Goal: Task Accomplishment & Management: Manage account settings

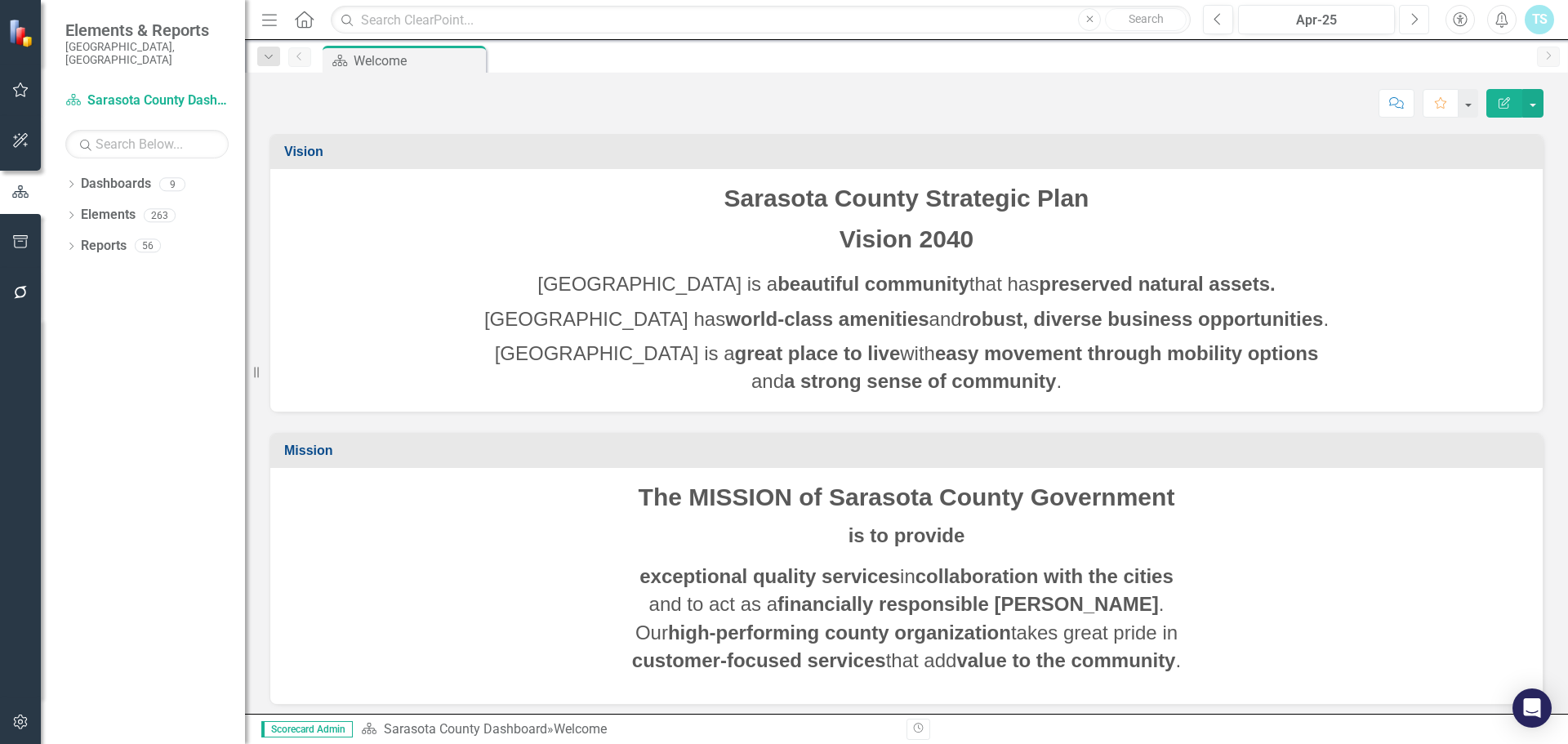
click at [1419, 26] on button "Next" at bounding box center [1413, 20] width 30 height 29
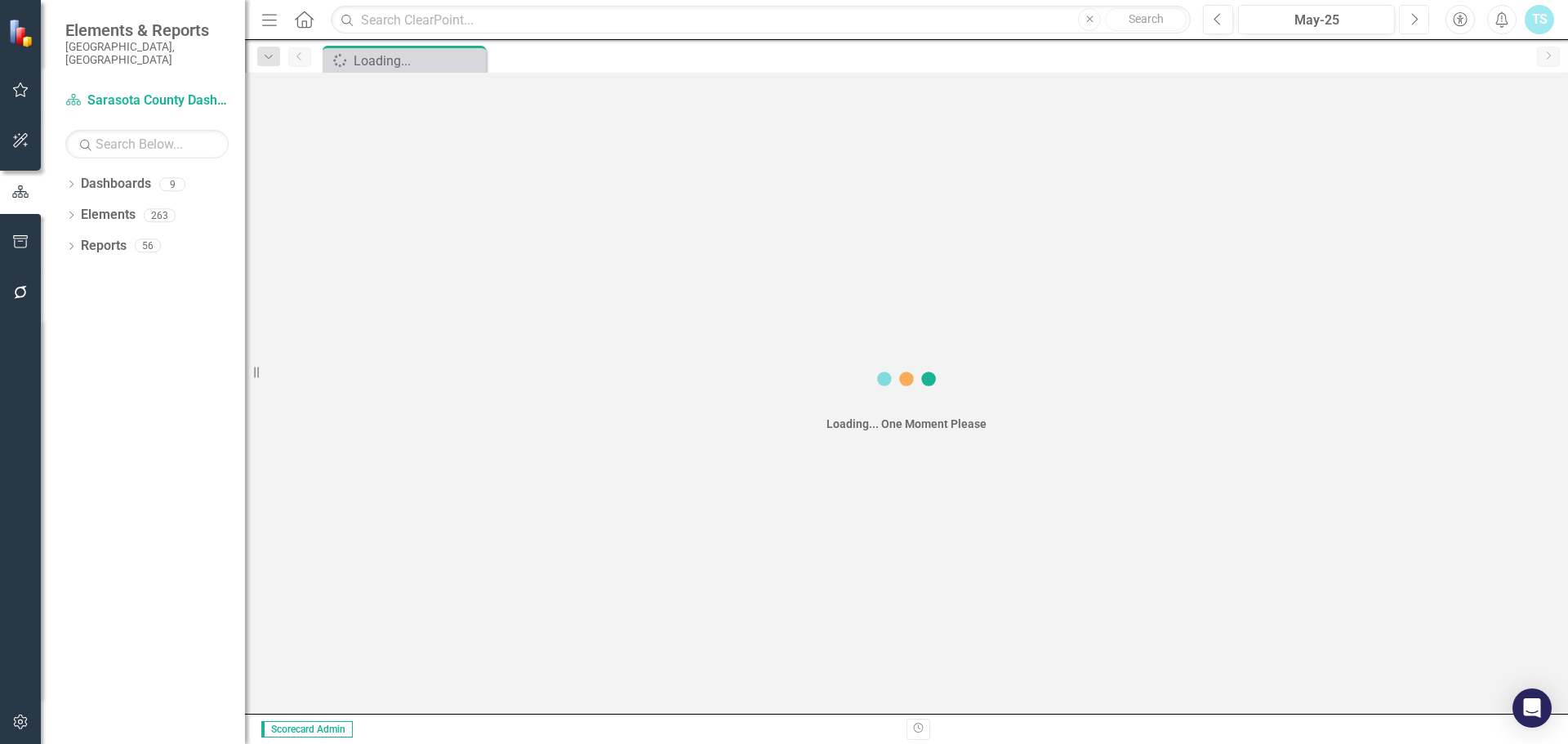
click at [1419, 26] on button "Next" at bounding box center [1413, 20] width 30 height 29
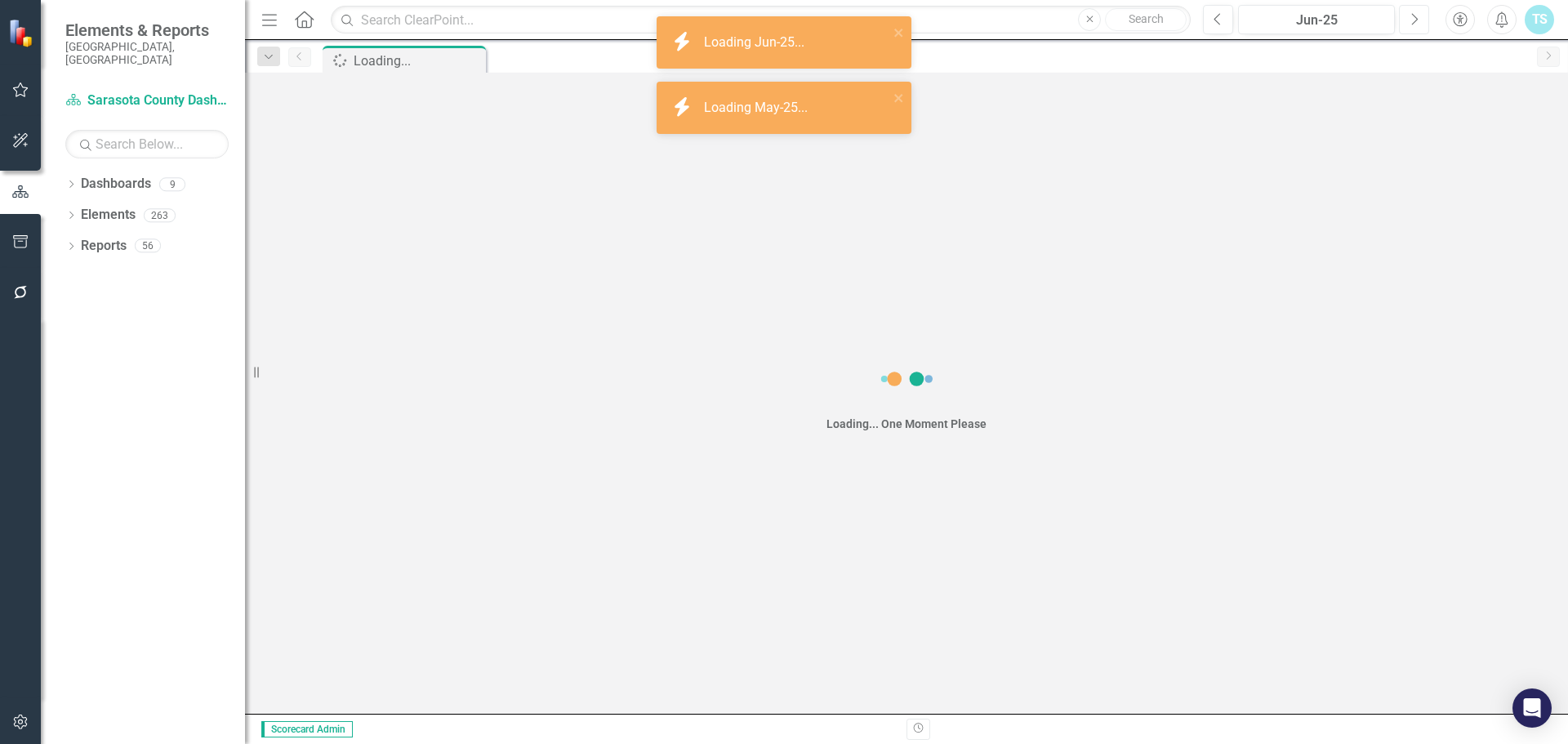
click at [1419, 26] on button "Next" at bounding box center [1413, 20] width 30 height 29
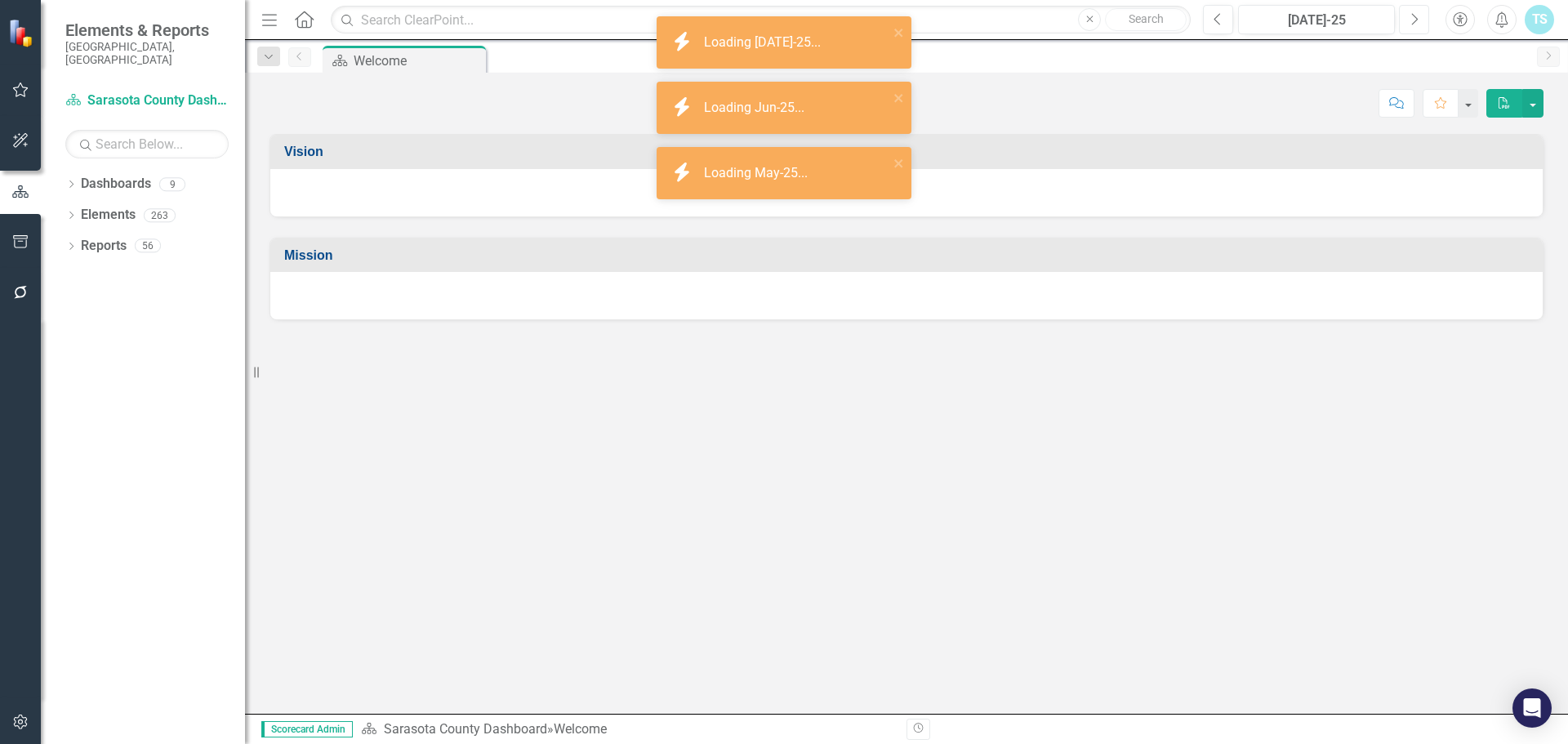
click at [1419, 26] on button "Next" at bounding box center [1413, 20] width 30 height 29
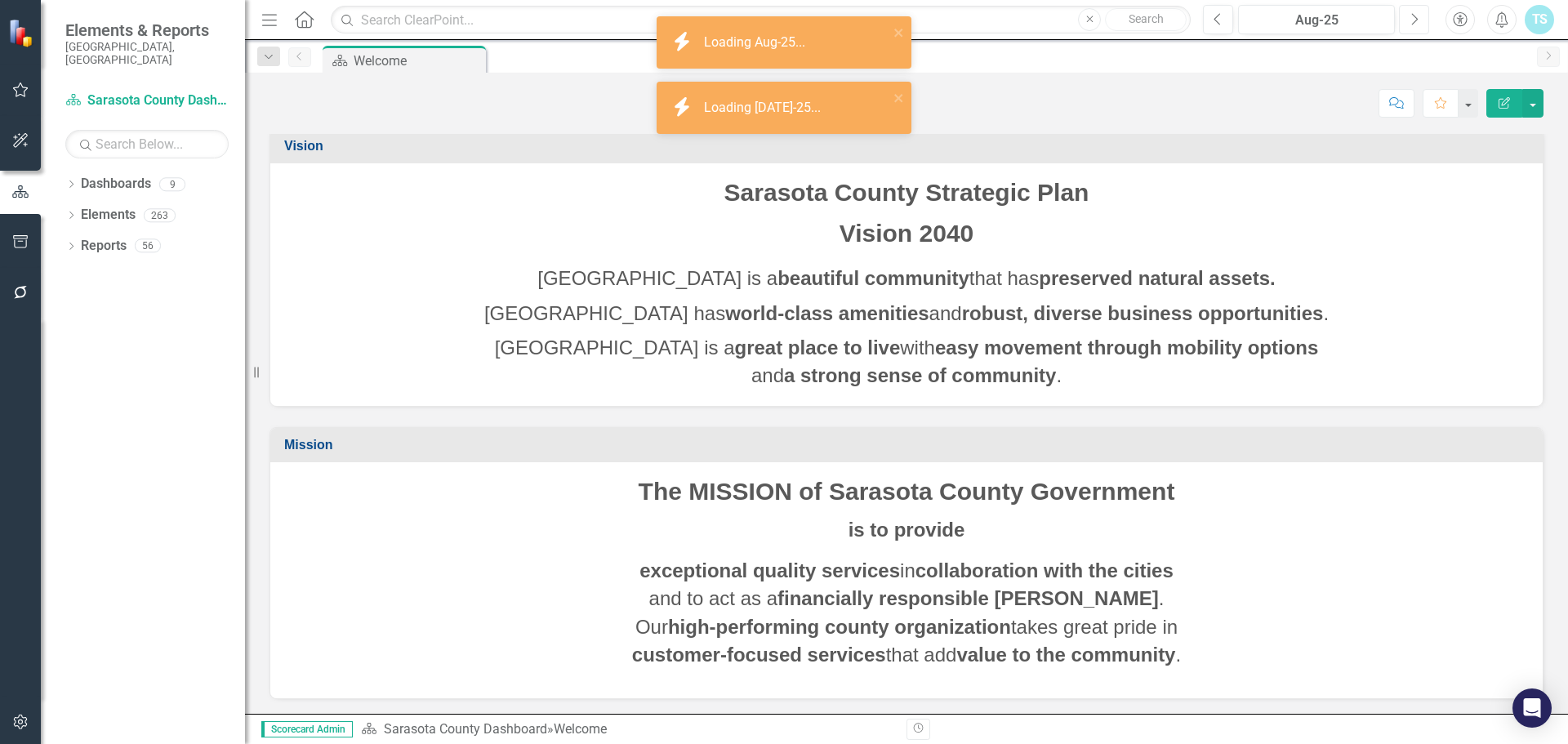
scroll to position [8, 0]
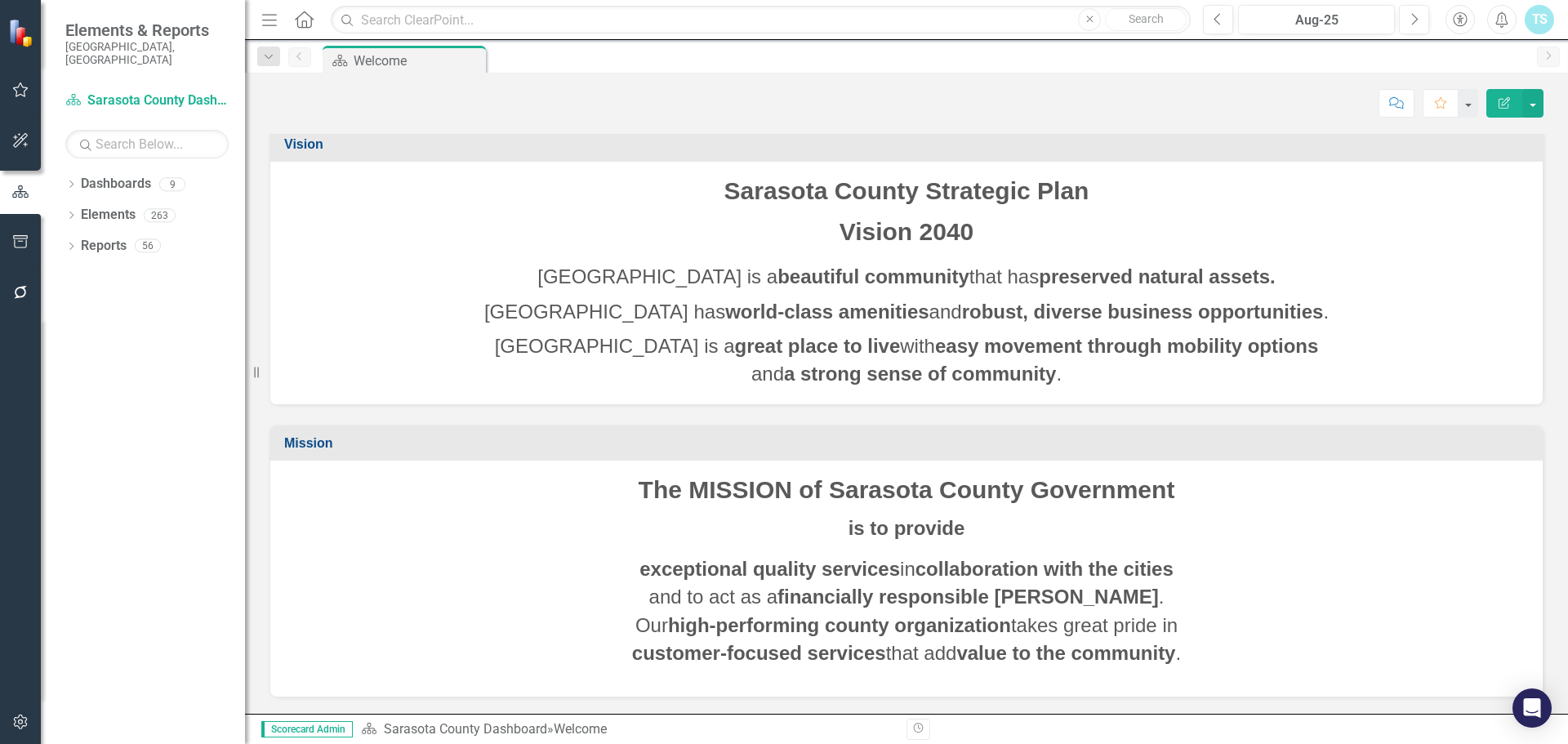
click at [1270, 307] on strong "robust, diverse business opportunities" at bounding box center [1143, 312] width 362 height 22
click at [1136, 350] on strong "easy movement through mobility options" at bounding box center [1126, 346] width 383 height 22
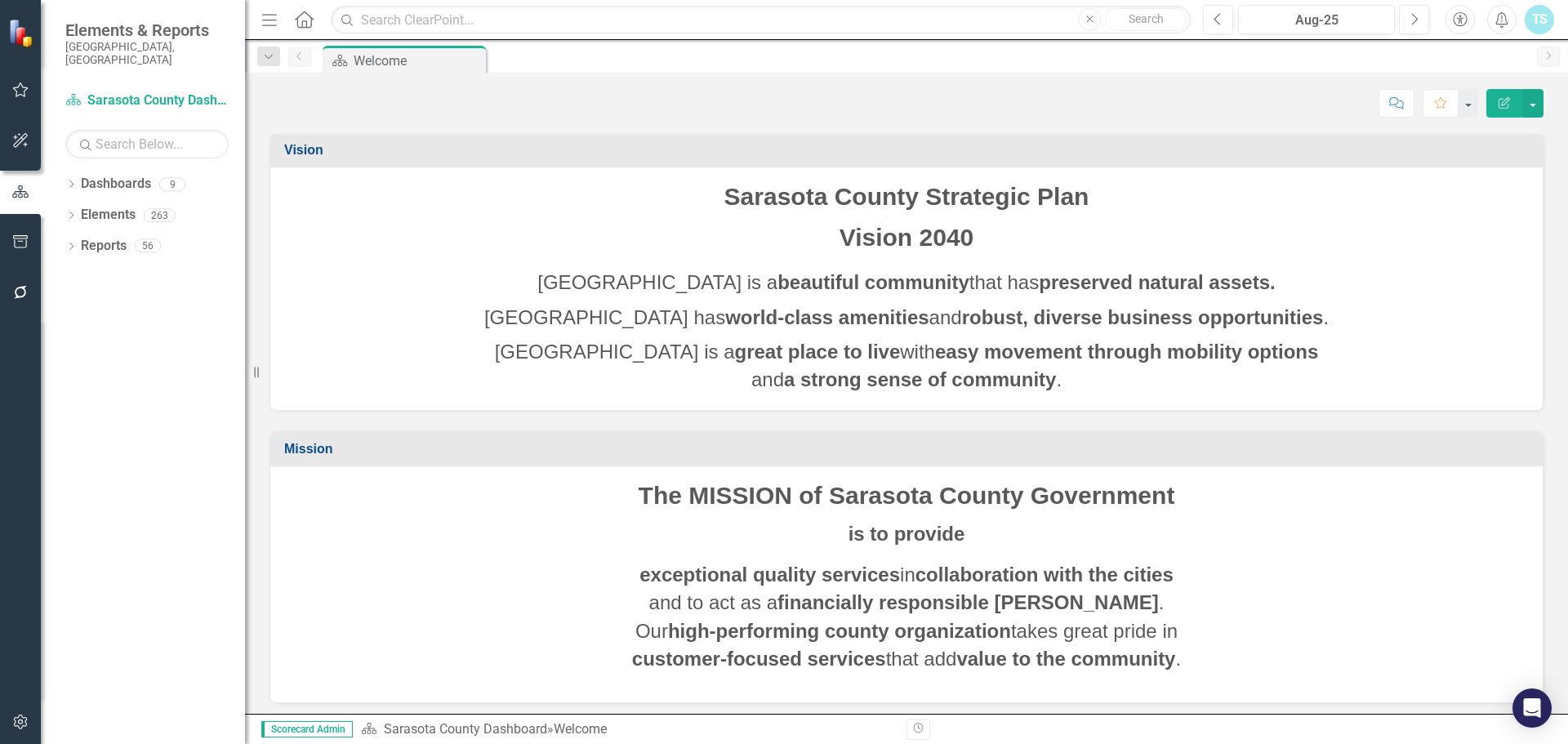
scroll to position [0, 0]
click at [75, 182] on icon "Dropdown" at bounding box center [71, 186] width 11 height 9
click at [128, 268] on link "Breeze Transit" at bounding box center [167, 277] width 155 height 19
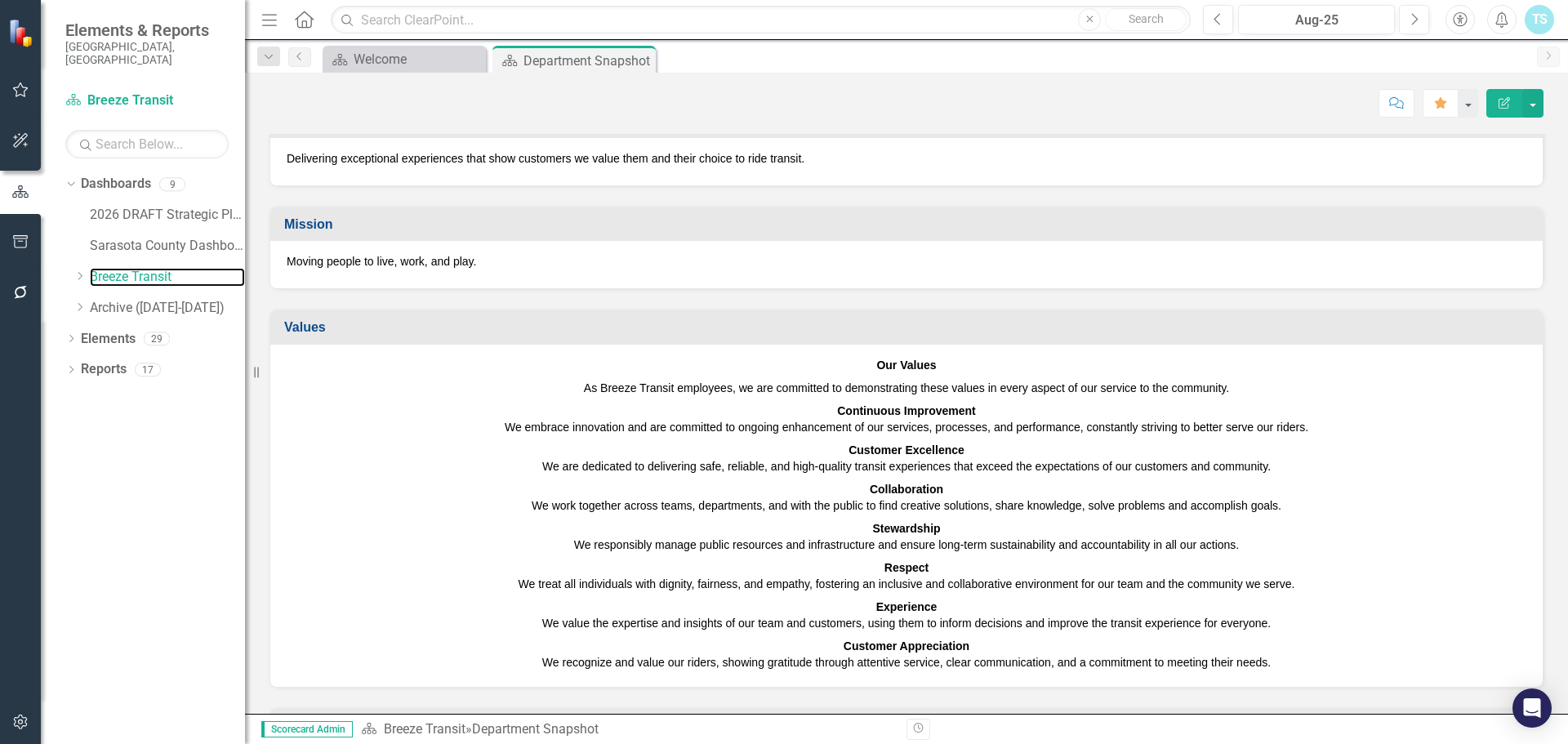
scroll to position [245, 0]
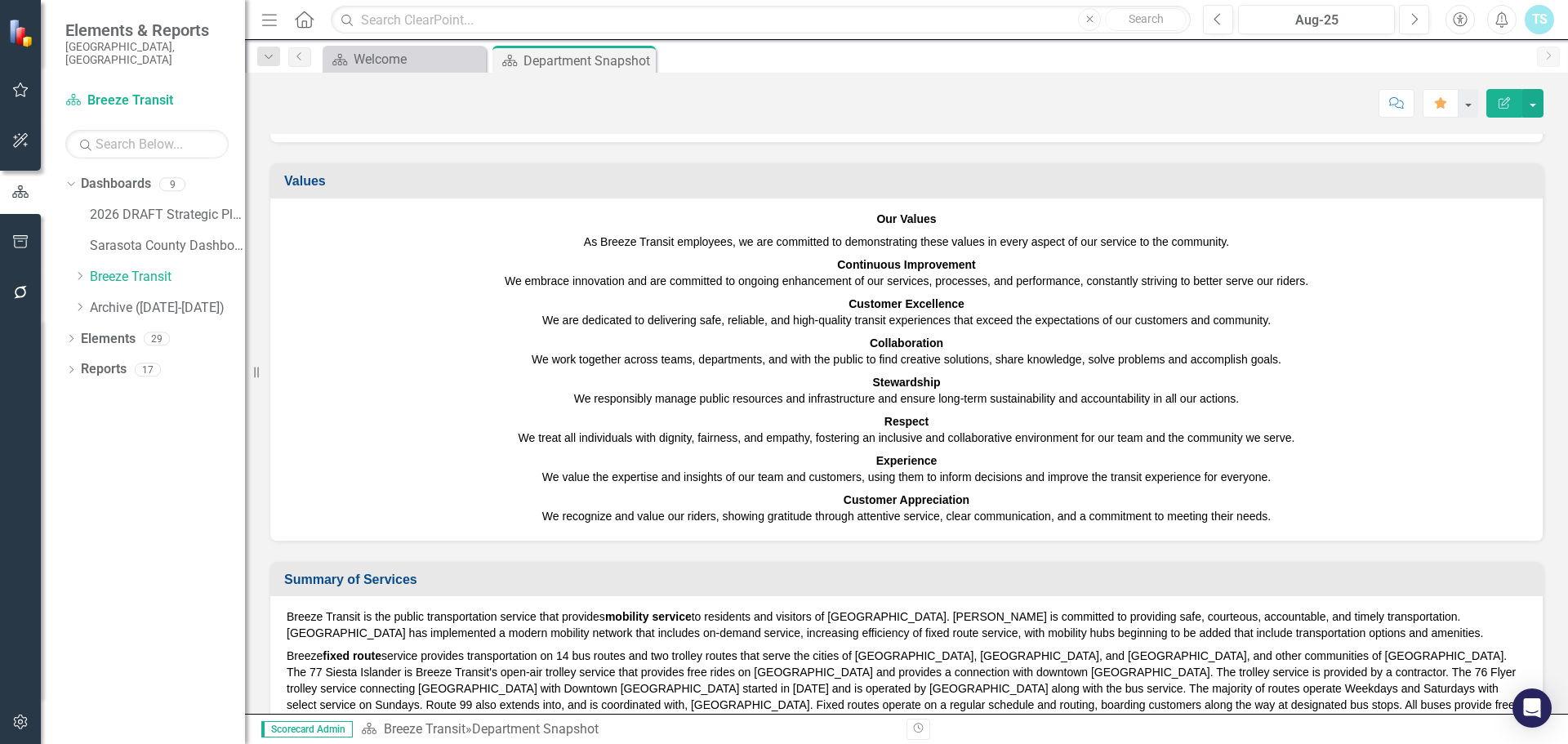
click at [1508, 115] on button "Edit Report" at bounding box center [1504, 102] width 36 height 28
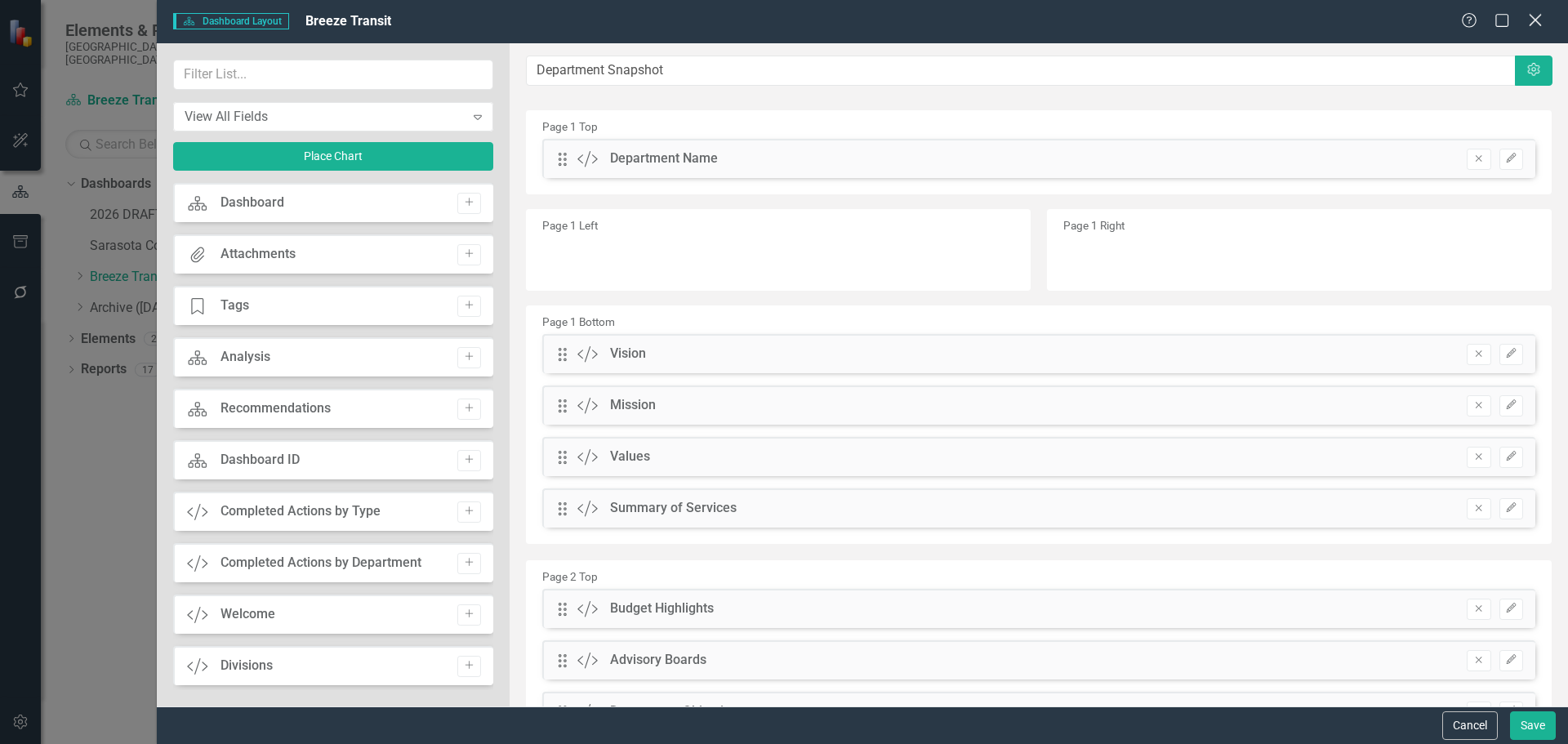
click at [1534, 25] on icon "Close" at bounding box center [1534, 20] width 21 height 16
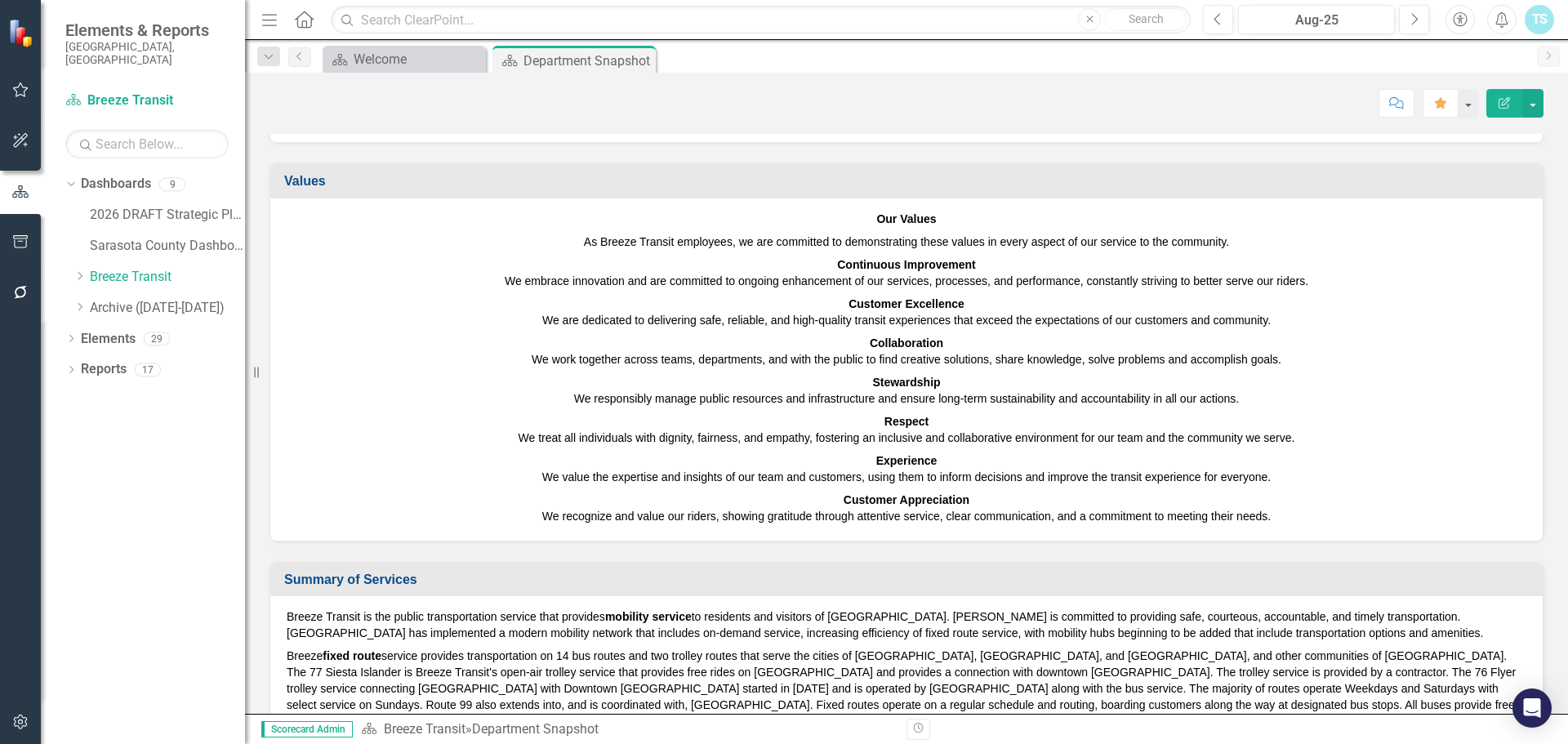
click at [956, 433] on p "Respect We treat all individuals with dignity, fairness, and empathy, fostering…" at bounding box center [906, 430] width 1239 height 40
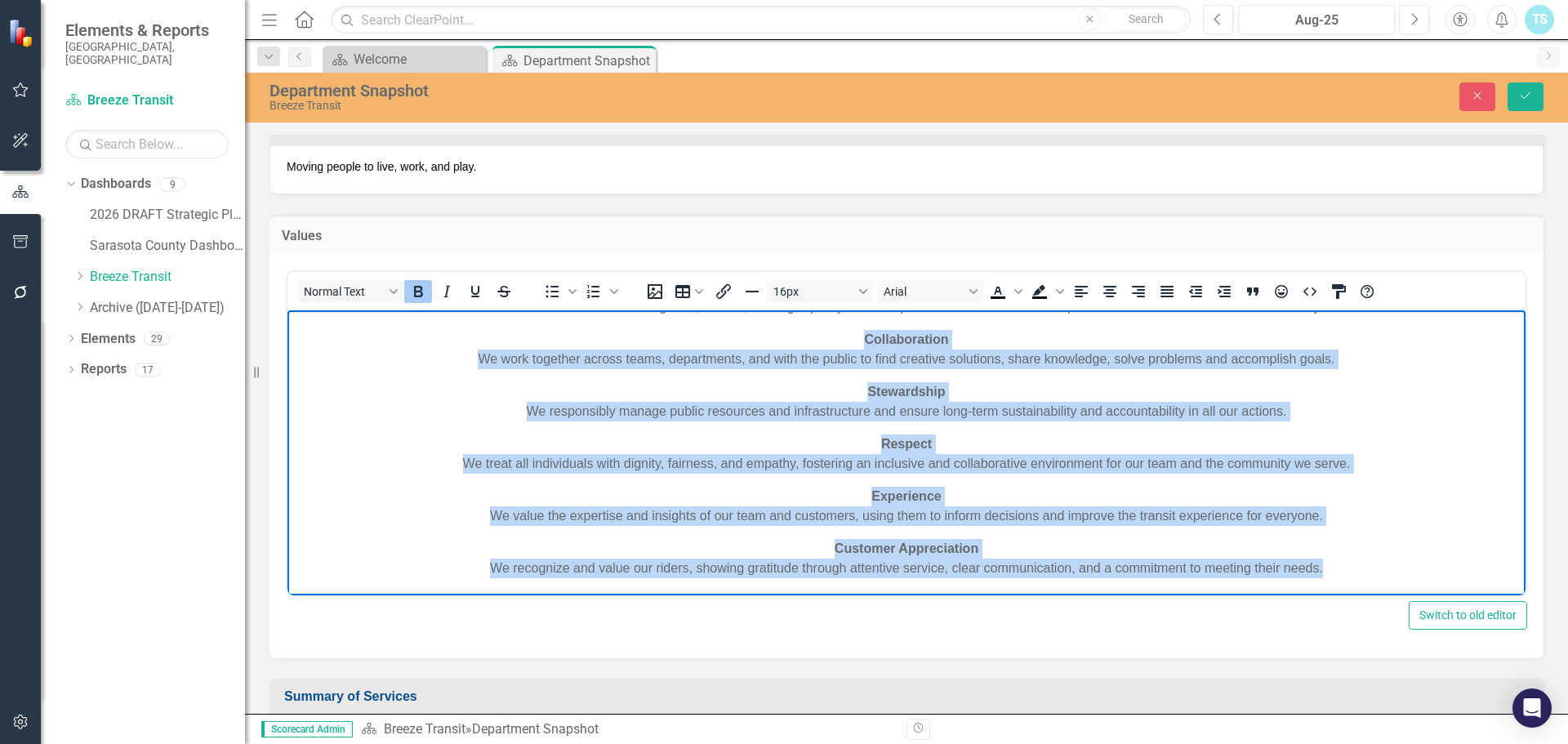
scroll to position [0, 0]
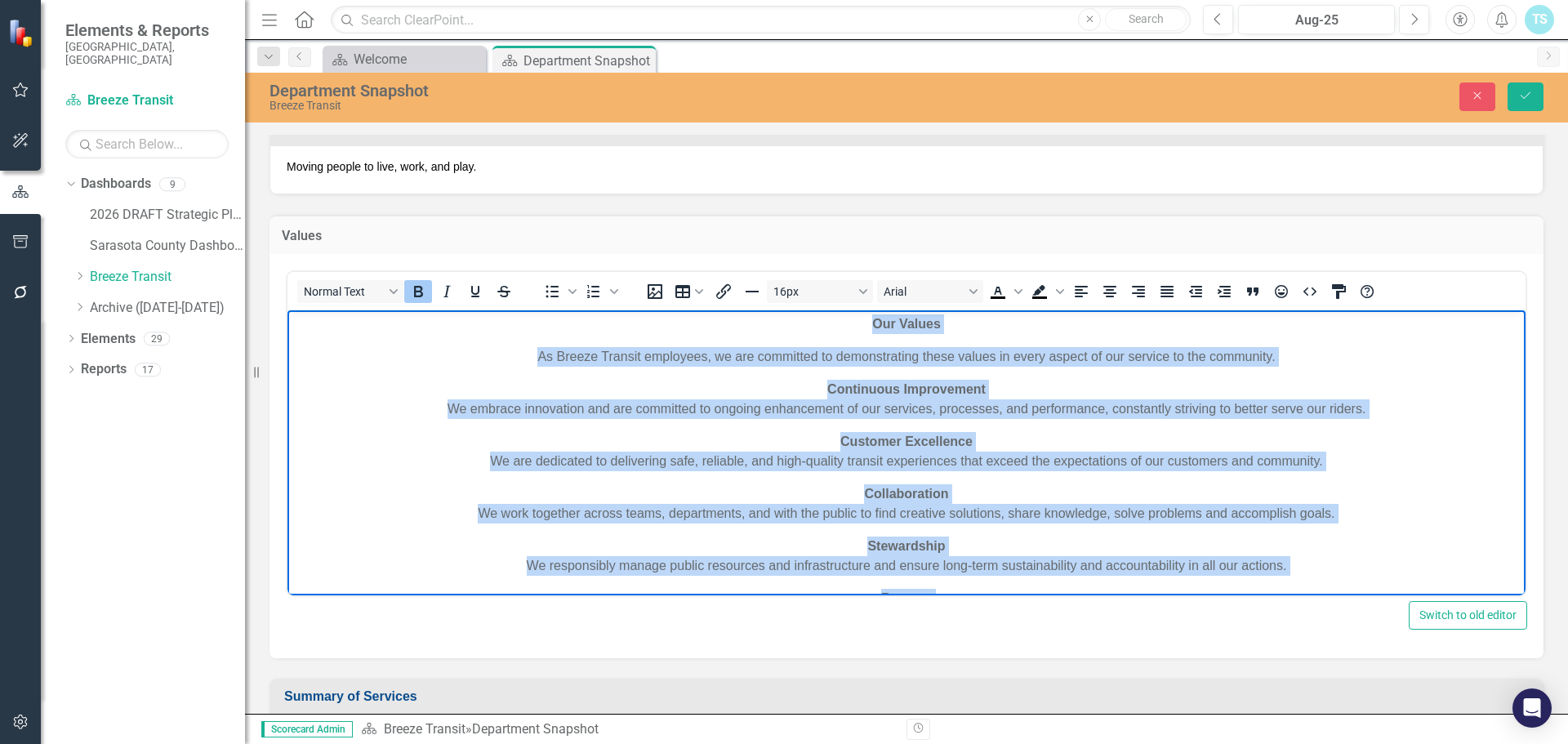
drag, startPoint x: 1322, startPoint y: 569, endPoint x: 845, endPoint y: 580, distance: 477.1
click at [557, 310] on html "Our Values As Breeze Transit employees, we are committed to demonstrating these…" at bounding box center [907, 530] width 1238 height 439
paste body "Rich Text Area. Press ALT-0 for help."
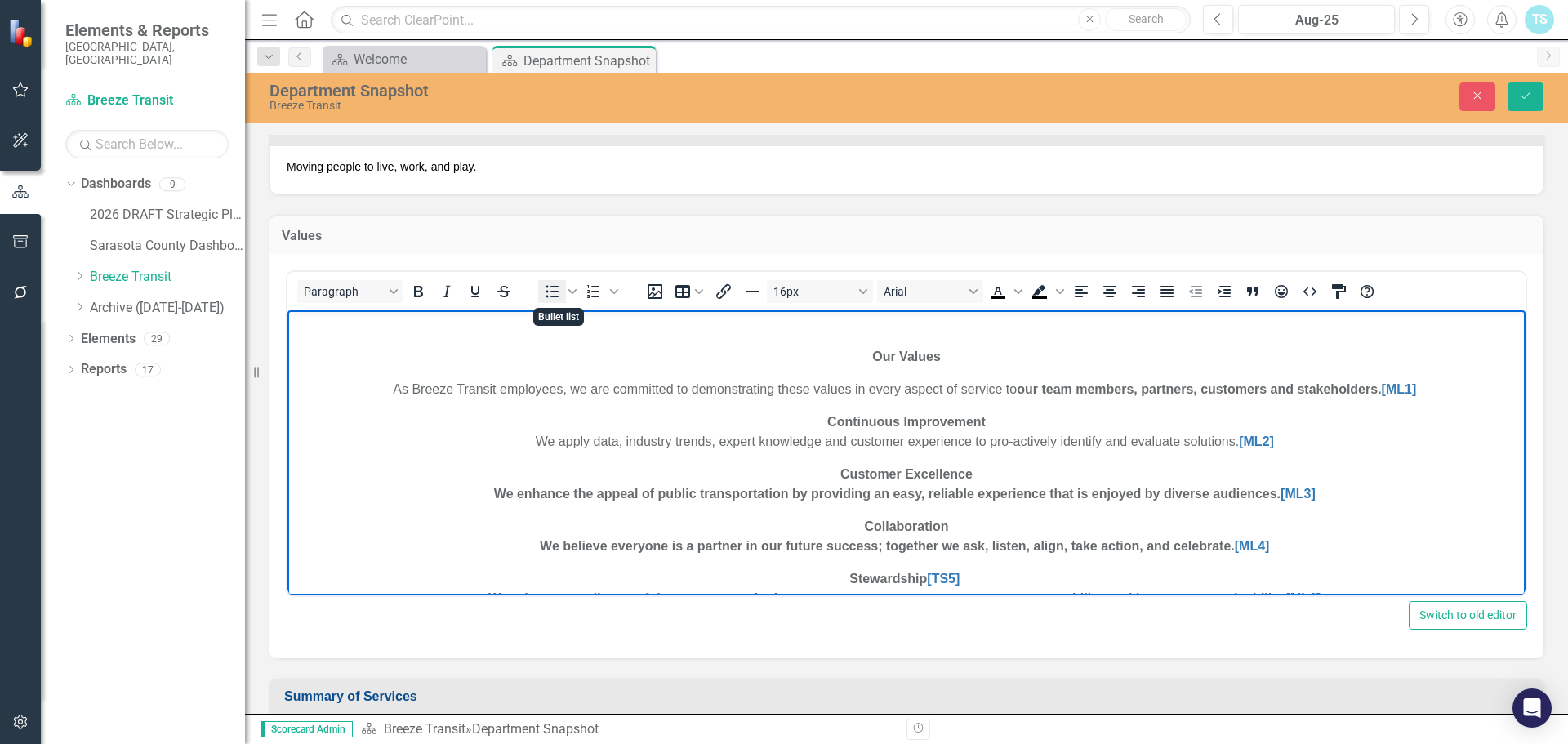
scroll to position [313, 0]
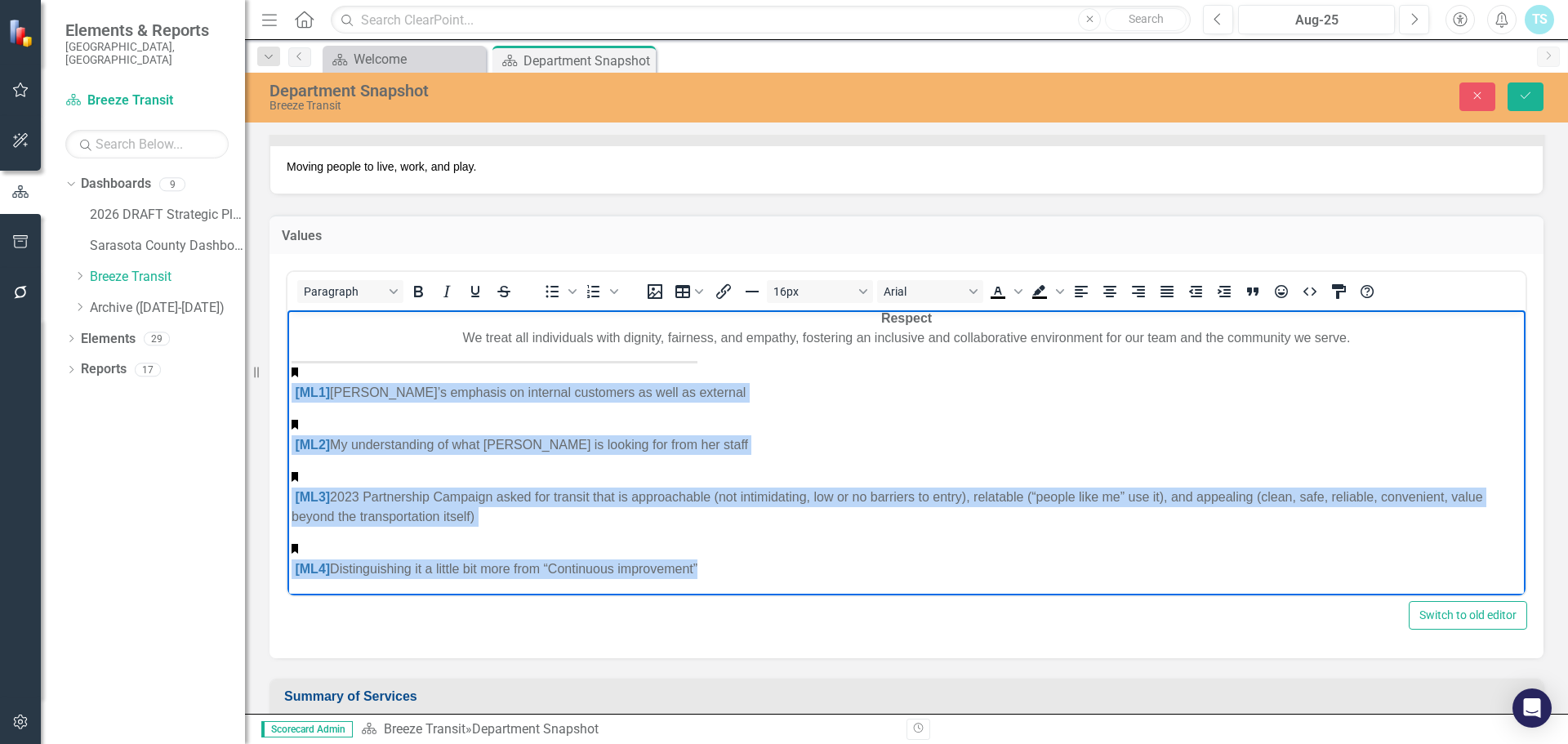
drag, startPoint x: 706, startPoint y: 571, endPoint x: 564, endPoint y: 669, distance: 172.5
click at [288, 357] on html "Our Values As Breeze Transit employees, we are committed to demonstrating these…" at bounding box center [907, 349] width 1238 height 703
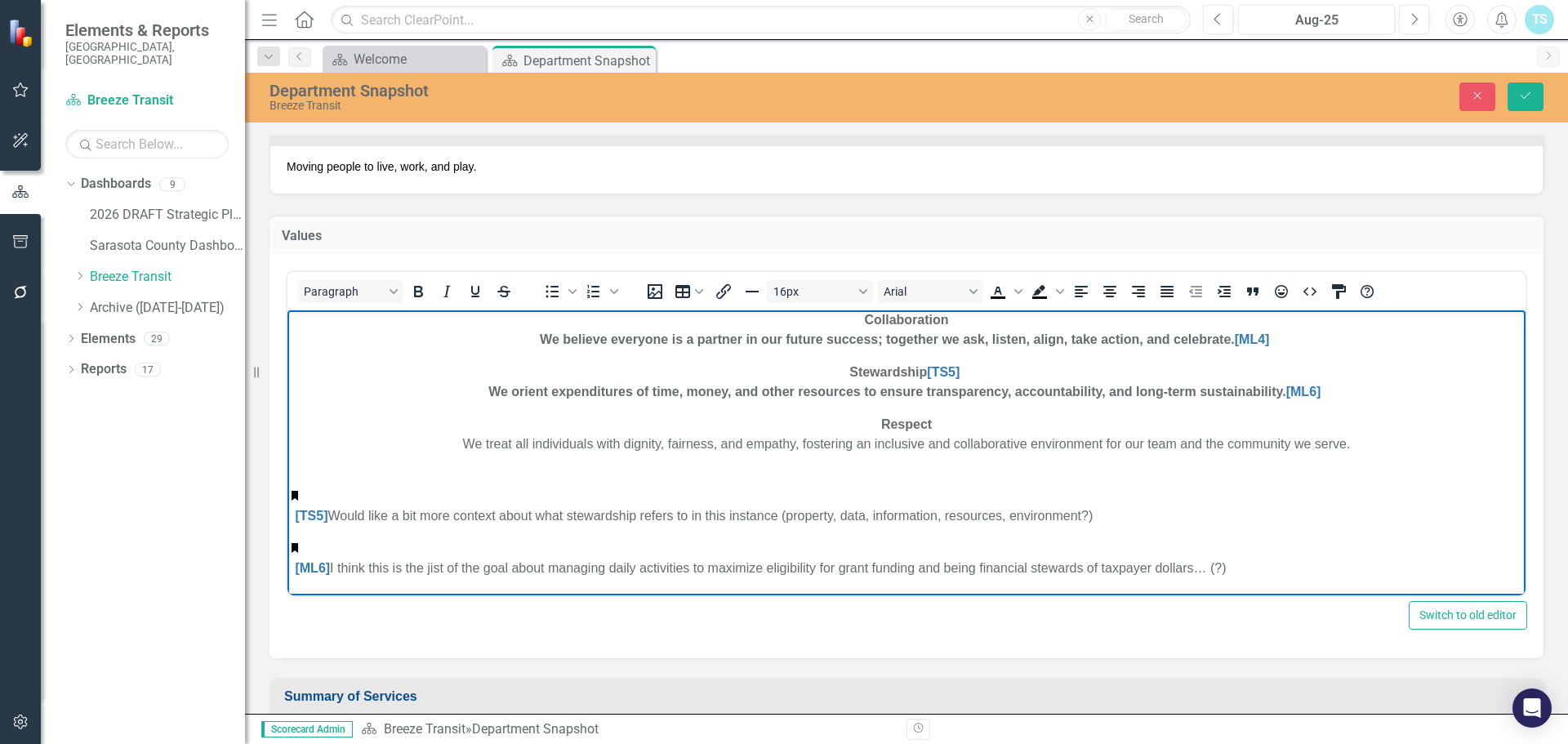
scroll to position [207, 0]
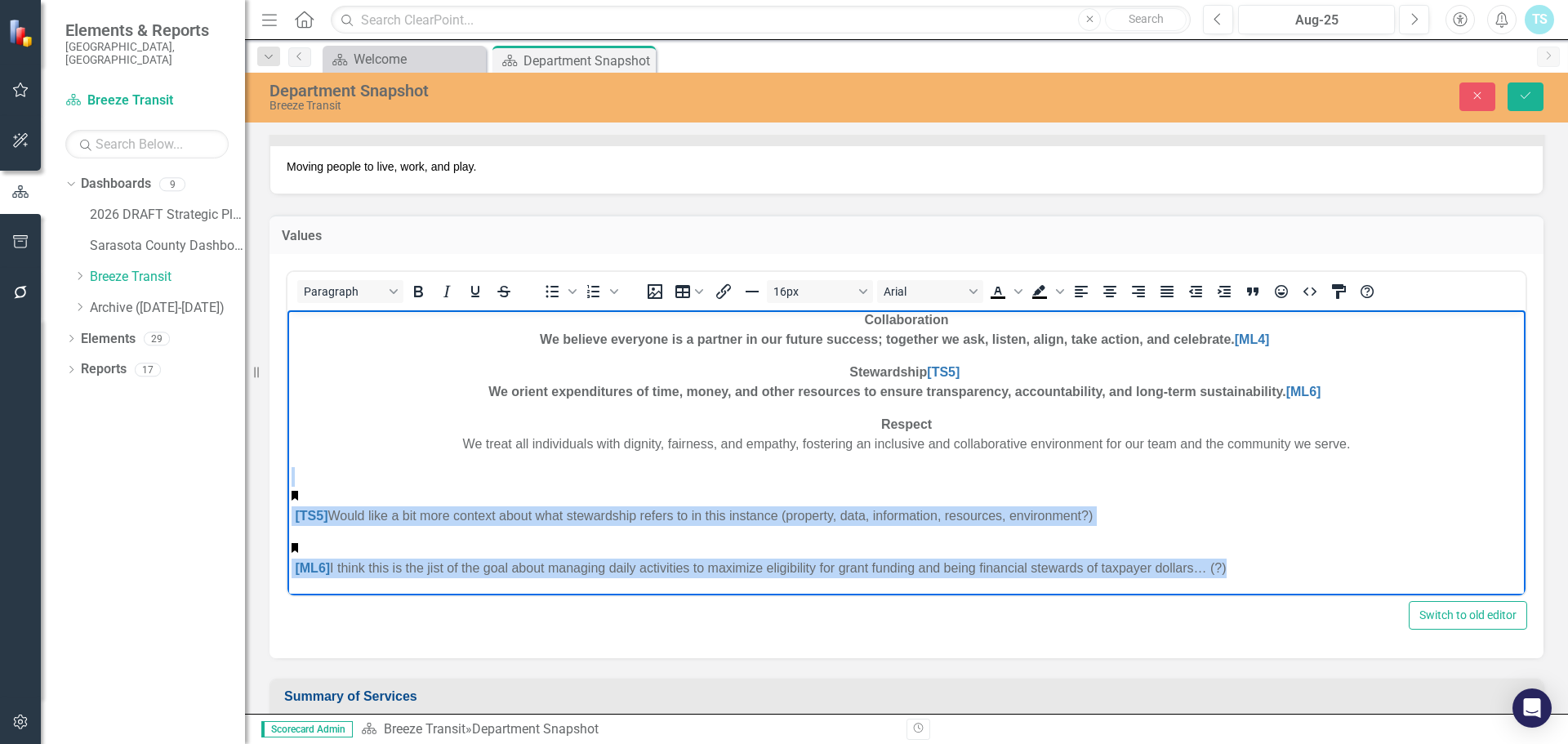
drag, startPoint x: 1286, startPoint y: 573, endPoint x: 263, endPoint y: 462, distance: 1029.0
click at [288, 462] on html "Our Values As Breeze Transit employees, we are committed to demonstrating these…" at bounding box center [907, 349] width 1238 height 492
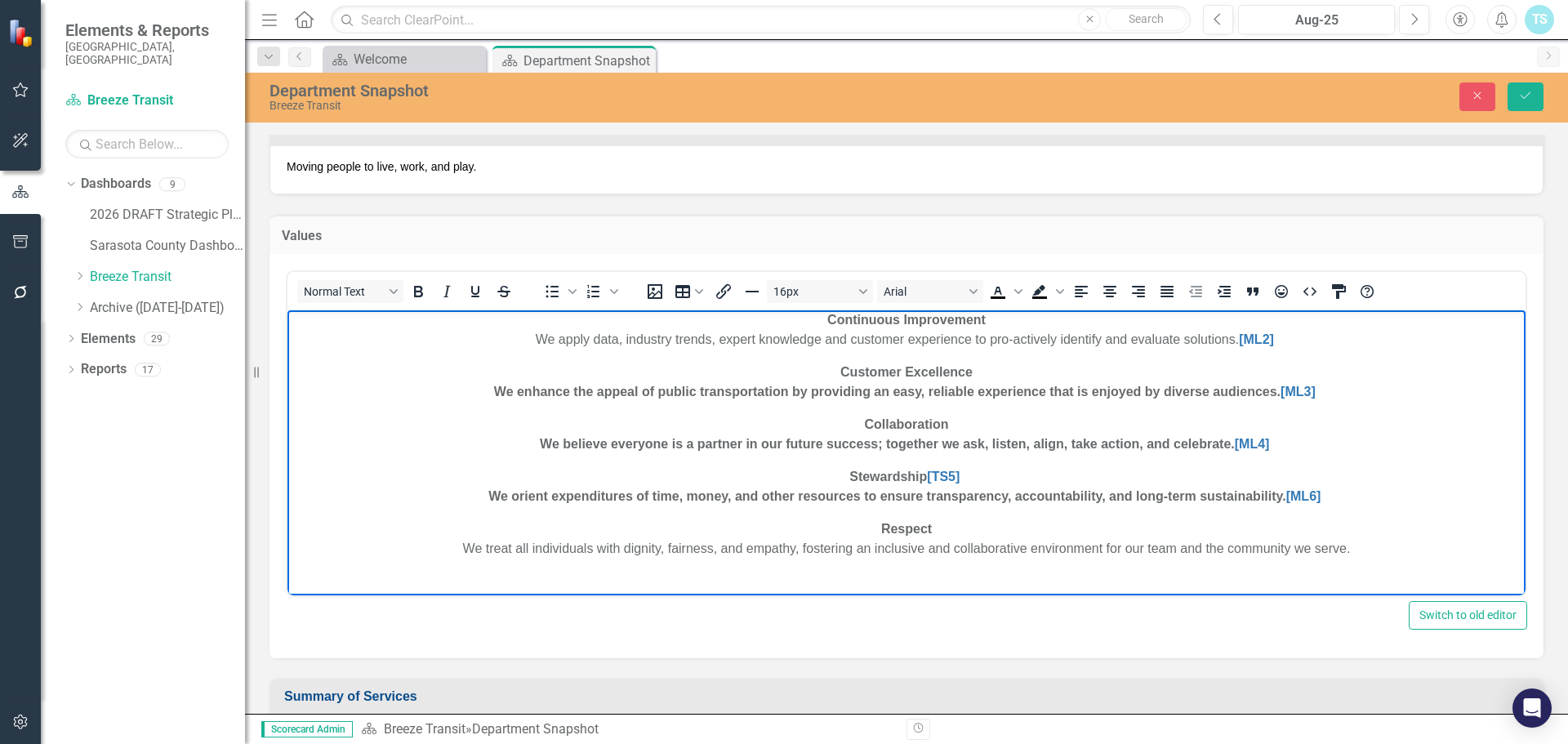
click at [976, 475] on p "Stewardship [TS5] We orient expenditures of time, money, and other resources to…" at bounding box center [907, 487] width 1230 height 40
click at [1337, 500] on p "Stewardship We orient expenditures of time, money, and other resources to ensur…" at bounding box center [907, 487] width 1230 height 40
click at [1266, 440] on p "Collaboration We believe everyone is a partner in our future success; together …" at bounding box center [907, 435] width 1230 height 40
click at [1308, 388] on p "Customer Excellence We enhance the appeal of public transportation by providing…" at bounding box center [907, 382] width 1230 height 40
click at [1255, 336] on link "[ML2]" at bounding box center [1256, 339] width 35 height 14
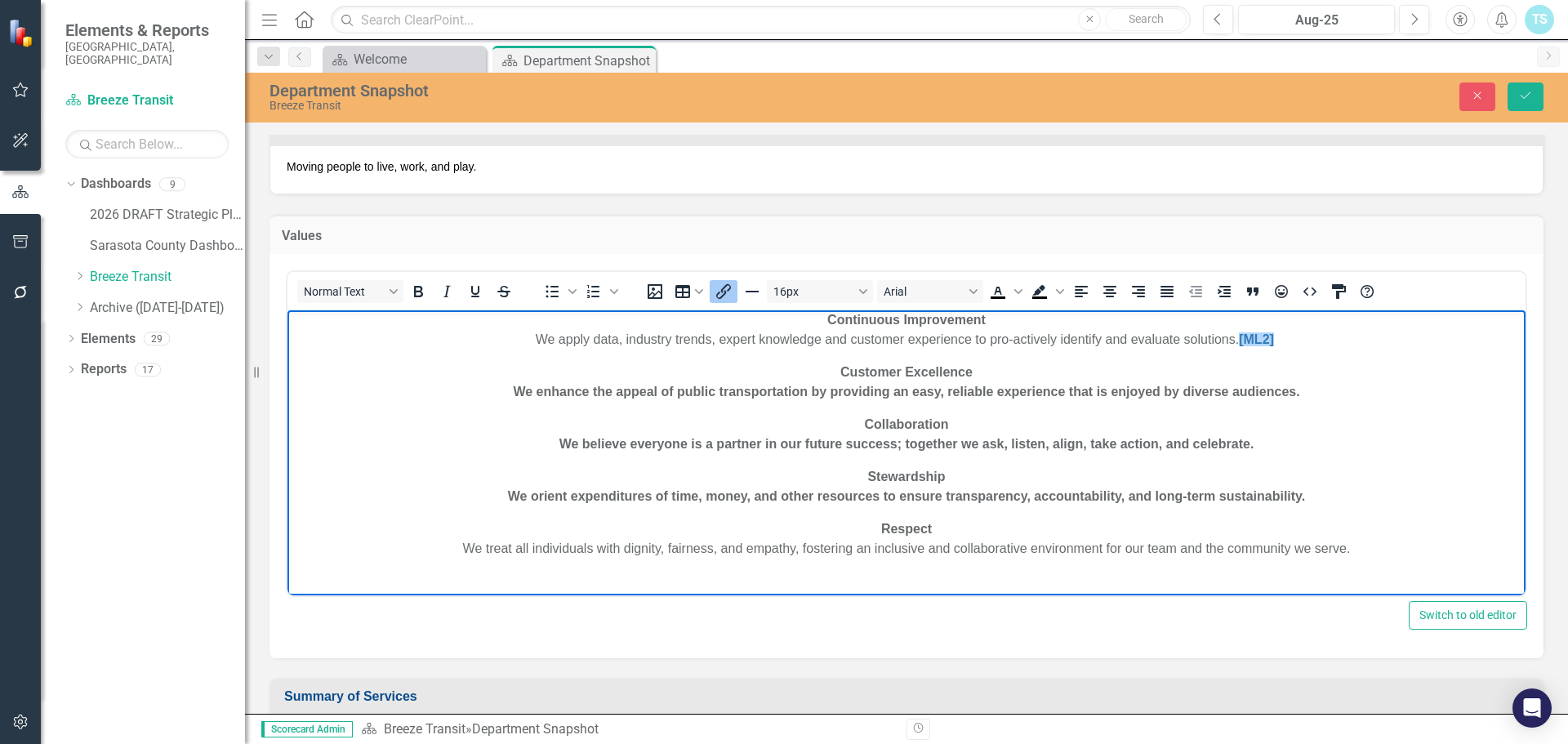
click at [1263, 335] on p "Continuous Improvement We apply data, industry trends, expert knowledge and cus…" at bounding box center [907, 330] width 1230 height 40
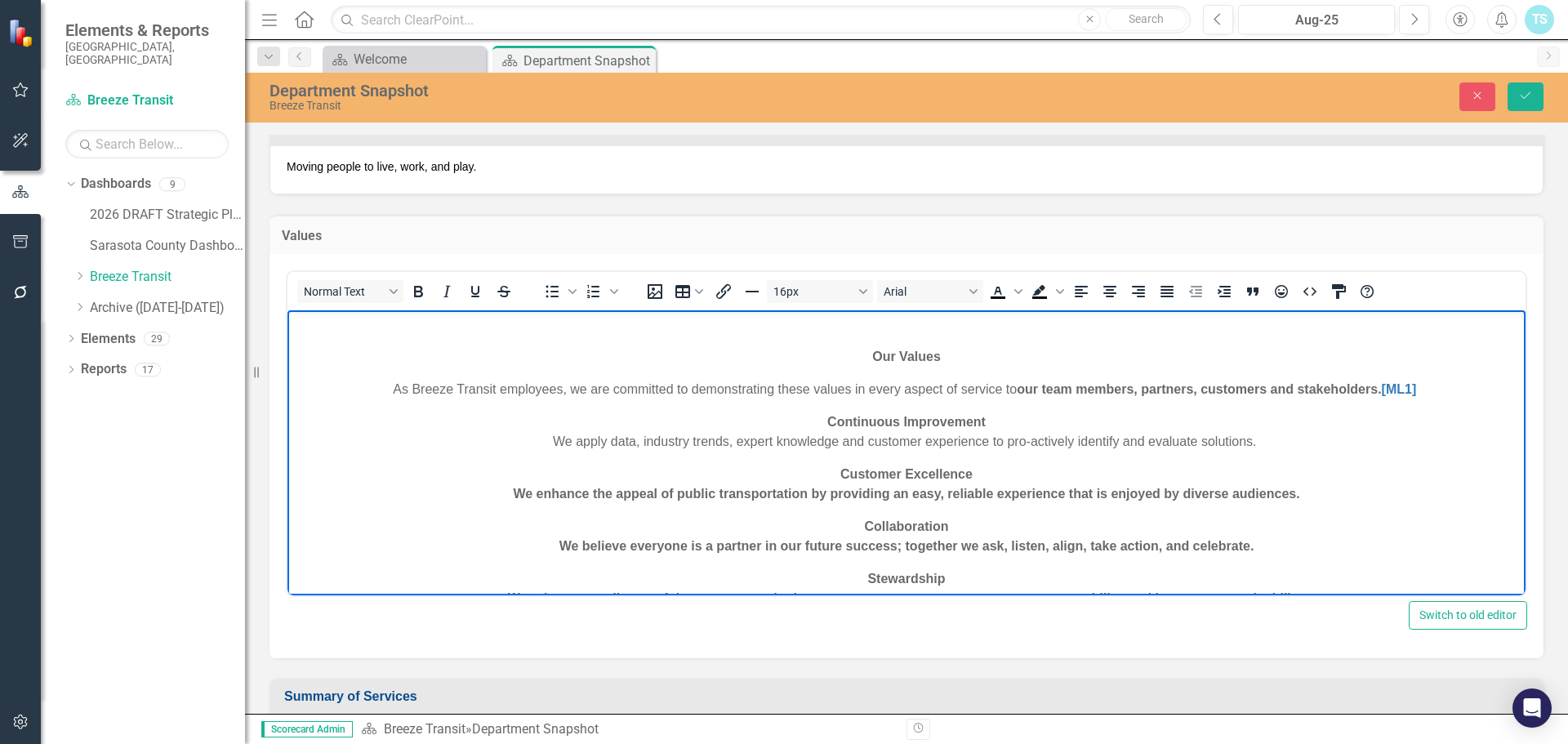
click at [1422, 394] on p "As Breeze Transit employees, we are committed to demonstrating these values in …" at bounding box center [907, 389] width 1230 height 20
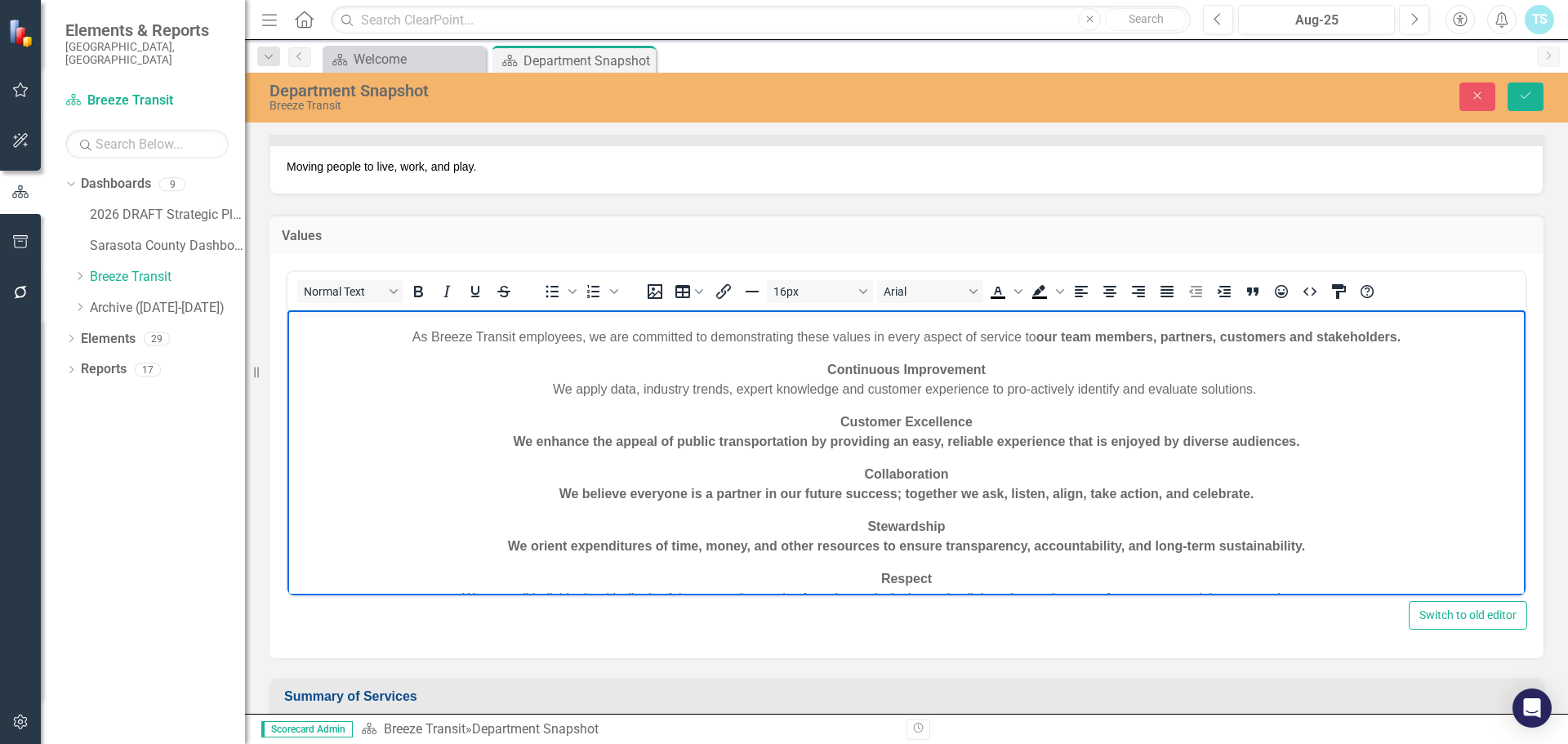
scroll to position [102, 0]
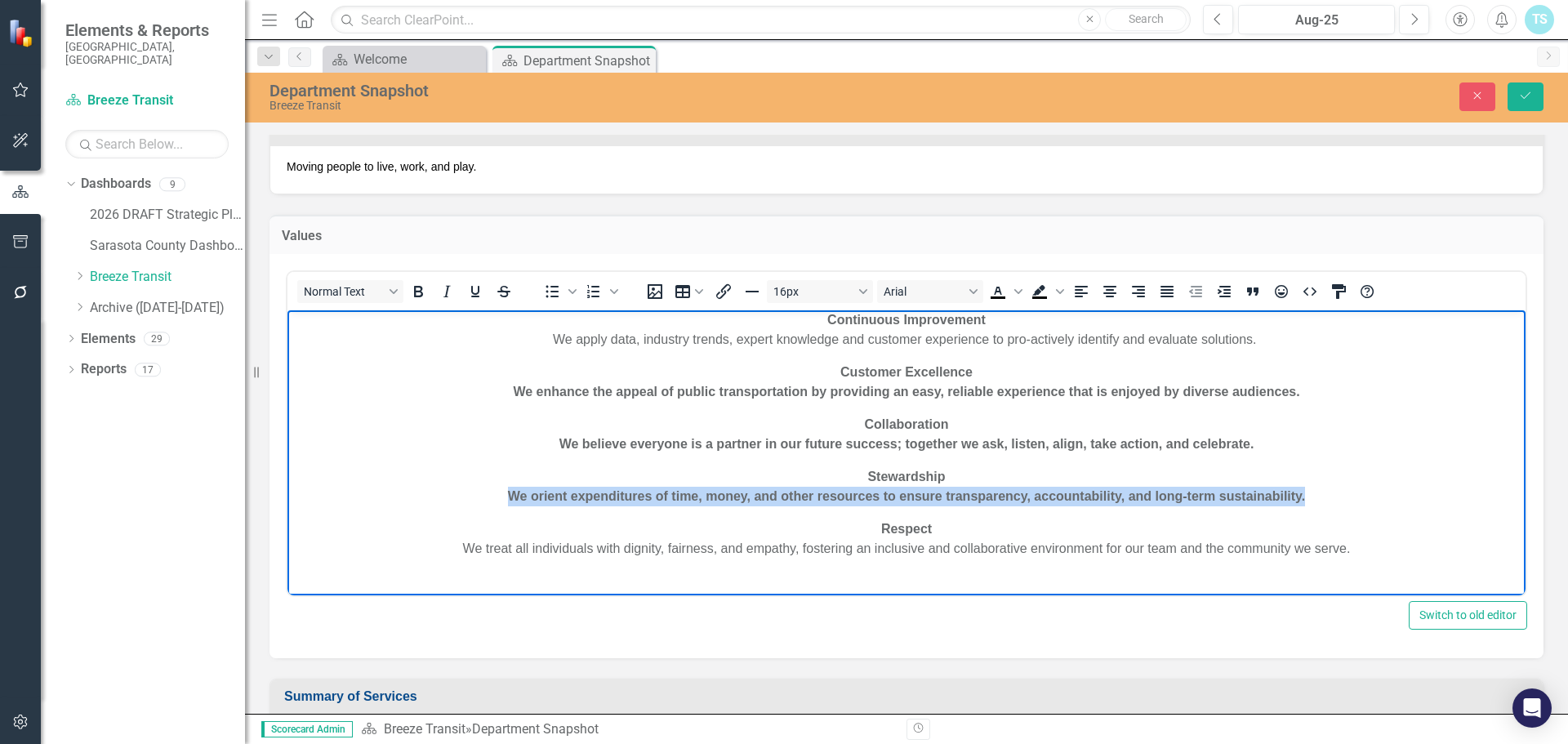
drag, startPoint x: 1035, startPoint y: 504, endPoint x: 480, endPoint y: 502, distance: 555.0
click at [480, 502] on p "Stewardship We orient expenditures of time, money, and other resources to ensur…" at bounding box center [907, 487] width 1230 height 40
click at [418, 288] on icon "Bold" at bounding box center [418, 291] width 20 height 20
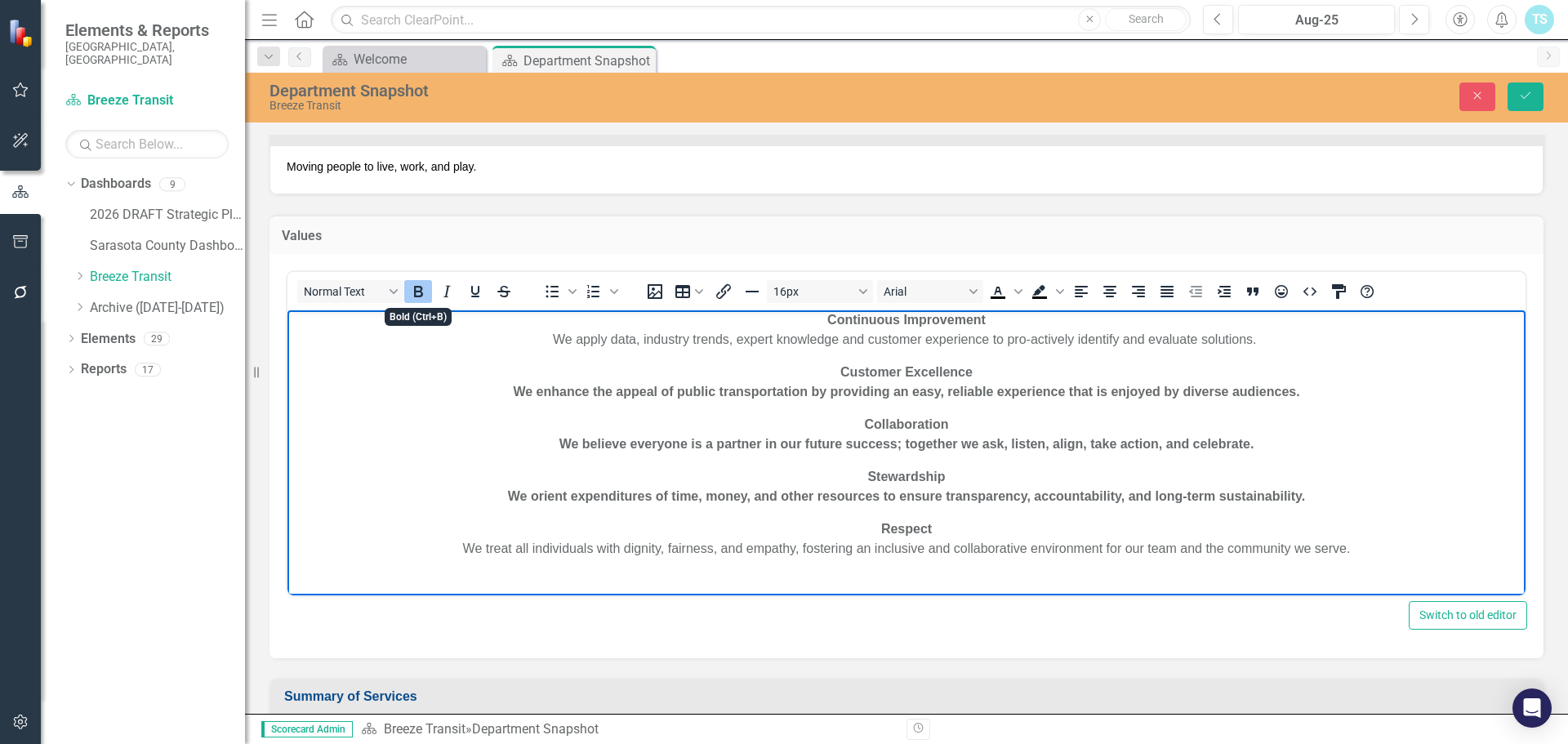
click at [418, 288] on icon "Bold" at bounding box center [418, 291] width 20 height 20
click at [1038, 505] on p "Stewardship We orient expenditures of time, money, and other resources to ensur…" at bounding box center [907, 487] width 1230 height 40
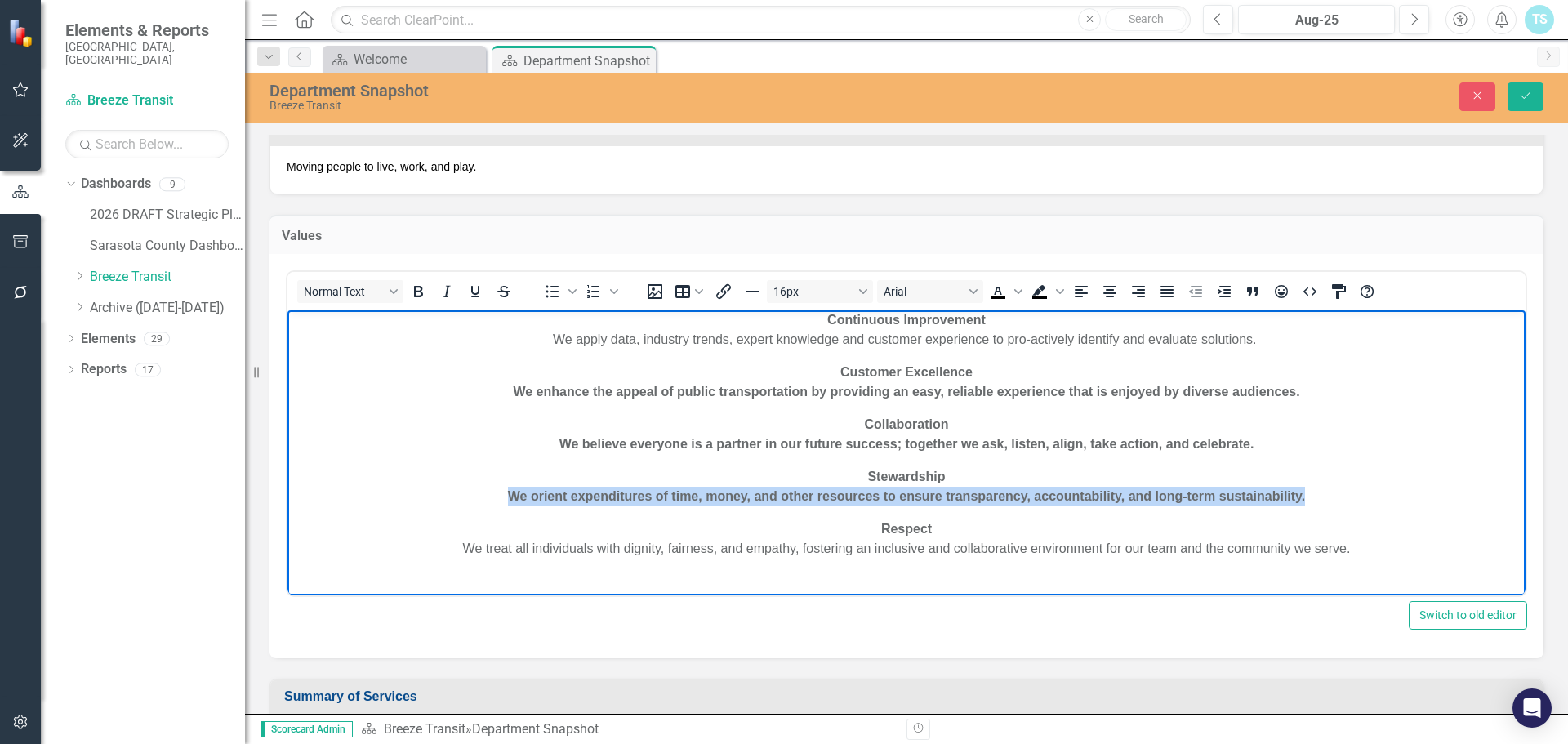
drag, startPoint x: 1304, startPoint y: 494, endPoint x: 472, endPoint y: 498, distance: 832.0
click at [472, 498] on p "Stewardship We orient expenditures of time, money, and other resources to ensur…" at bounding box center [907, 487] width 1230 height 40
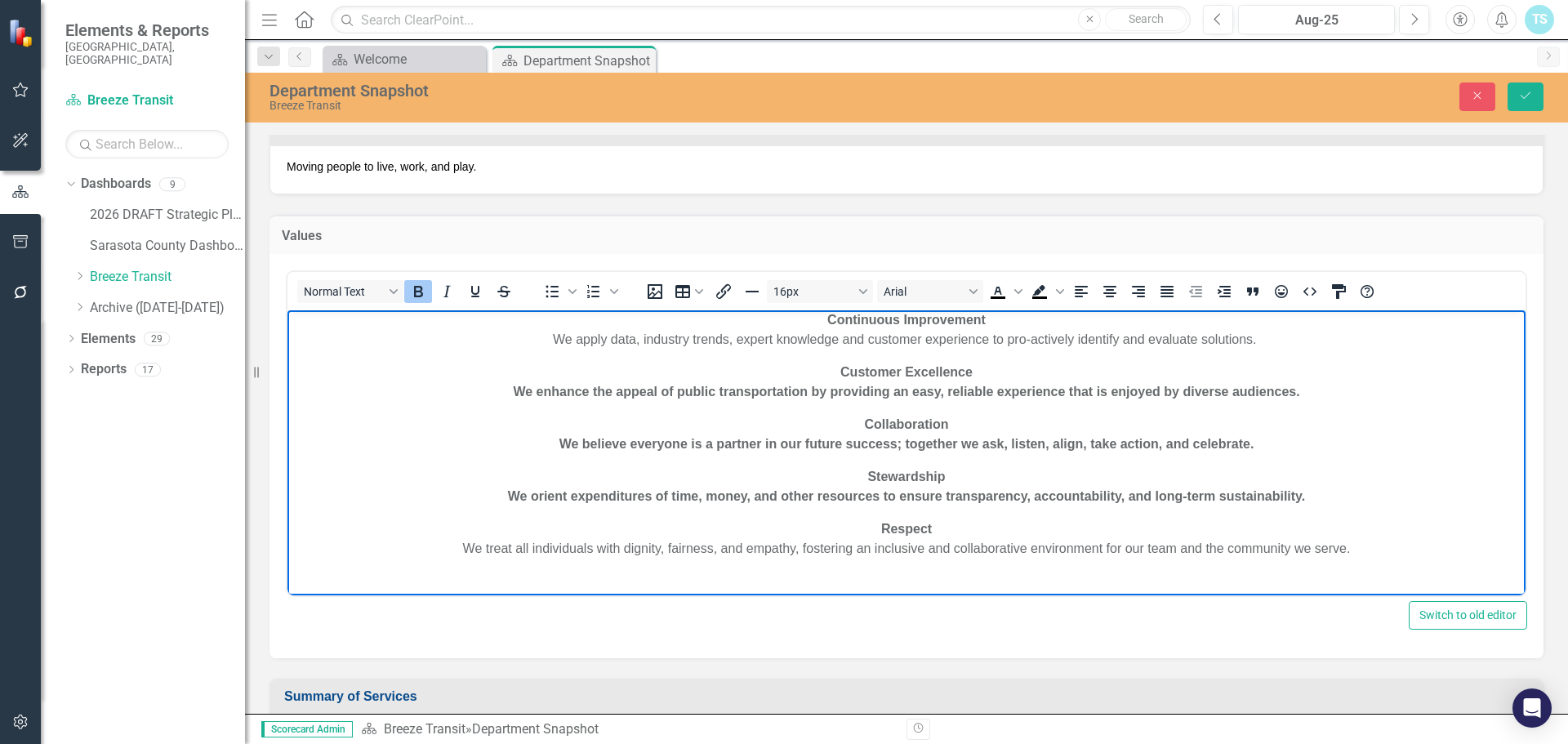
click at [421, 287] on icon "Bold" at bounding box center [418, 291] width 9 height 11
click at [671, 520] on p "Respect We treat all individuals with dignity, fairness, and empathy, fostering…" at bounding box center [907, 539] width 1230 height 40
click at [945, 500] on link "We orient expenditures of time, money, and other resources to ensure transparen…" at bounding box center [907, 496] width 797 height 14
click at [992, 468] on p "Stewardship We orient expenditures of time, money, and other resources to ensur…" at bounding box center [907, 487] width 1230 height 40
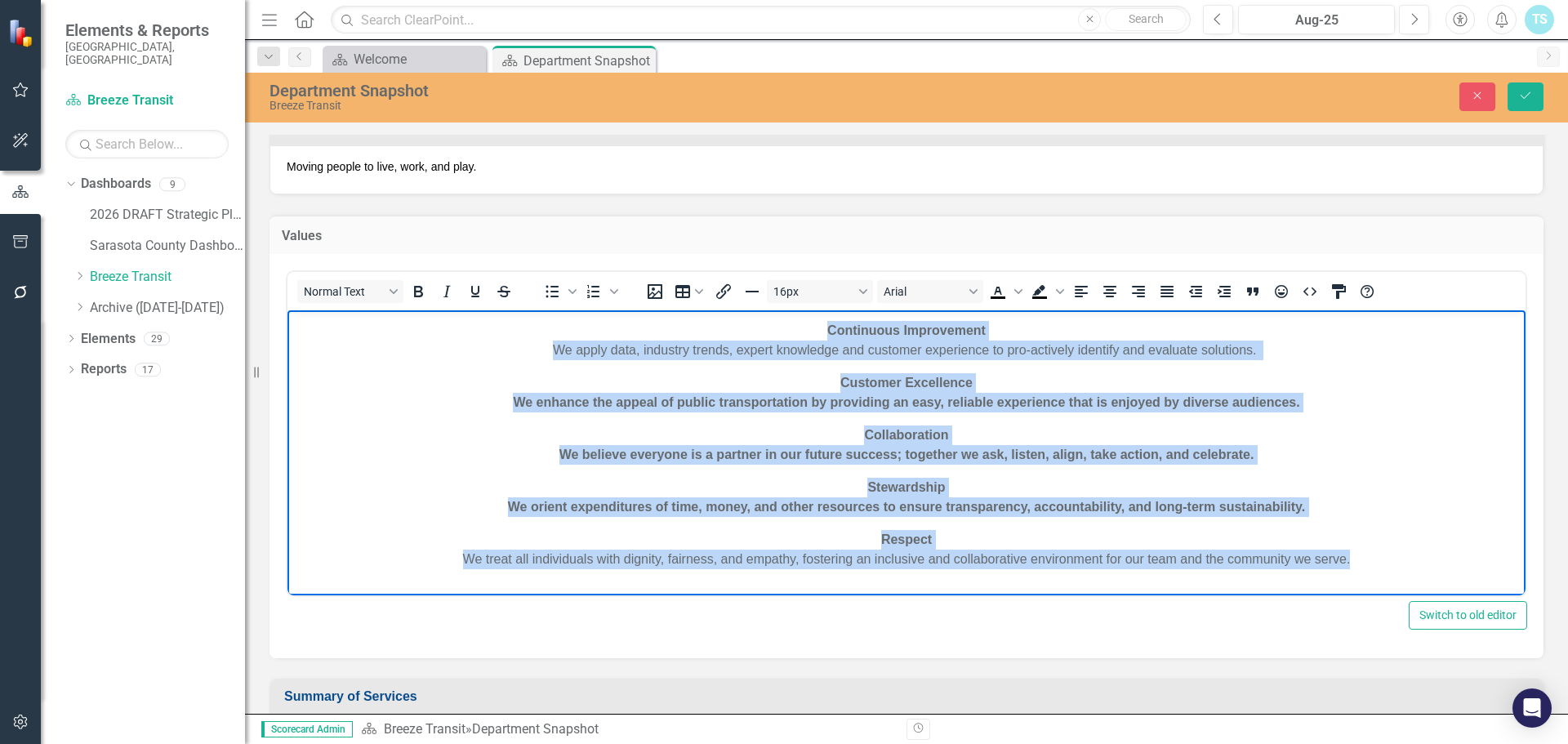
scroll to position [0, 0]
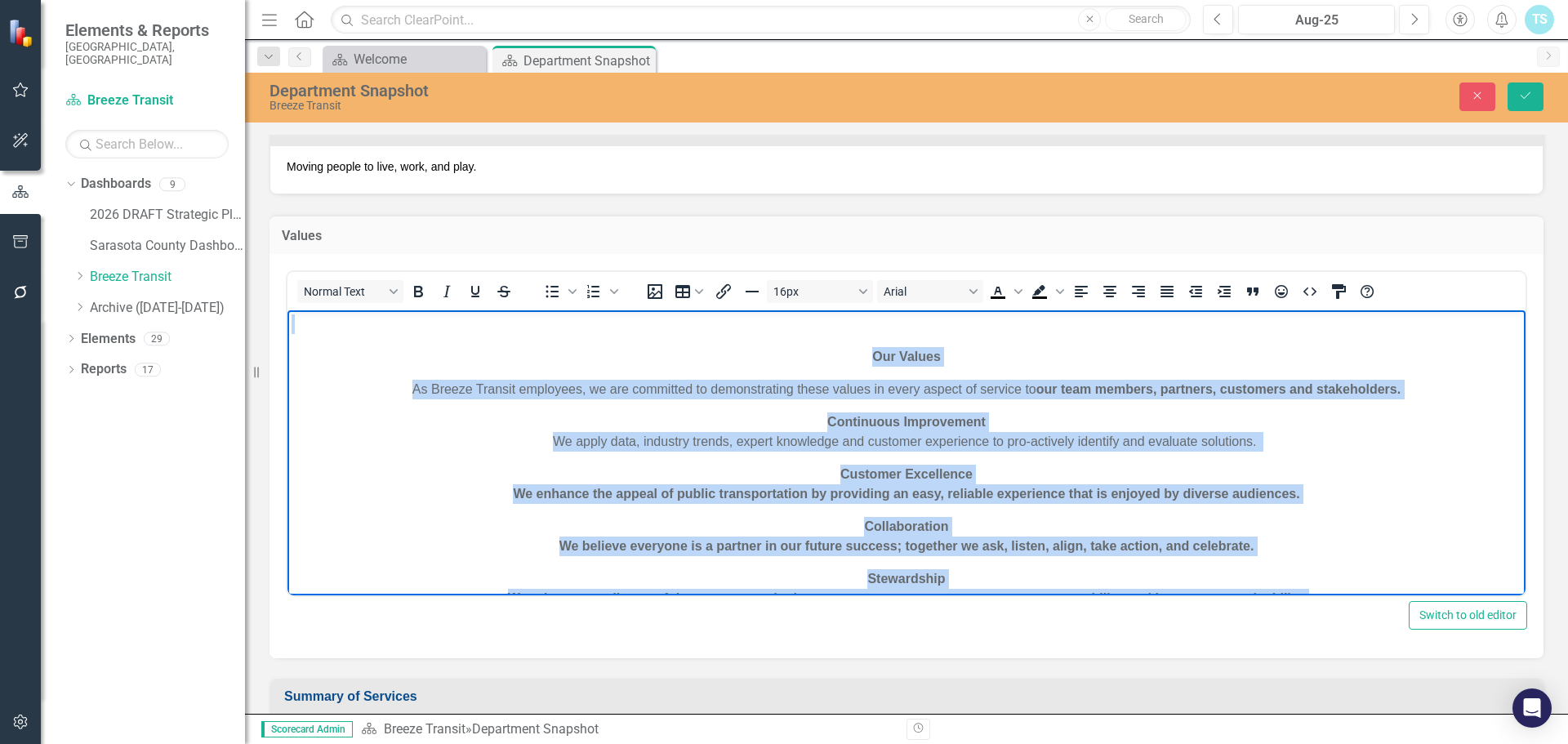
drag, startPoint x: 1369, startPoint y: 545, endPoint x: 706, endPoint y: 573, distance: 663.6
click at [471, 310] on html "Our Values As Breeze Transit employees, we are committed to demonstrating these…" at bounding box center [907, 503] width 1238 height 387
click at [418, 294] on icon "Bold" at bounding box center [418, 291] width 20 height 20
click at [418, 291] on icon "Bold" at bounding box center [418, 291] width 9 height 11
click at [418, 287] on icon "Bold" at bounding box center [418, 291] width 9 height 11
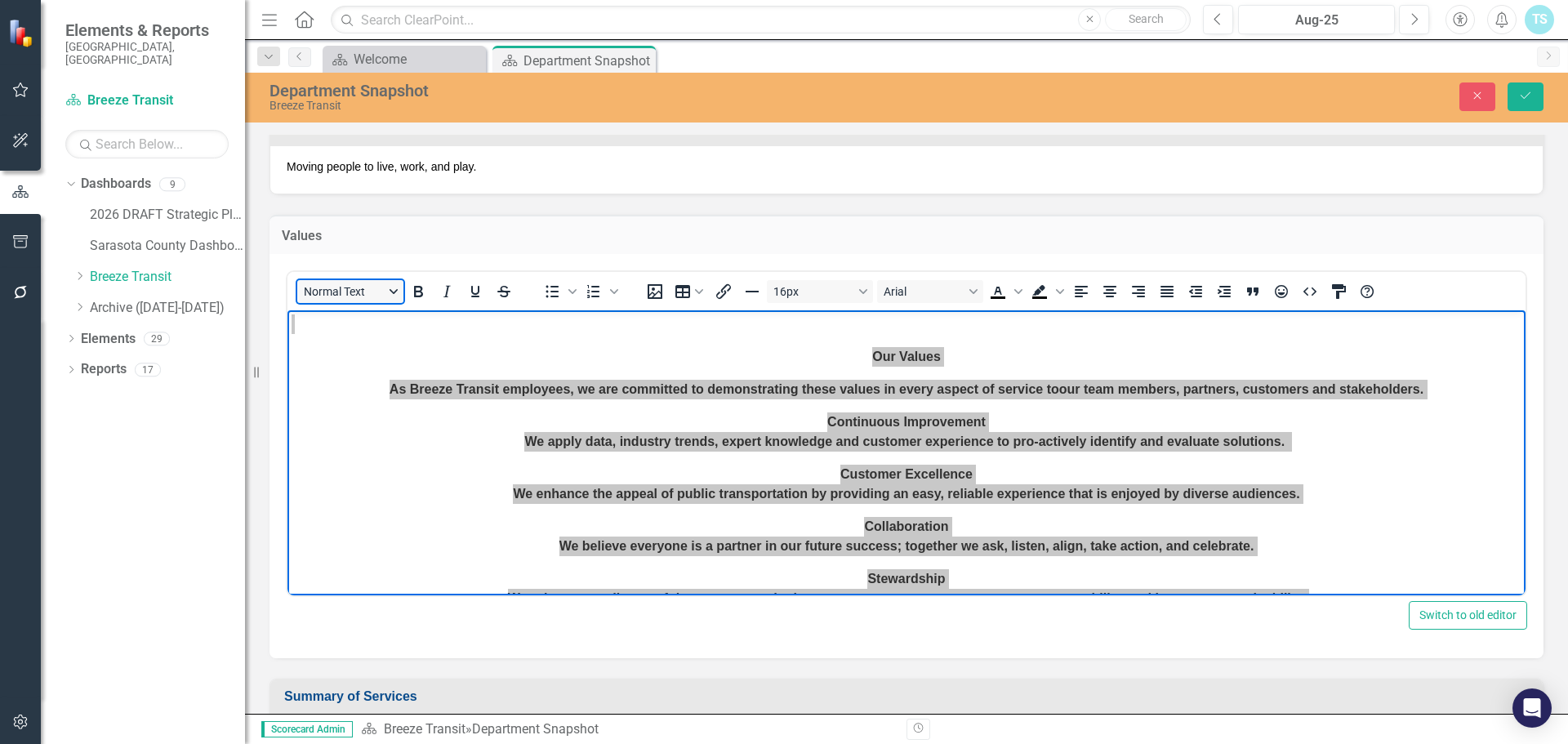
click at [376, 292] on button "Normal Text" at bounding box center [350, 291] width 106 height 23
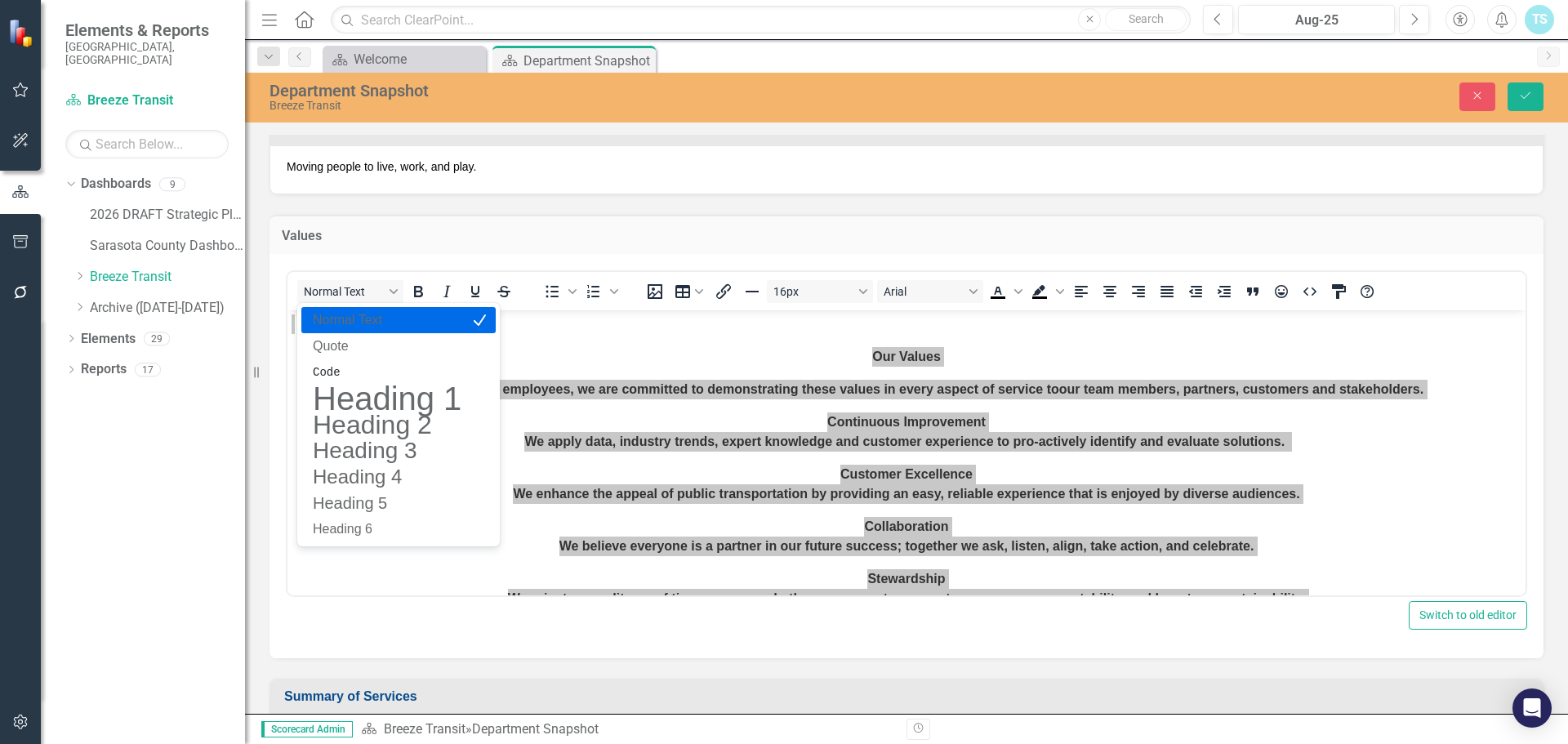
click at [351, 324] on p "Normal Text" at bounding box center [387, 319] width 152 height 20
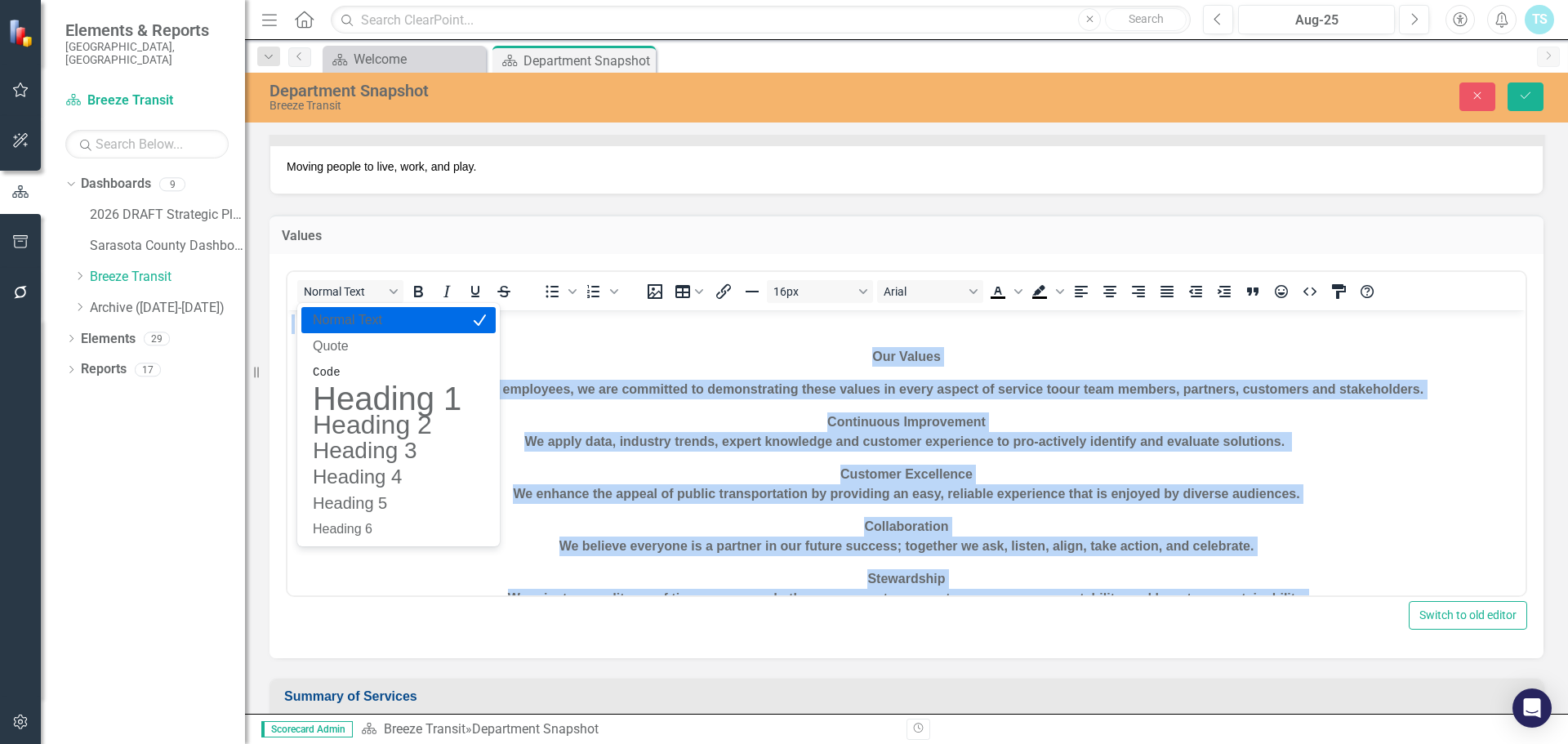
scroll to position [4, 0]
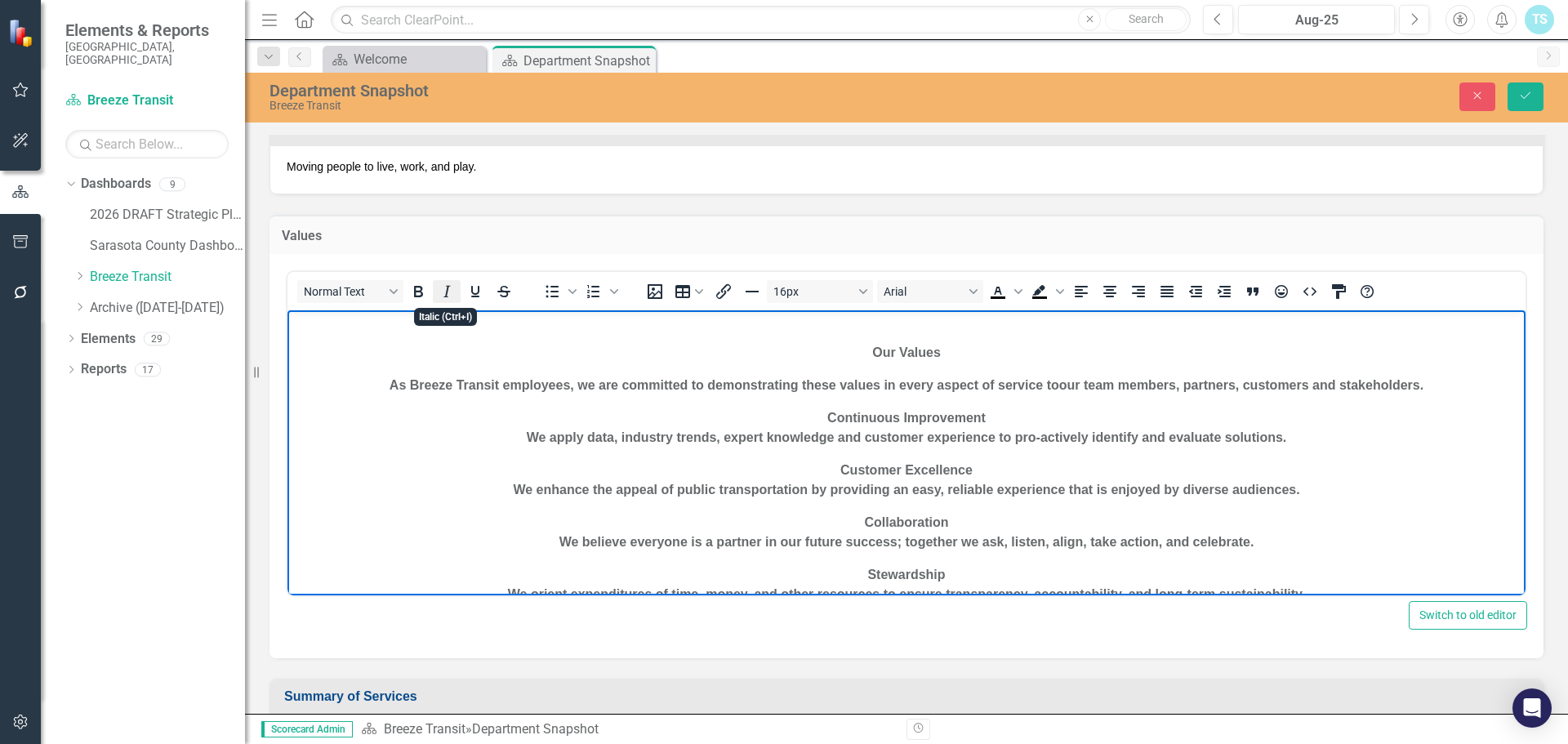
click at [447, 285] on icon "Italic" at bounding box center [446, 291] width 20 height 20
click at [447, 292] on icon "Italic" at bounding box center [447, 291] width 8 height 11
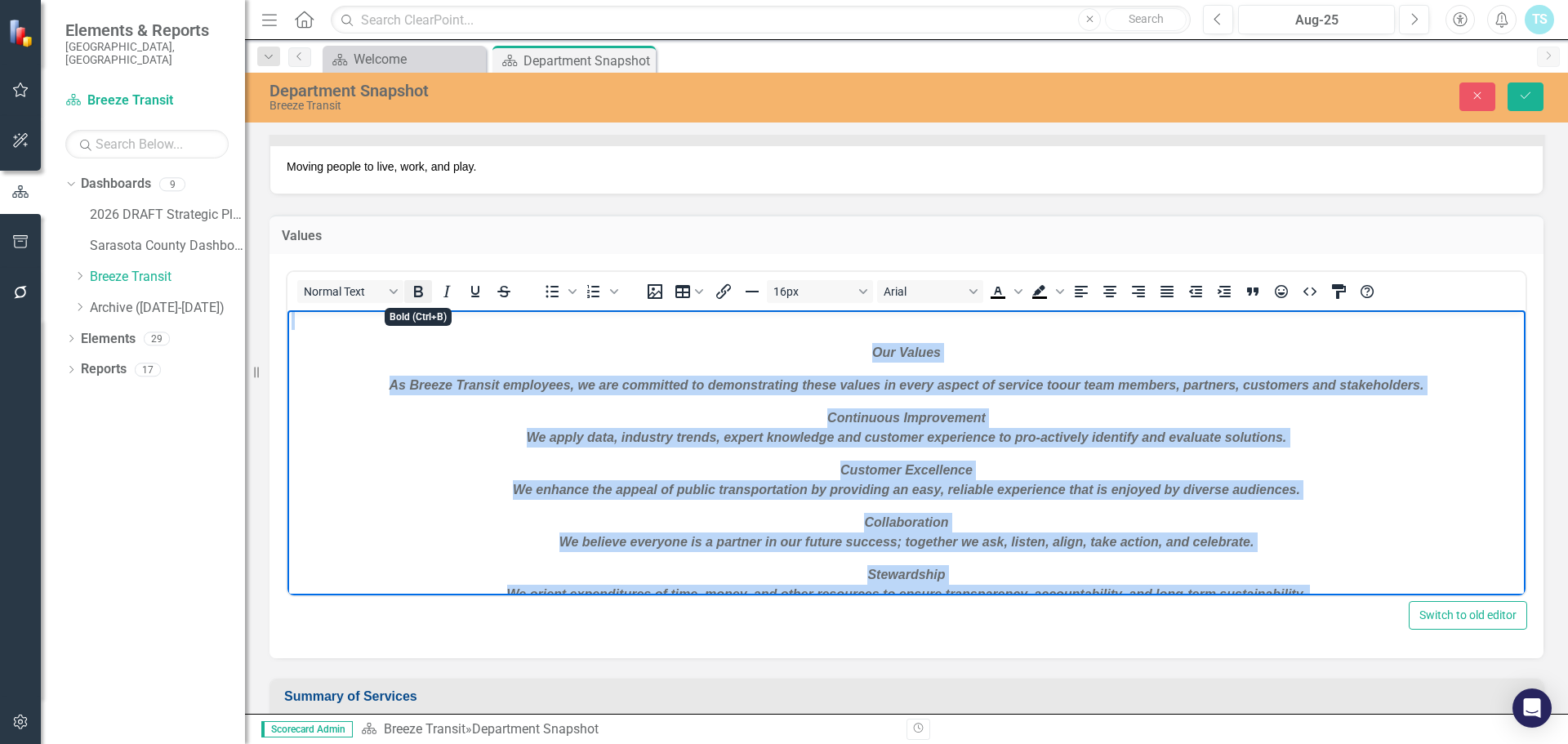
click at [420, 299] on icon "Bold" at bounding box center [418, 291] width 20 height 20
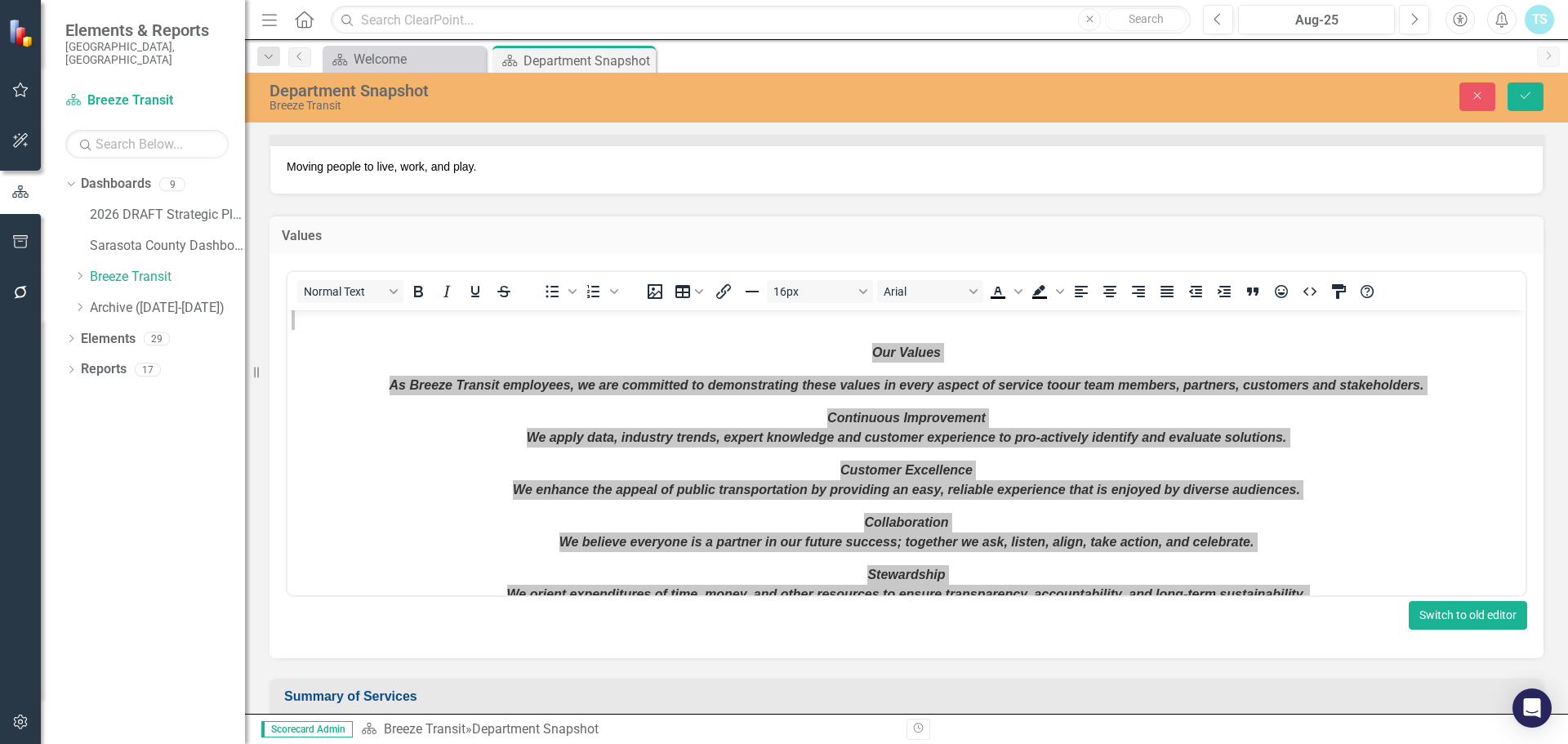
click at [1463, 623] on button "Switch to old editor" at bounding box center [1468, 615] width 119 height 28
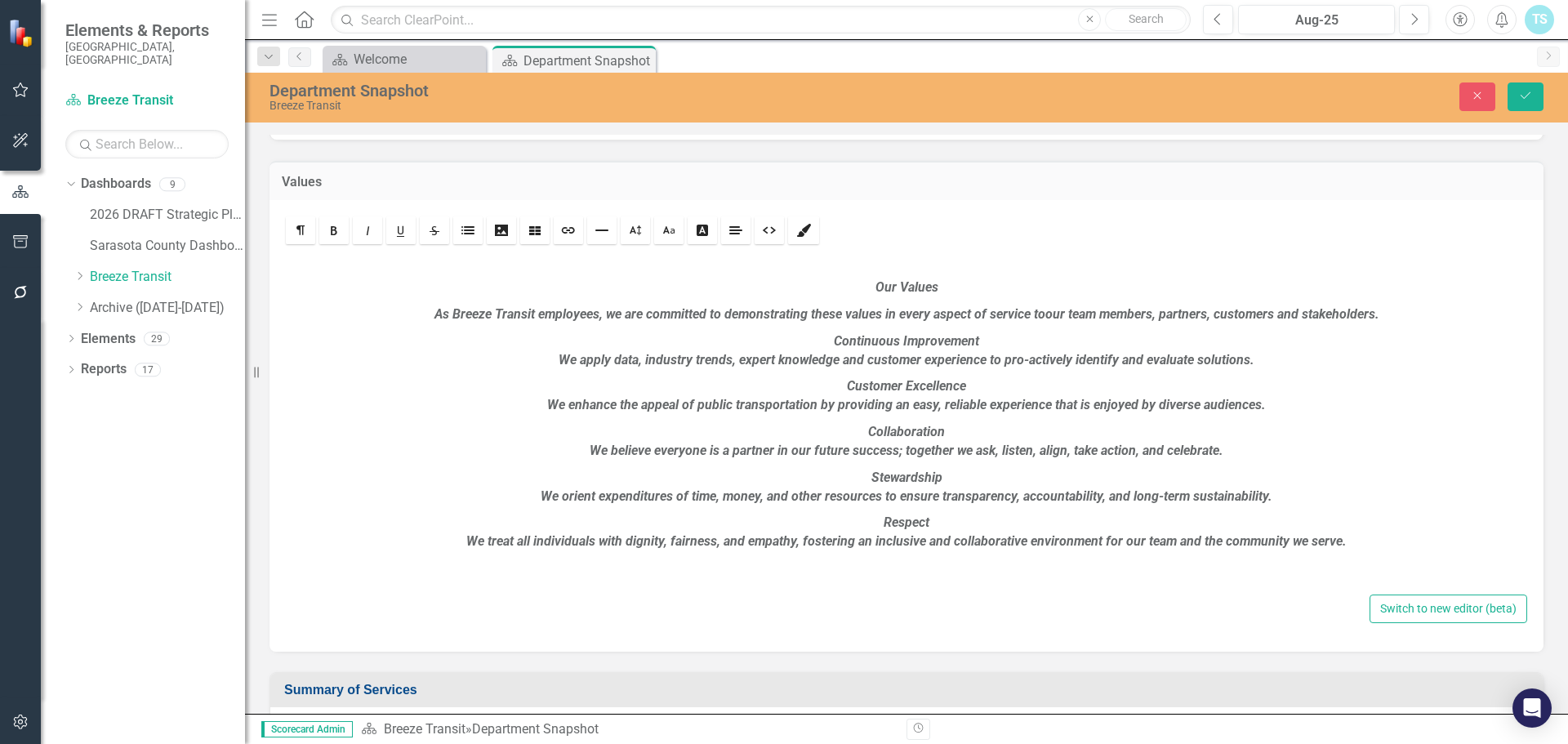
scroll to position [278, 0]
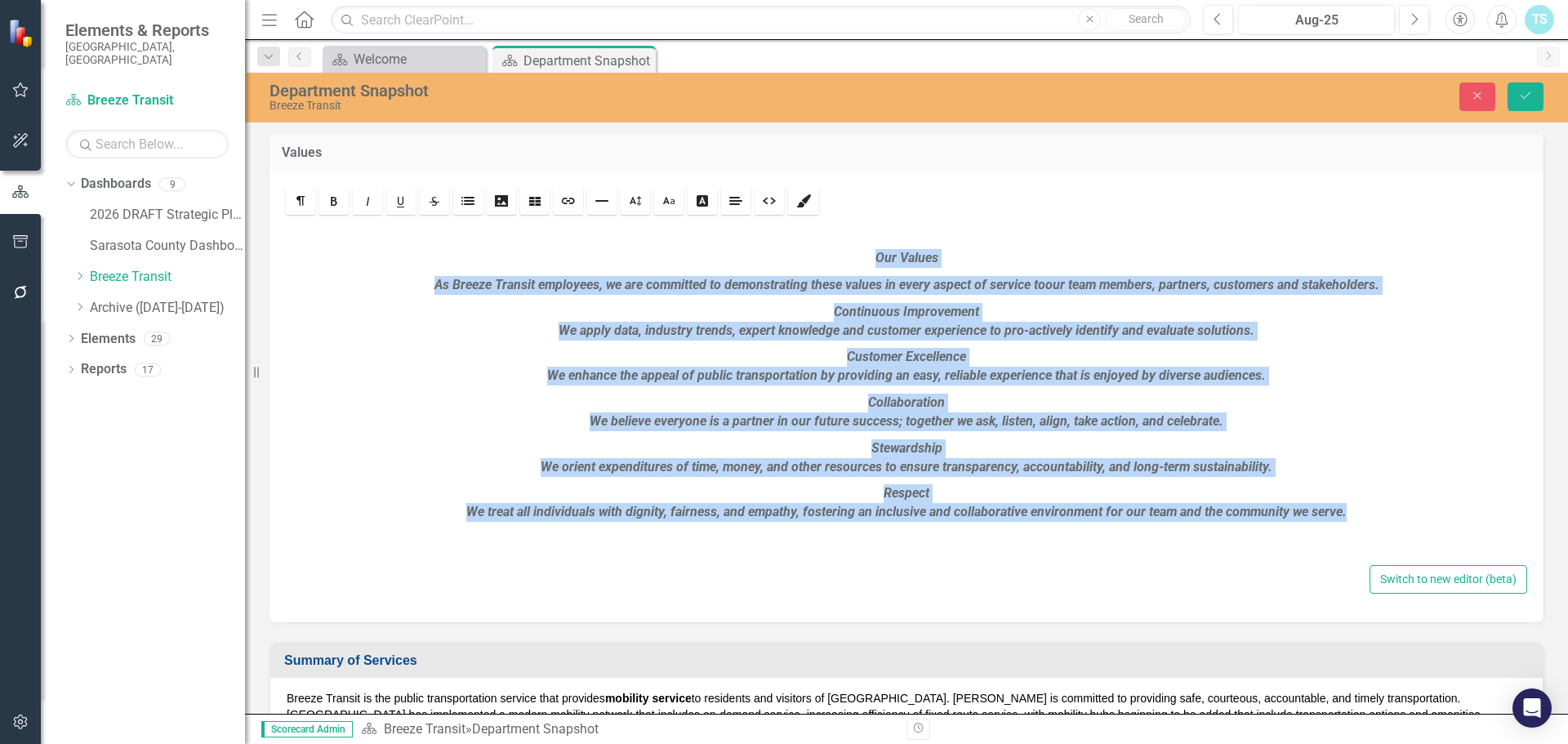
drag, startPoint x: 1357, startPoint y: 519, endPoint x: 498, endPoint y: 226, distance: 907.6
click at [518, 229] on div "Our Values As Breeze Transit employees, we are committed to demonstrating these…" at bounding box center [906, 389] width 1241 height 343
click at [328, 192] on link "Bold" at bounding box center [334, 201] width 29 height 28
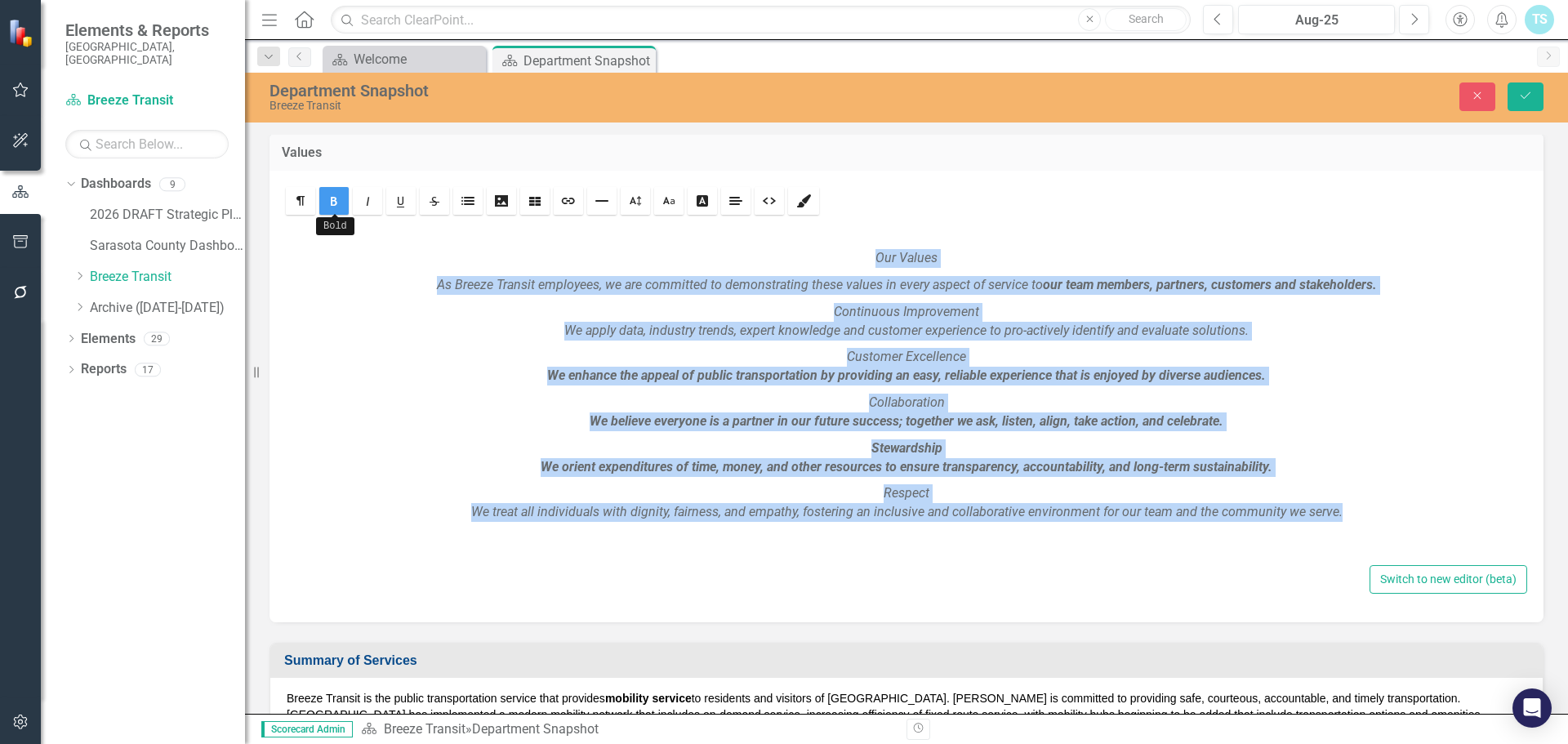
click at [330, 195] on icon "Bold" at bounding box center [333, 201] width 13 height 13
click at [363, 206] on icon "Italic" at bounding box center [367, 201] width 13 height 13
click at [1192, 378] on p "Customer Excellence We enhance the appeal of public transportation by providing…" at bounding box center [906, 367] width 1224 height 38
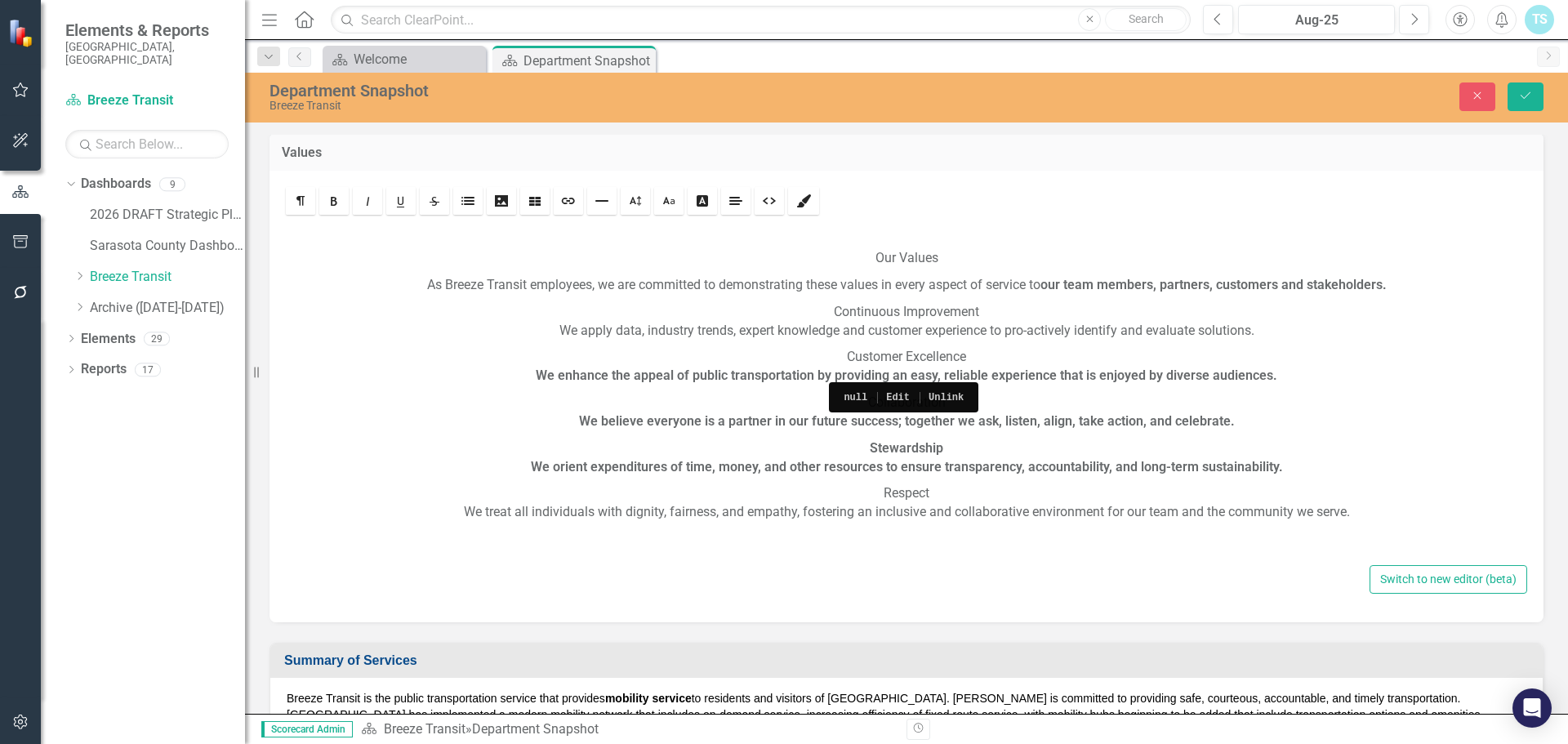
click at [947, 256] on p "Our Values" at bounding box center [906, 258] width 1224 height 19
click at [1294, 369] on p "Customer Excellence We enhance the appeal of public transportation by providing…" at bounding box center [906, 367] width 1224 height 38
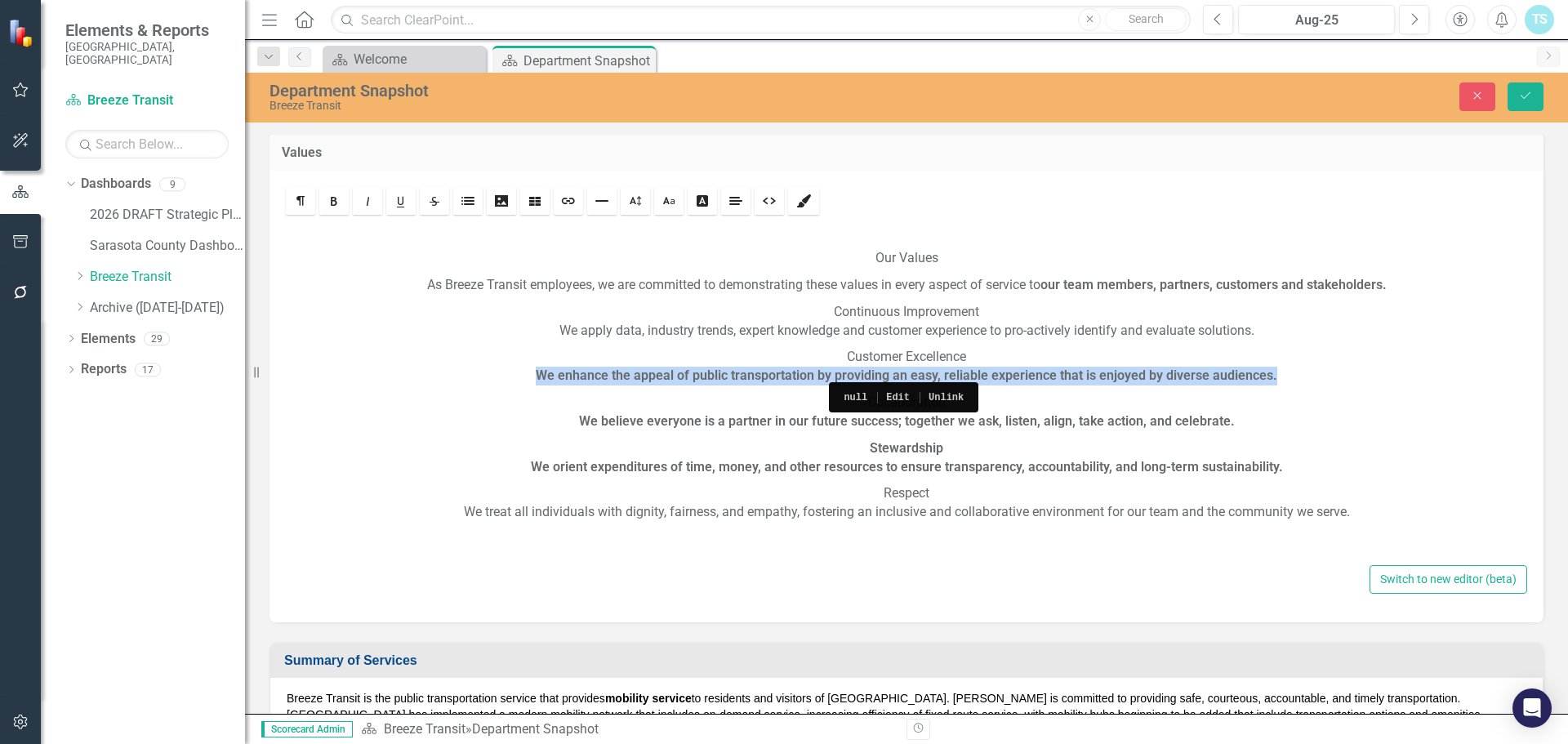
drag, startPoint x: 1292, startPoint y: 381, endPoint x: 522, endPoint y: 380, distance: 770.0
click at [522, 380] on p "Customer Excellence We enhance the appeal of public transportation by providing…" at bounding box center [906, 367] width 1224 height 38
click at [1224, 380] on p "Customer Excellence We enhance the appeal of public transportation by providing…" at bounding box center [906, 367] width 1224 height 38
drag, startPoint x: 1285, startPoint y: 373, endPoint x: 513, endPoint y: 377, distance: 772.0
click at [513, 377] on p "Customer Excellence We enhance the appeal of public transportation by providing…" at bounding box center [906, 367] width 1224 height 38
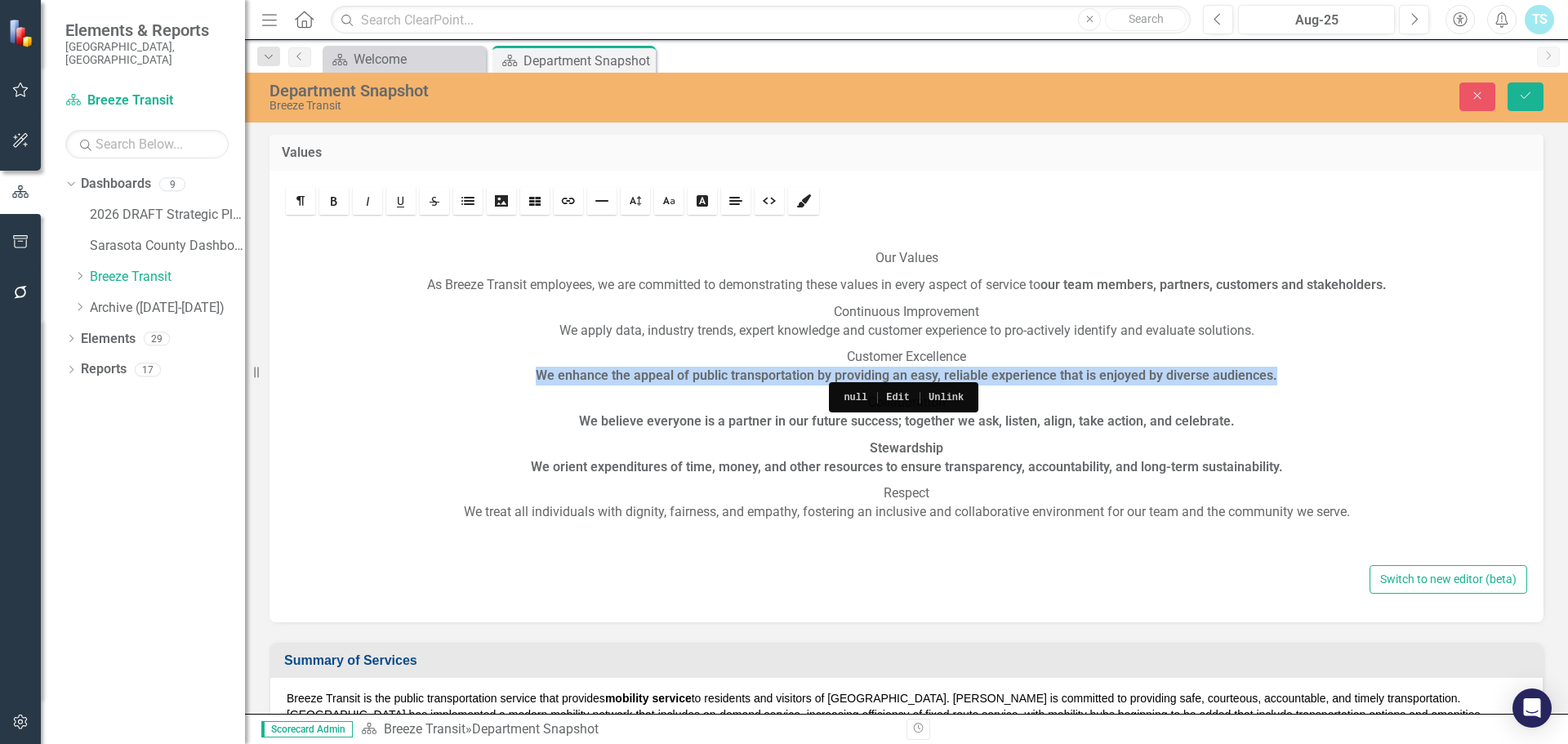
click at [1080, 518] on p "Respect We treat all individuals with dignity, fairness, and empathy, fostering…" at bounding box center [906, 503] width 1224 height 38
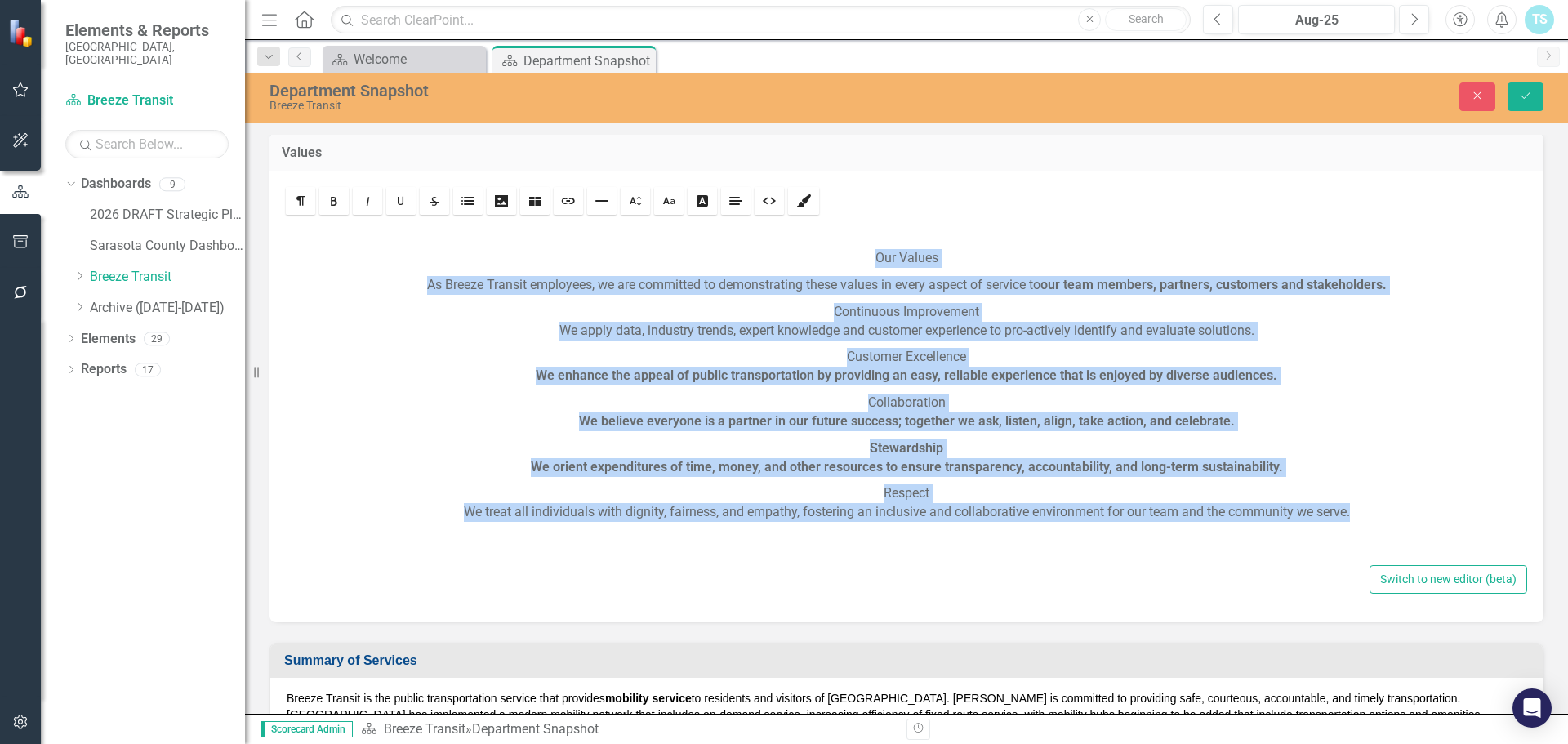
drag, startPoint x: 1366, startPoint y: 505, endPoint x: 560, endPoint y: 239, distance: 848.8
click at [560, 239] on div "Our Values As Breeze Transit employees, we are committed to demonstrating these…" at bounding box center [906, 389] width 1241 height 343
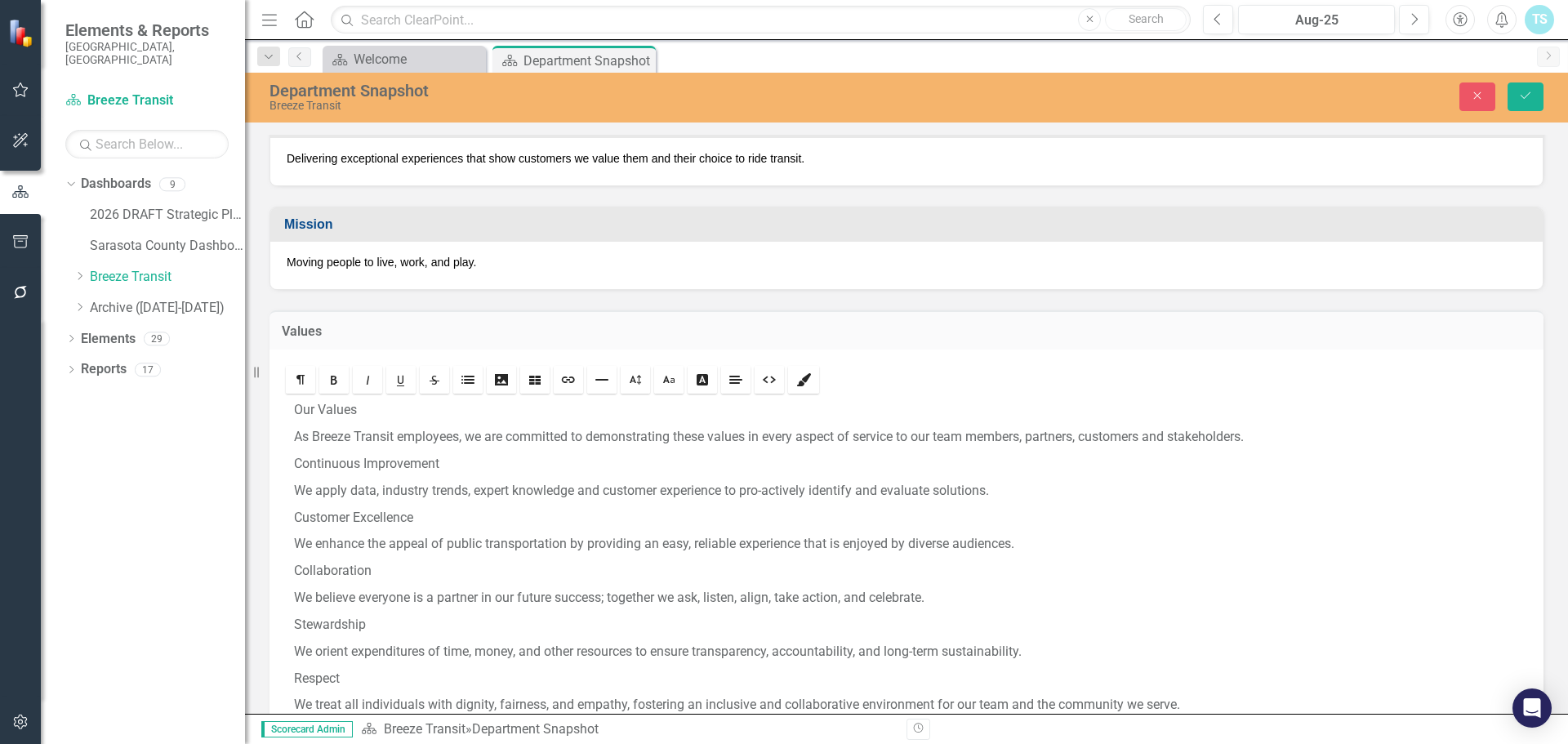
scroll to position [197, 0]
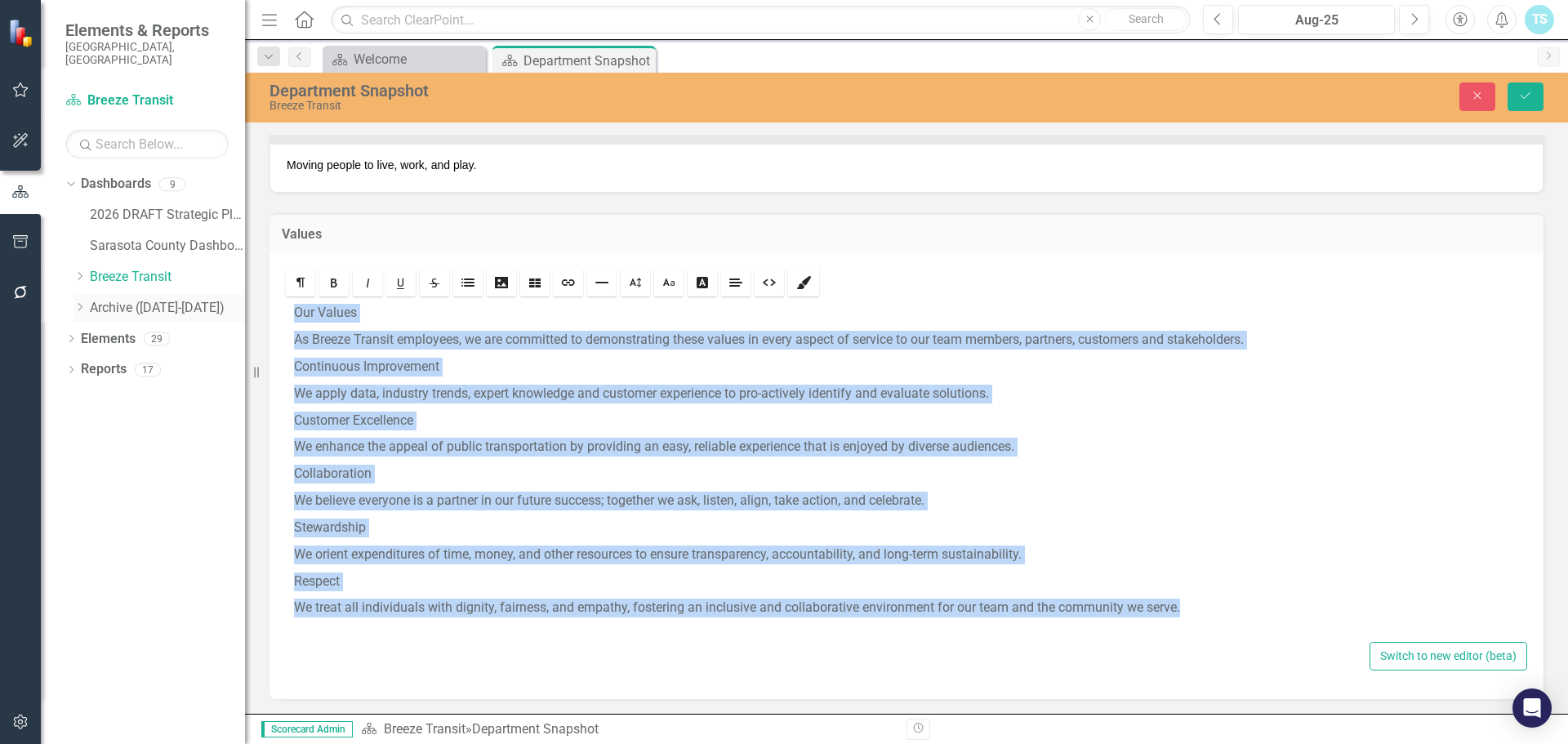
drag, startPoint x: 1224, startPoint y: 615, endPoint x: 214, endPoint y: 294, distance: 1059.8
click at [214, 294] on div "Elements & Reports [GEOGRAPHIC_DATA], [GEOGRAPHIC_DATA] Dashboard Breeze Transi…" at bounding box center [784, 372] width 1568 height 744
click at [742, 276] on link "Align" at bounding box center [735, 282] width 29 height 28
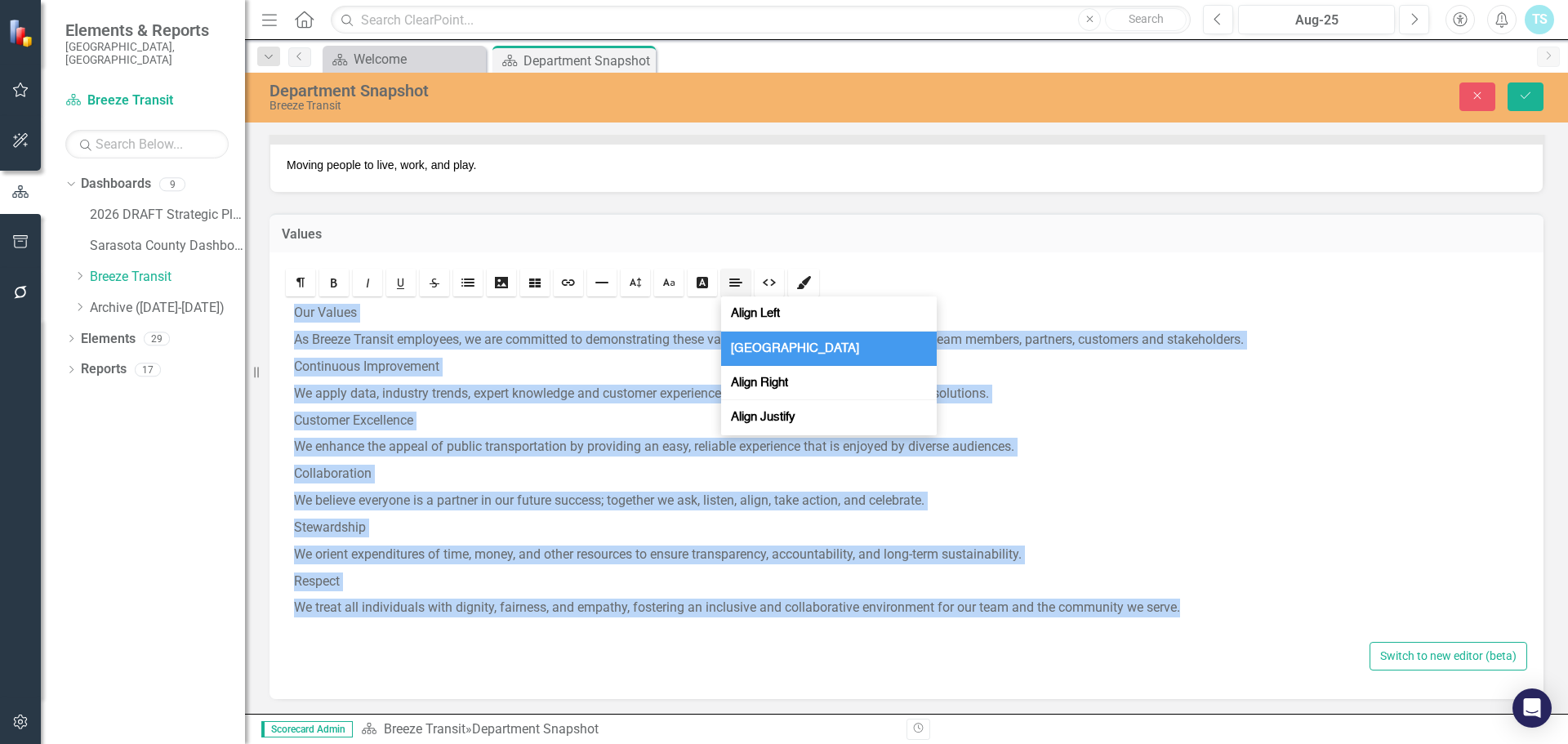
click at [768, 355] on span "[GEOGRAPHIC_DATA]" at bounding box center [795, 348] width 134 height 16
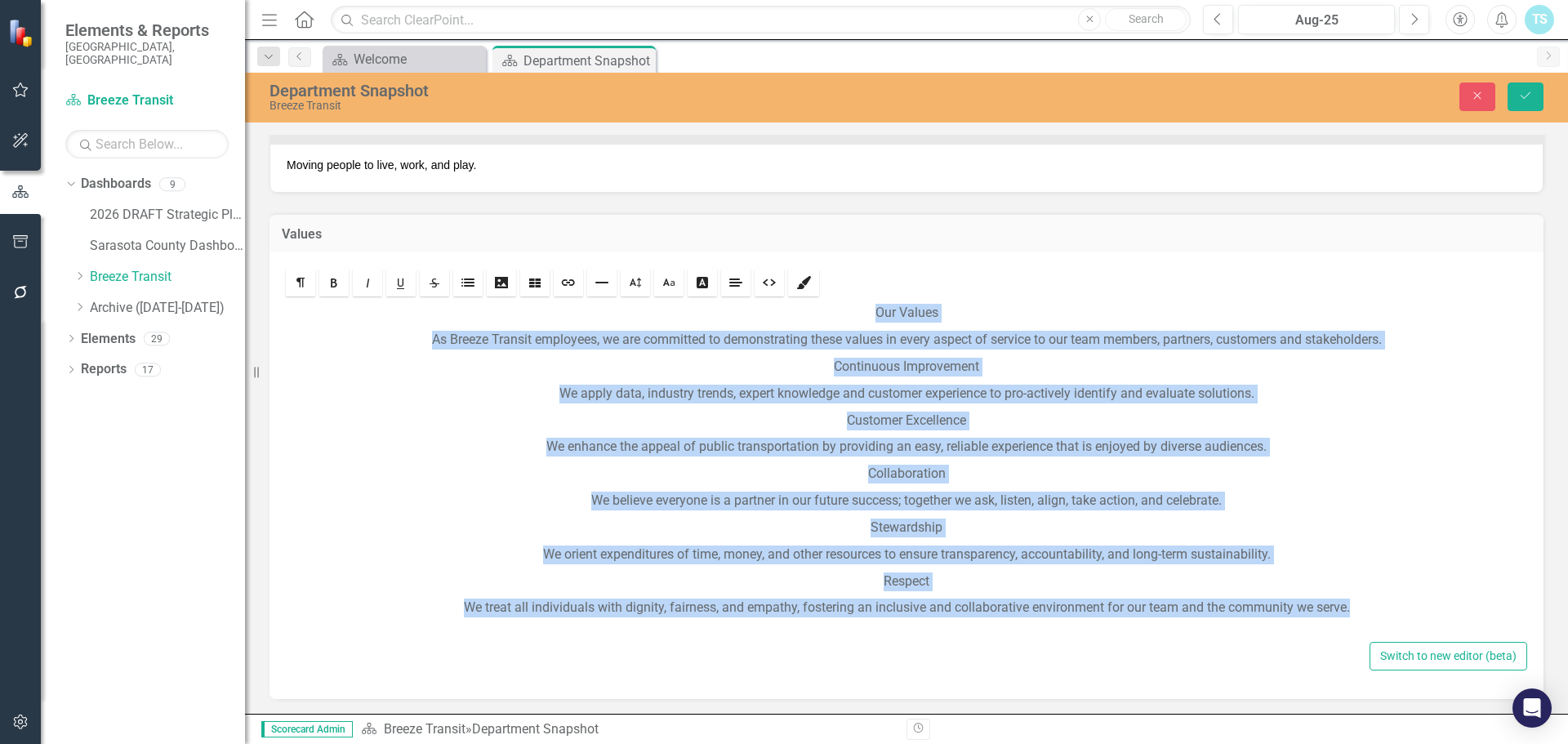
click at [953, 337] on p "As Breeze Transit employees, we are committed to demonstrating these values in …" at bounding box center [906, 340] width 1224 height 19
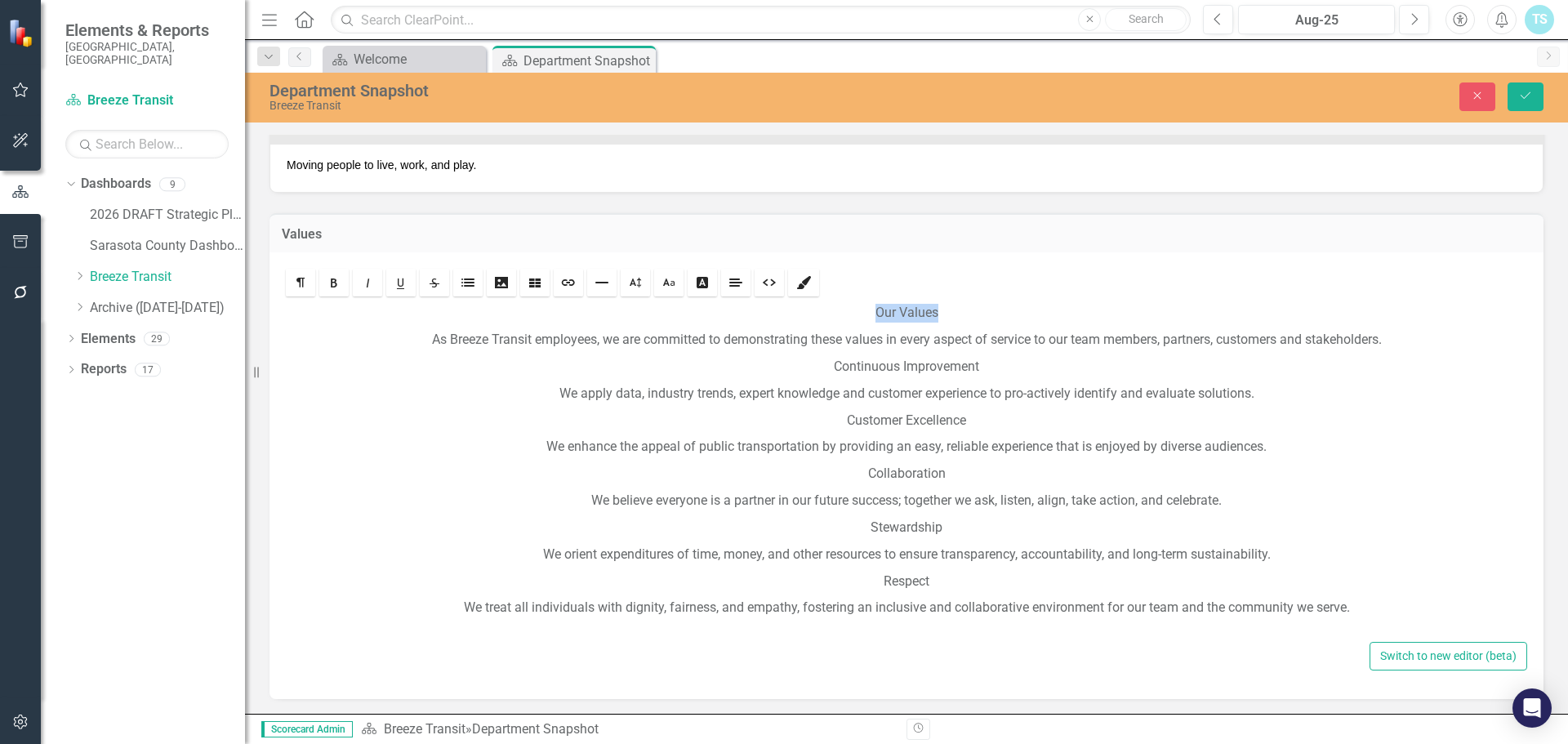
drag, startPoint x: 972, startPoint y: 306, endPoint x: 800, endPoint y: 308, distance: 172.0
click at [800, 308] on p "Our Values" at bounding box center [906, 313] width 1224 height 19
drag, startPoint x: 1010, startPoint y: 363, endPoint x: 783, endPoint y: 361, distance: 227.0
click at [783, 361] on p "Continuous Improvement" at bounding box center [906, 367] width 1224 height 19
drag, startPoint x: 981, startPoint y: 415, endPoint x: 833, endPoint y: 415, distance: 148.0
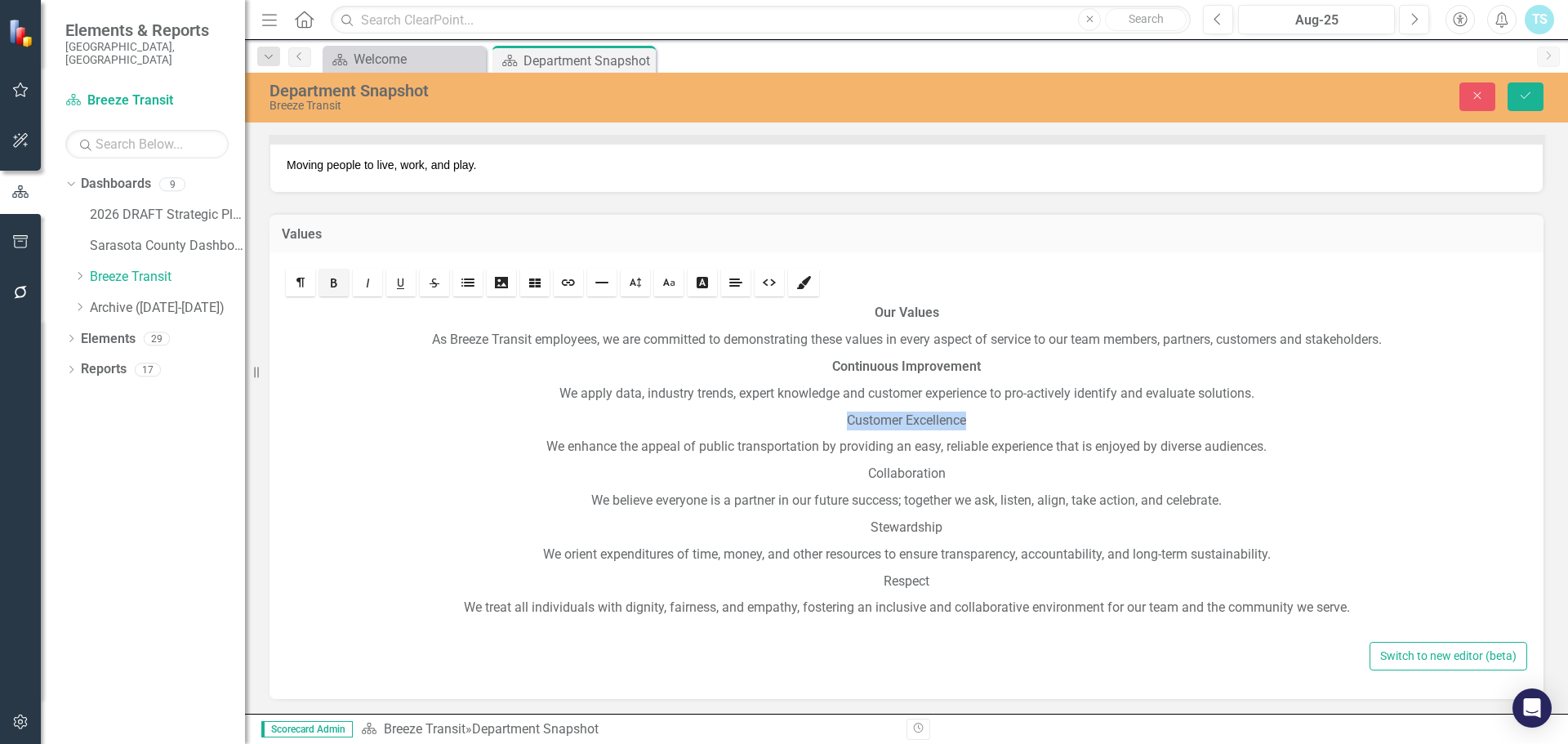
click at [833, 415] on p "Customer Excellence" at bounding box center [906, 421] width 1224 height 19
drag, startPoint x: 954, startPoint y: 472, endPoint x: 764, endPoint y: 458, distance: 190.5
click at [764, 458] on div "Our Values As Breeze Transit employees, we are committed to demonstrating these…" at bounding box center [906, 468] width 1241 height 338
drag, startPoint x: 949, startPoint y: 518, endPoint x: 822, endPoint y: 523, distance: 127.1
click at [822, 523] on p "Stewardship" at bounding box center [906, 528] width 1224 height 19
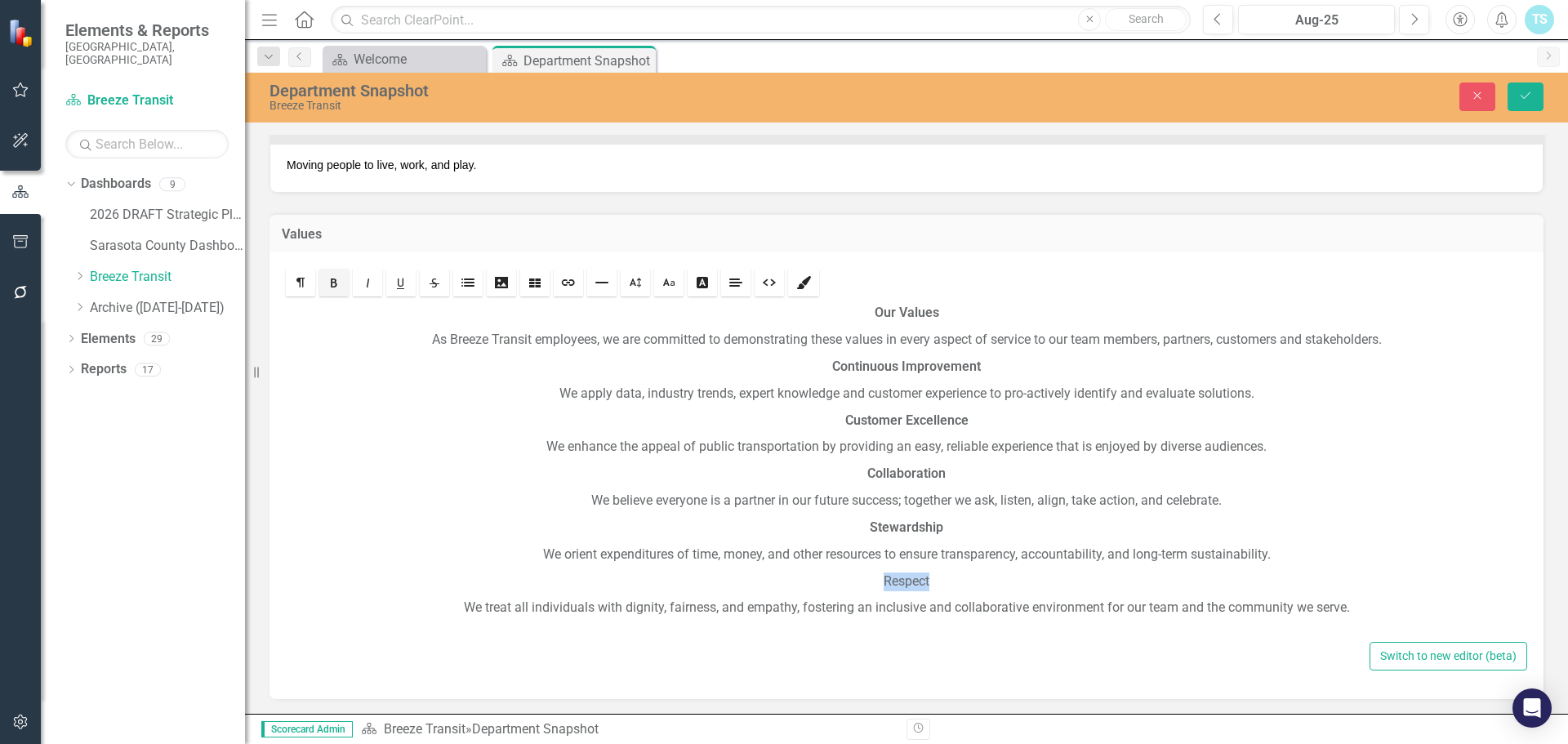
drag, startPoint x: 939, startPoint y: 586, endPoint x: 796, endPoint y: 583, distance: 143.0
click at [796, 583] on p "Respect" at bounding box center [906, 582] width 1224 height 19
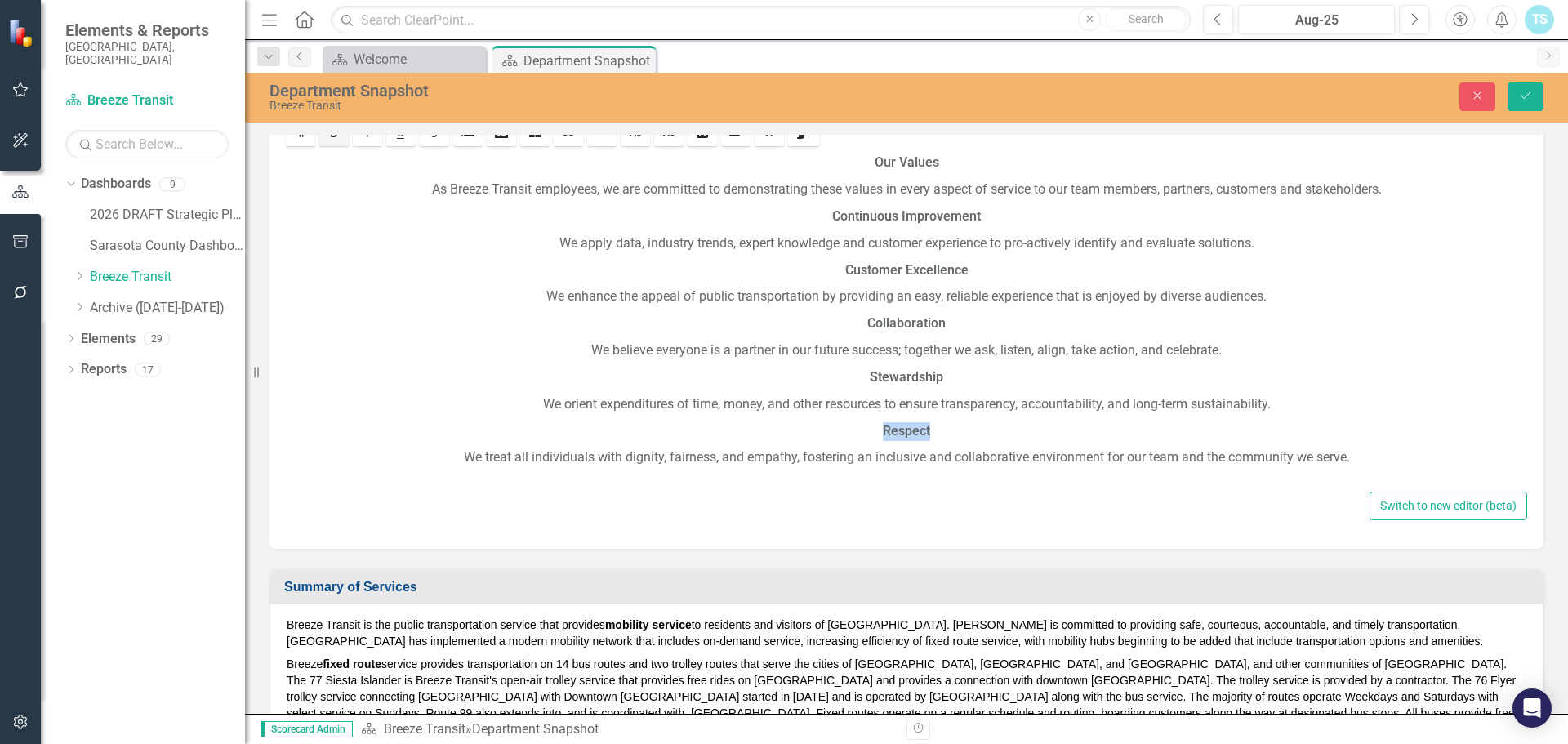
scroll to position [360, 0]
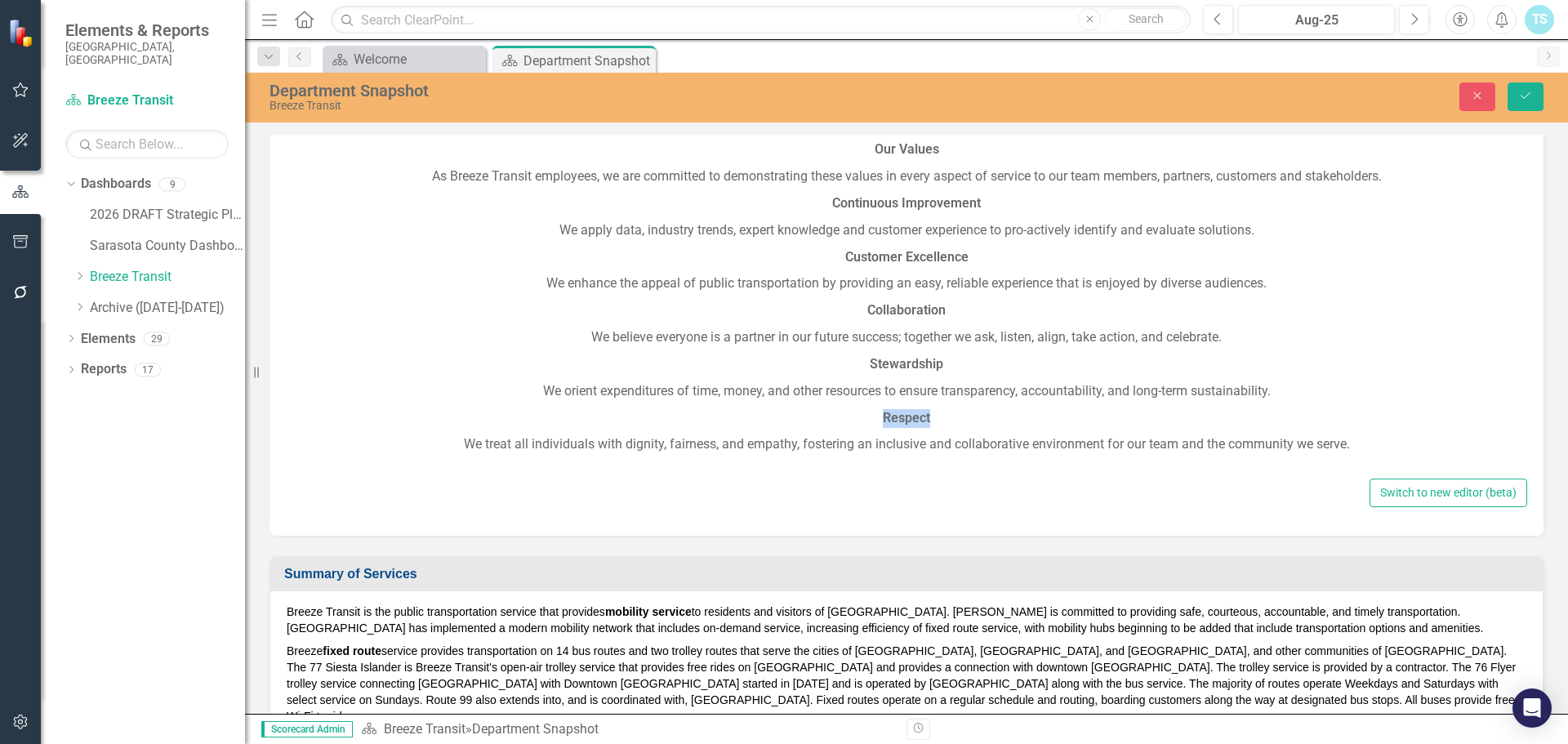
click at [1168, 510] on div "Rich text editor Our Values As Breeze Transit employees, we are committed to de…" at bounding box center [906, 312] width 1274 height 447
click at [1350, 450] on p "We treat all individuals with dignity, fairness, and empathy, fostering an incl…" at bounding box center [906, 444] width 1224 height 19
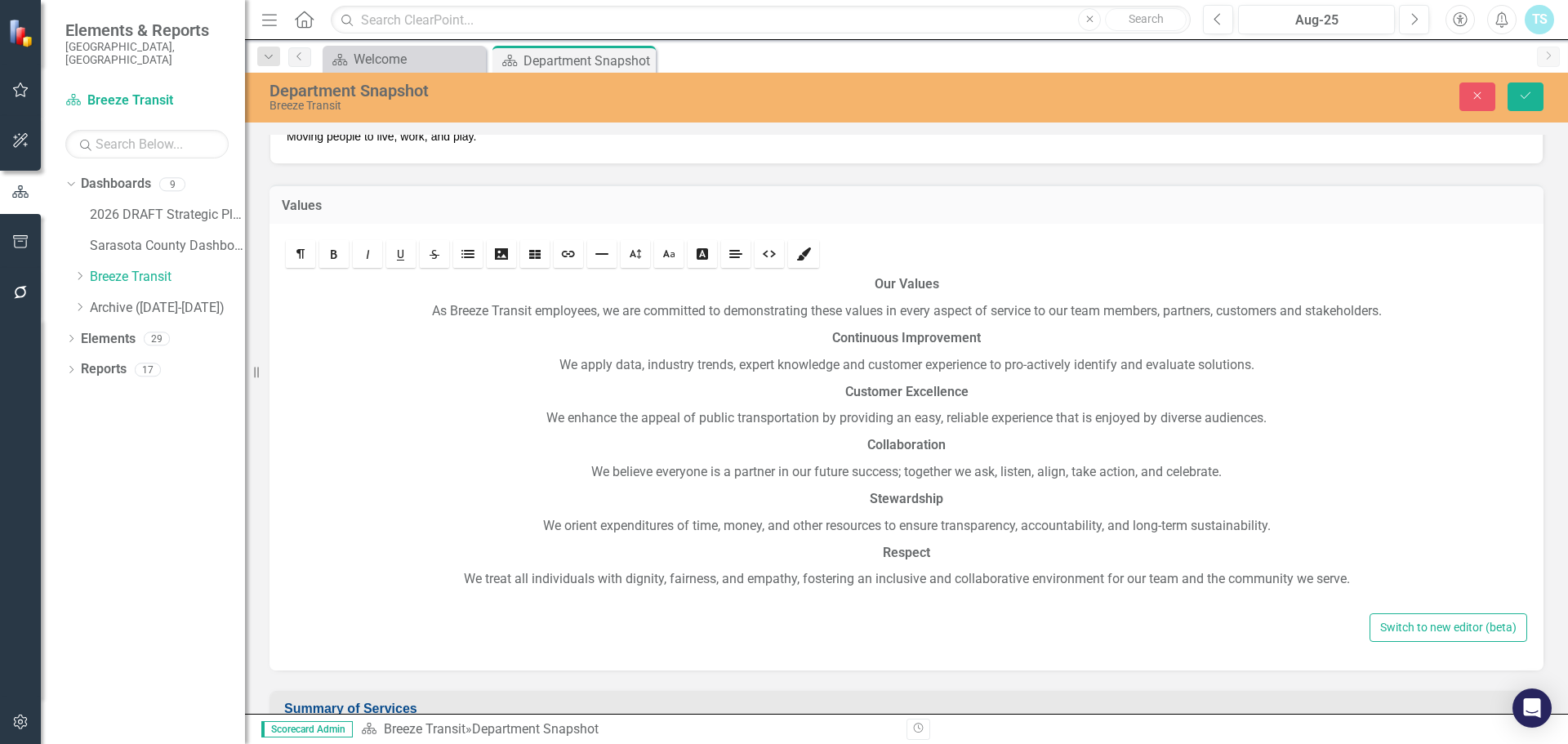
scroll to position [197, 0]
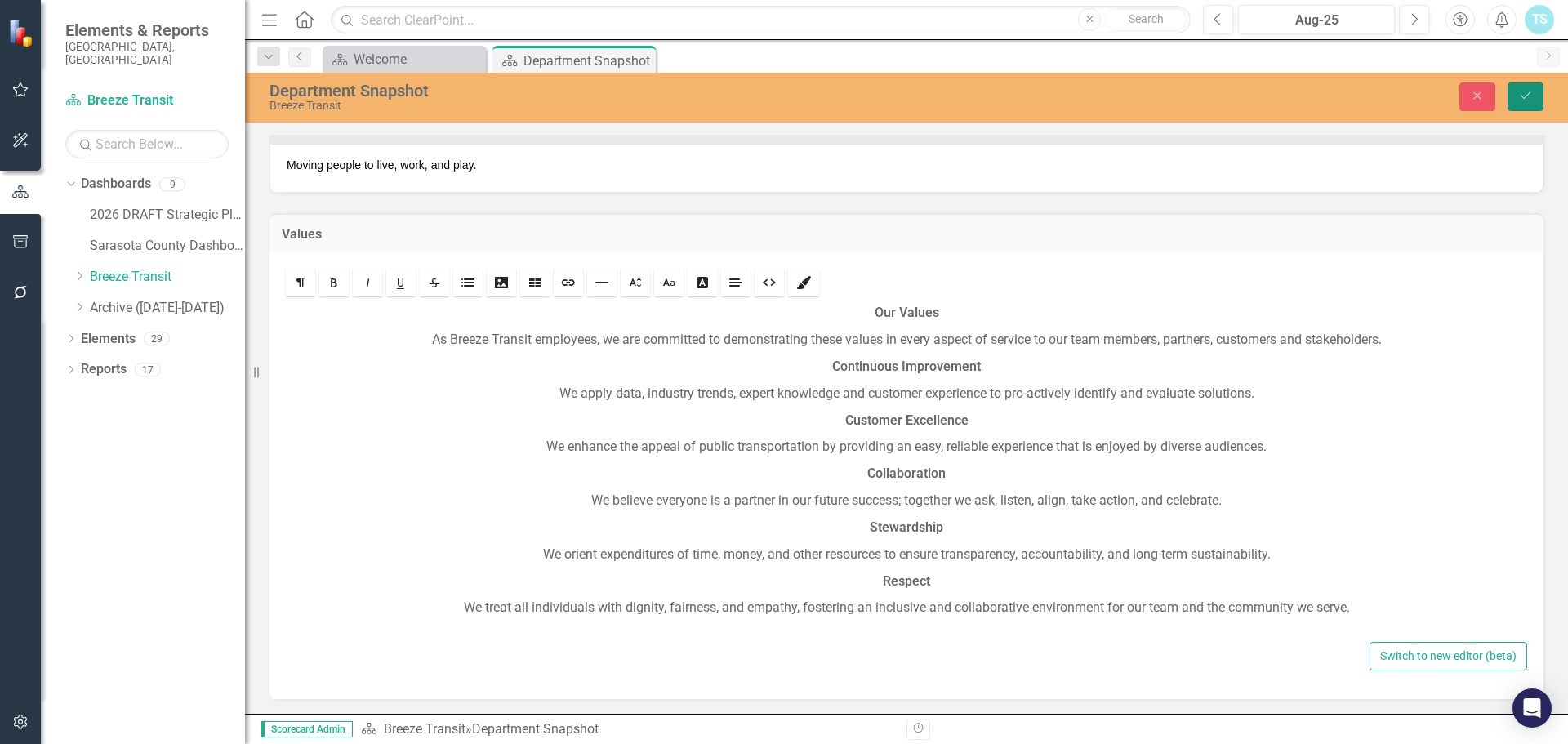
click at [1514, 94] on button "Save" at bounding box center [1526, 96] width 36 height 28
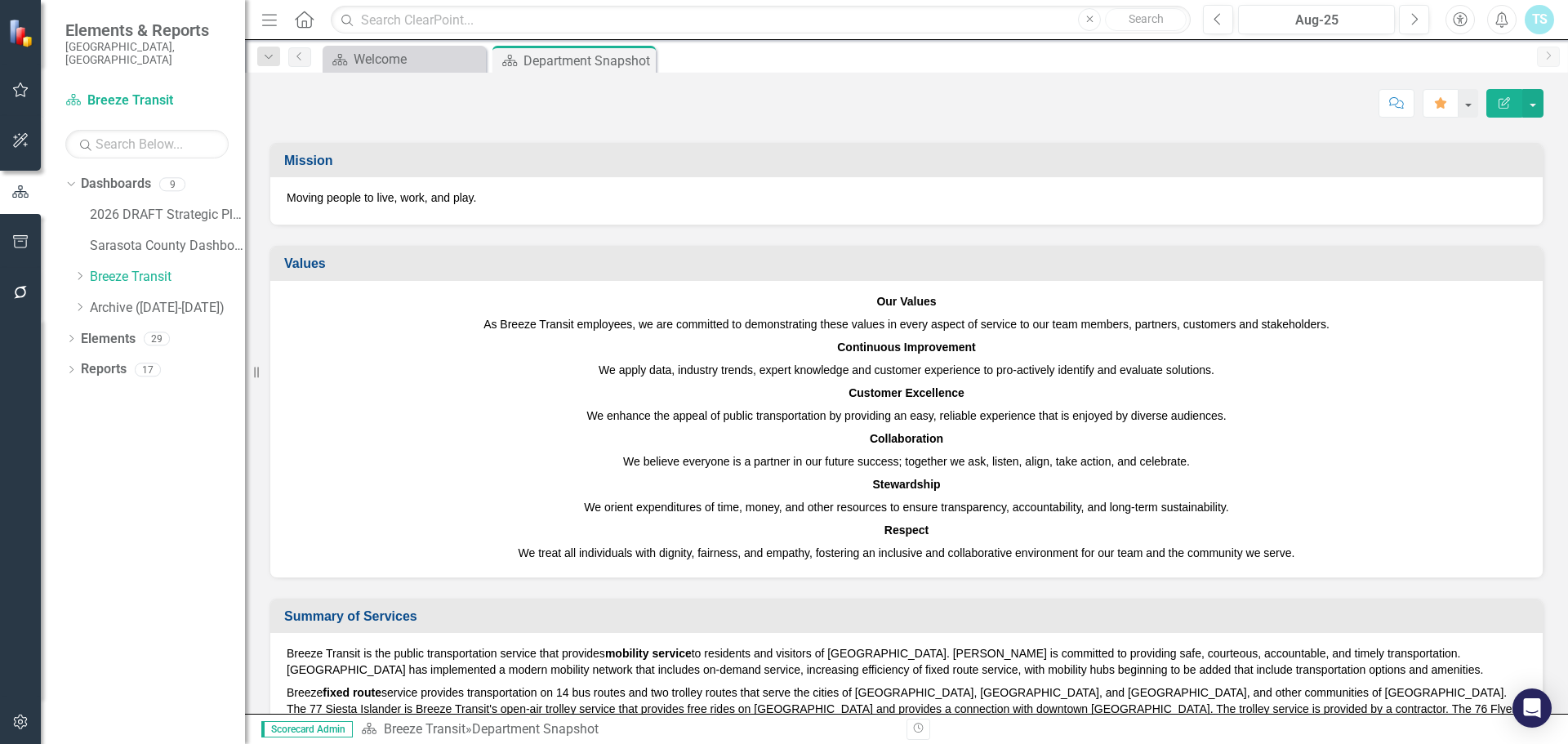
scroll to position [164, 0]
click at [1504, 99] on icon "Edit Report" at bounding box center [1503, 102] width 15 height 11
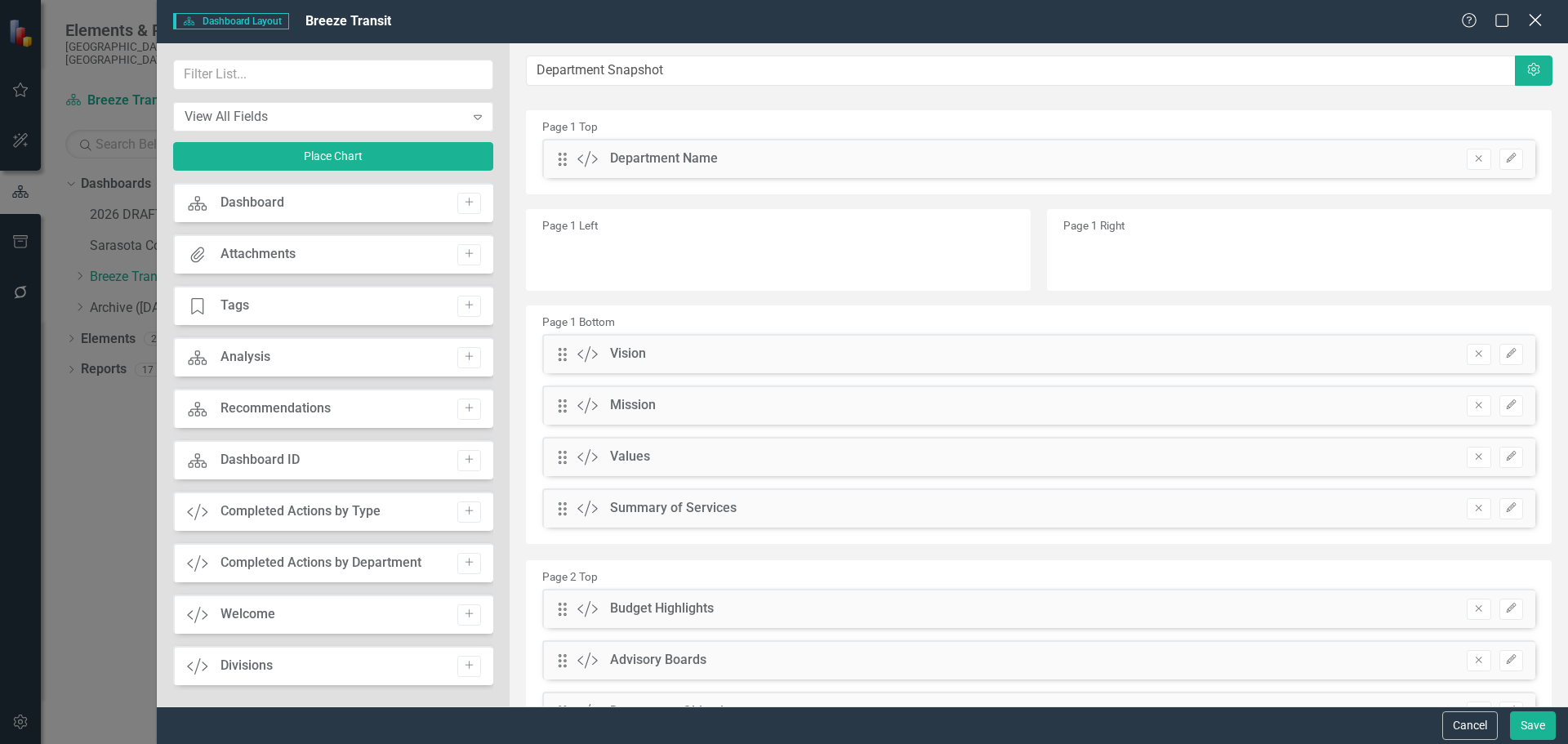
click at [1540, 21] on icon "Close" at bounding box center [1534, 20] width 21 height 16
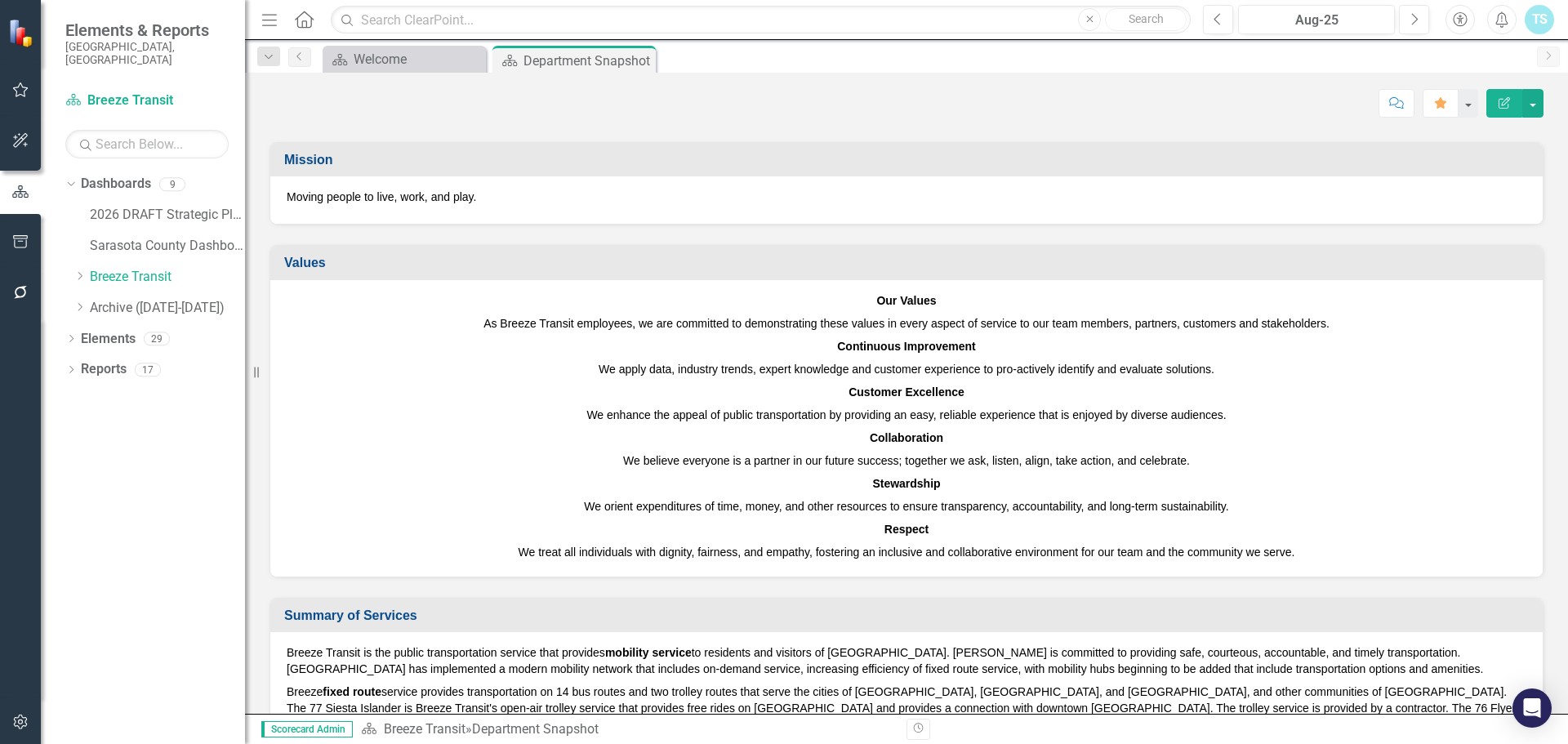
click at [1109, 447] on p "Collaboration" at bounding box center [906, 437] width 1239 height 23
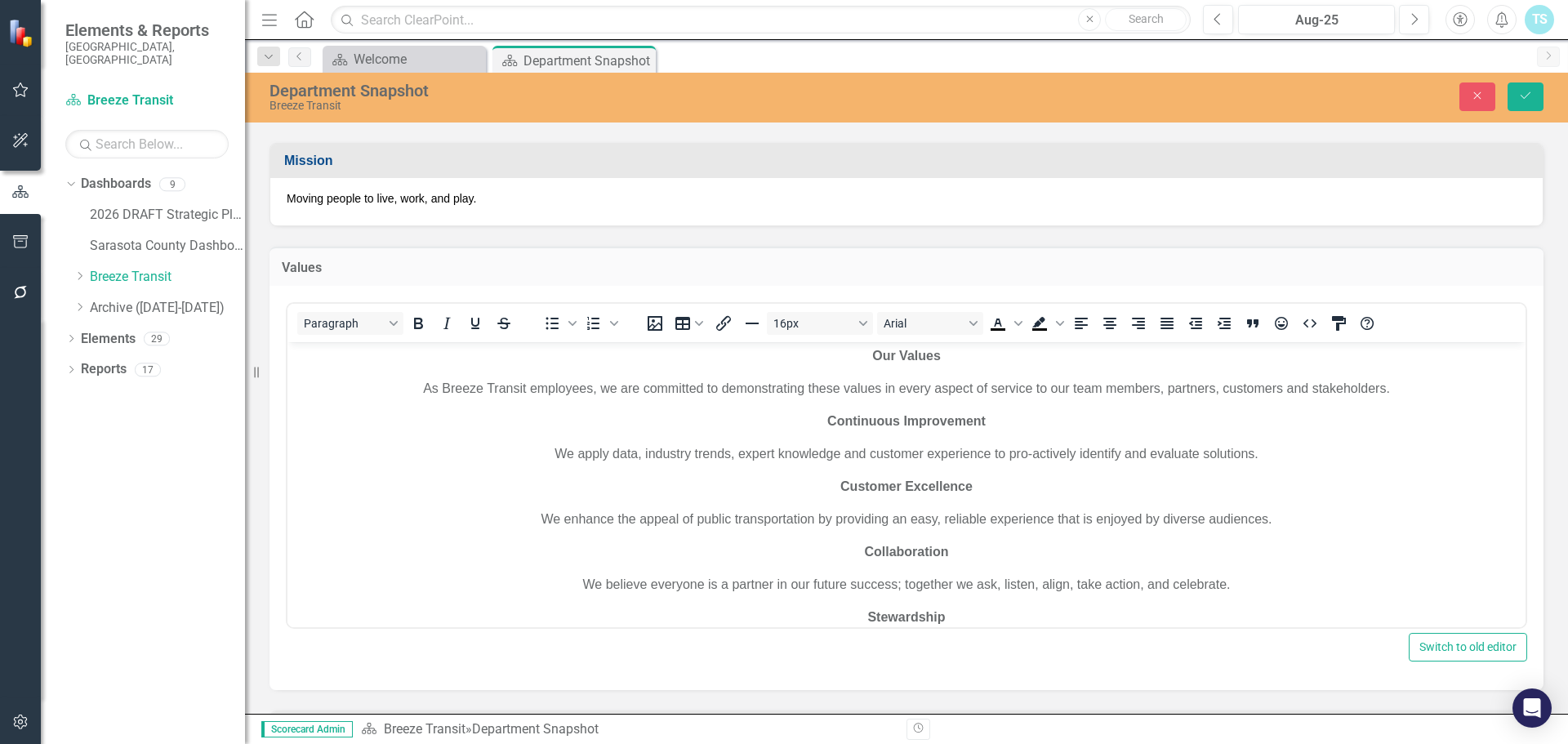
scroll to position [0, 0]
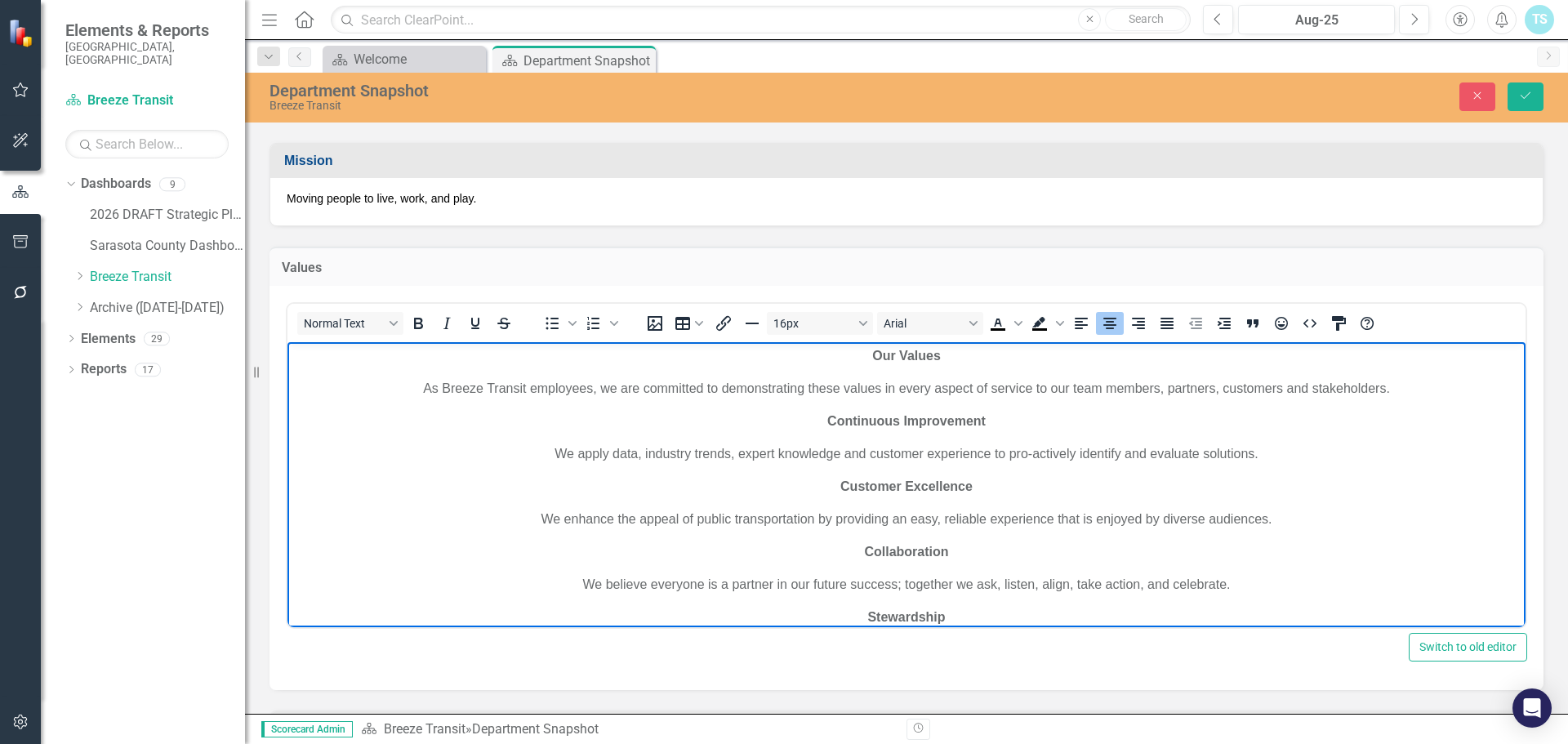
click at [981, 393] on p "As Breeze Transit employees, we are committed to demonstrating these values in …" at bounding box center [907, 388] width 1230 height 20
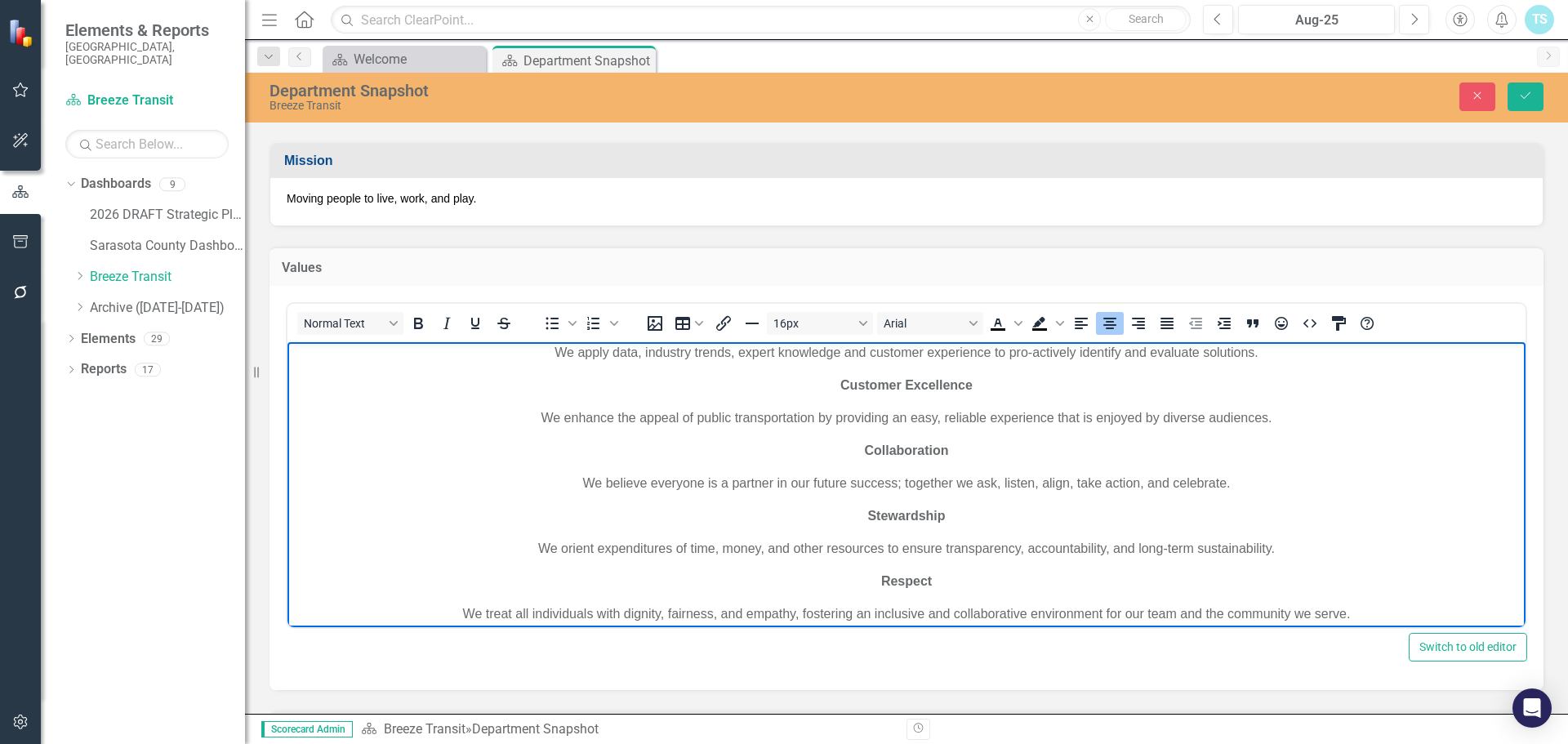
scroll to position [148, 0]
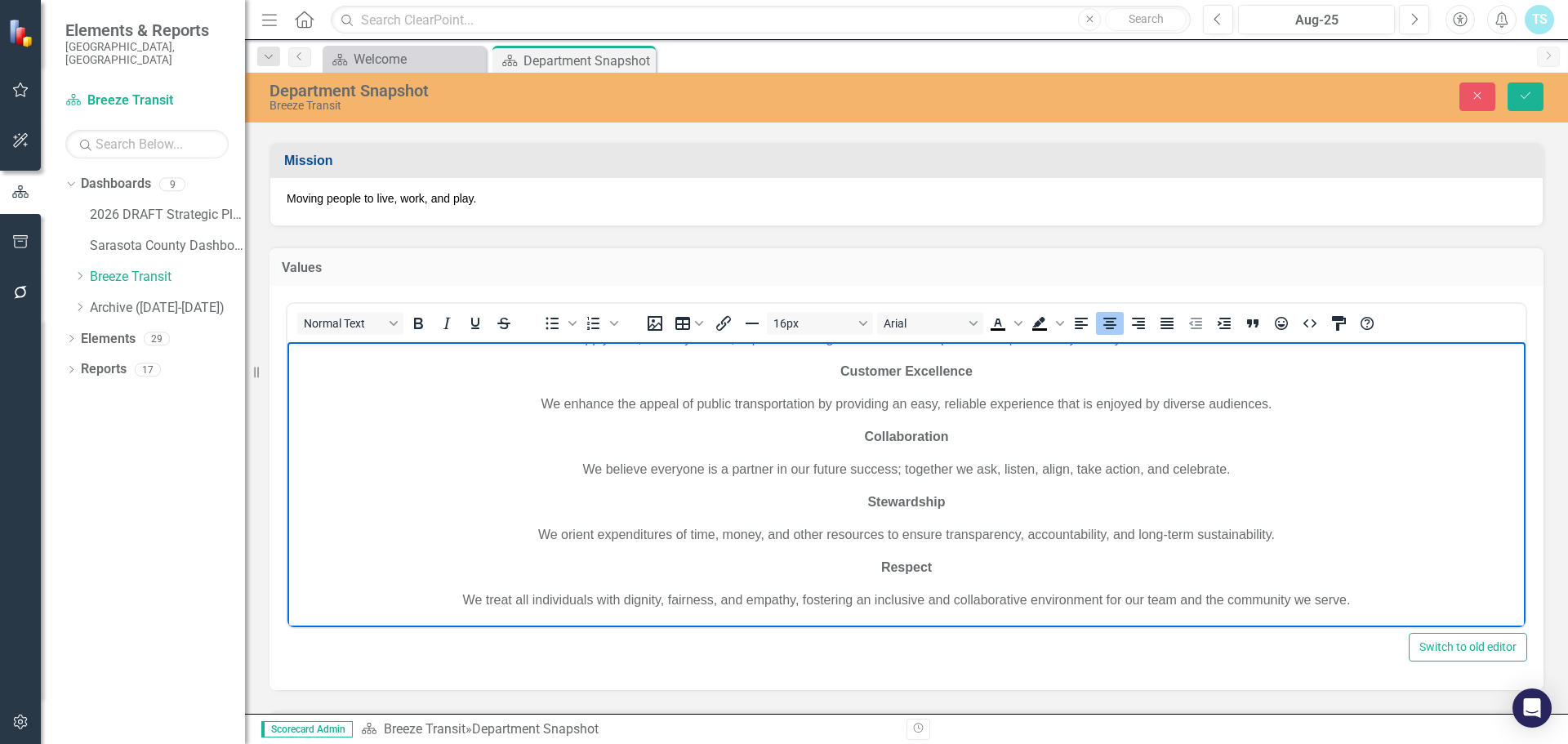
click at [1019, 596] on p "We treat all individuals with dignity, fairness, and empathy, fostering an incl…" at bounding box center [907, 600] width 1230 height 20
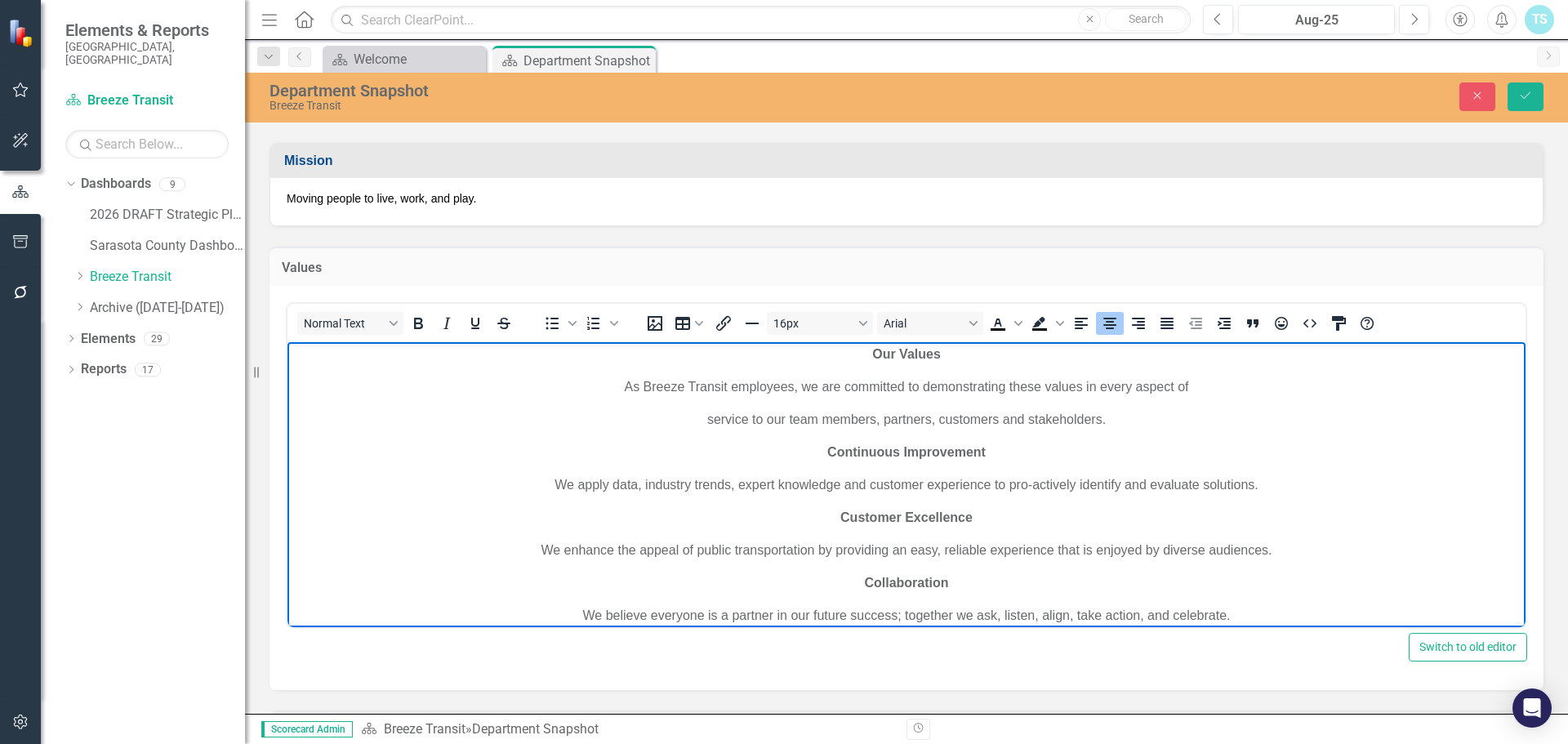
scroll to position [0, 0]
click at [1519, 104] on button "Save" at bounding box center [1526, 96] width 36 height 28
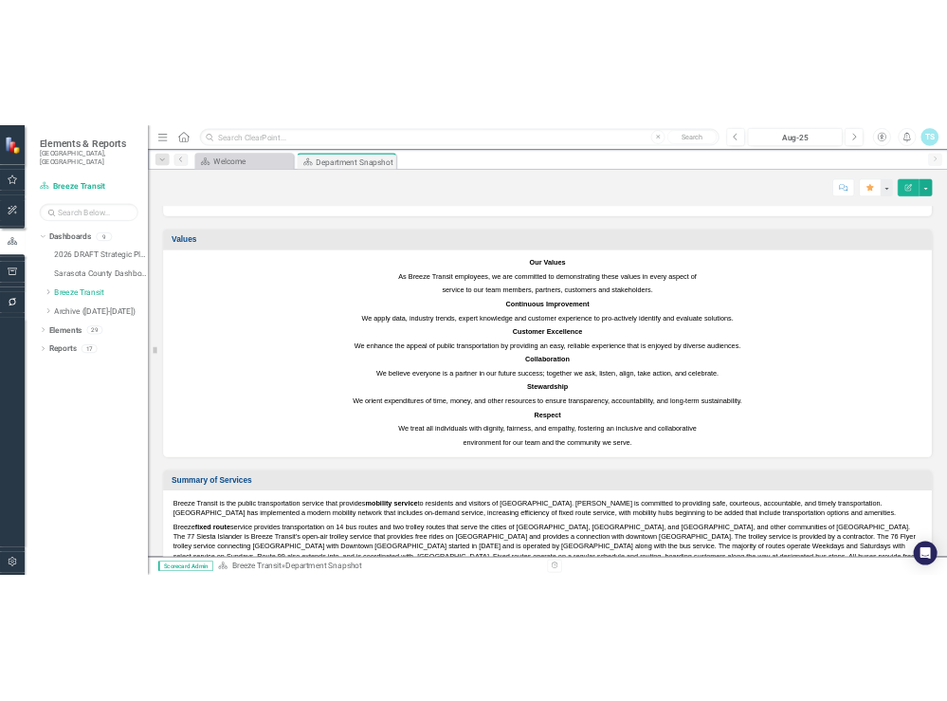
scroll to position [284, 0]
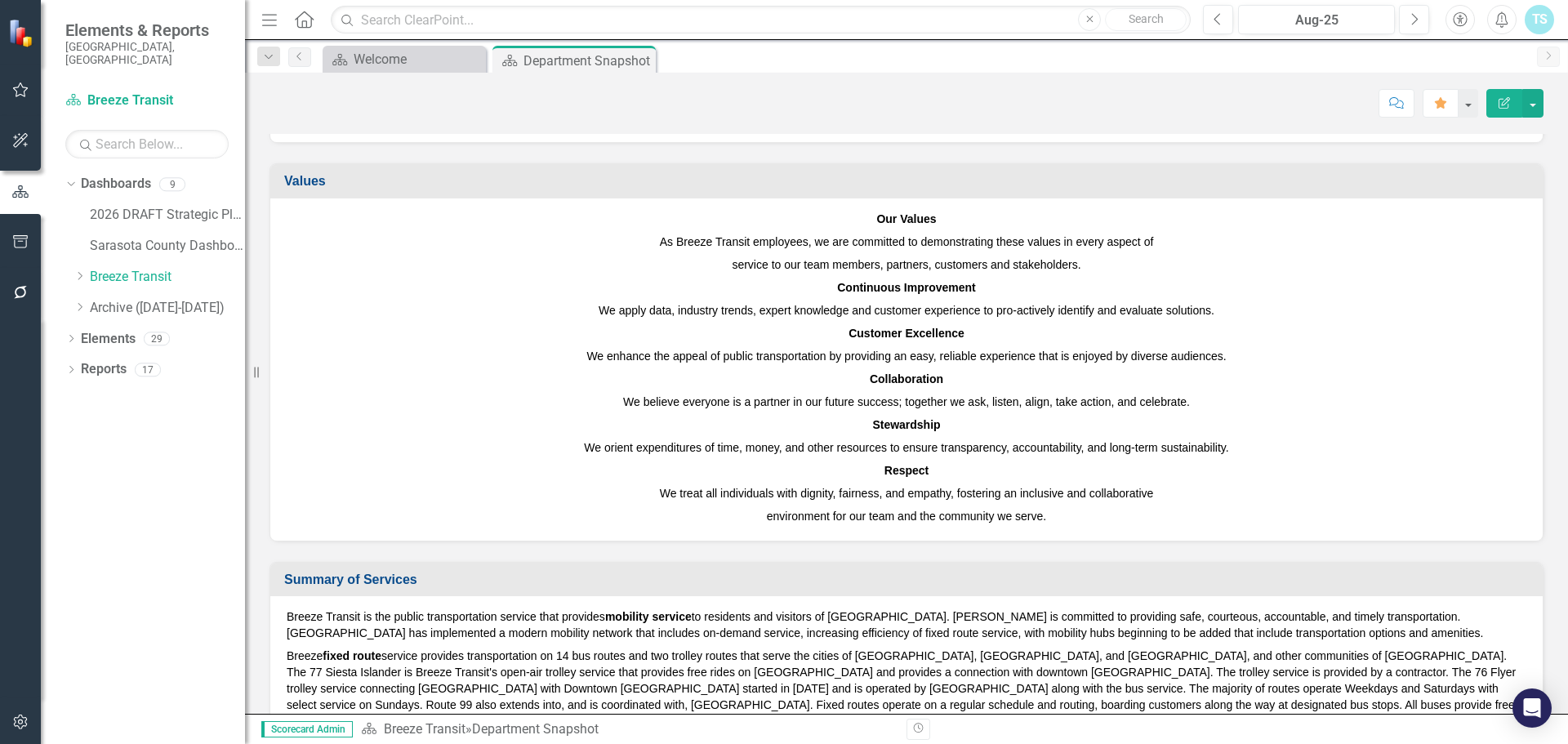
click at [1044, 523] on p "environment for our team and the community we serve." at bounding box center [906, 514] width 1239 height 20
